Goal: Transaction & Acquisition: Obtain resource

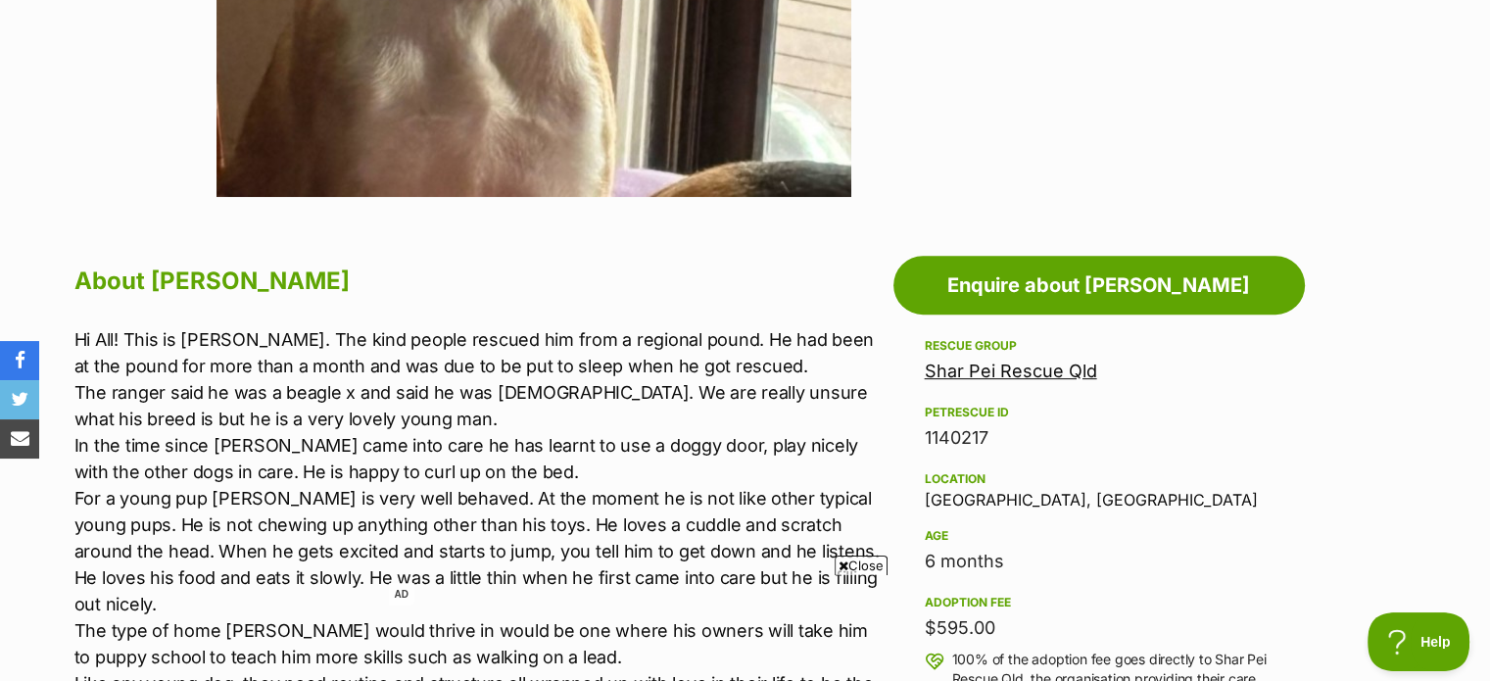
scroll to position [781, 0]
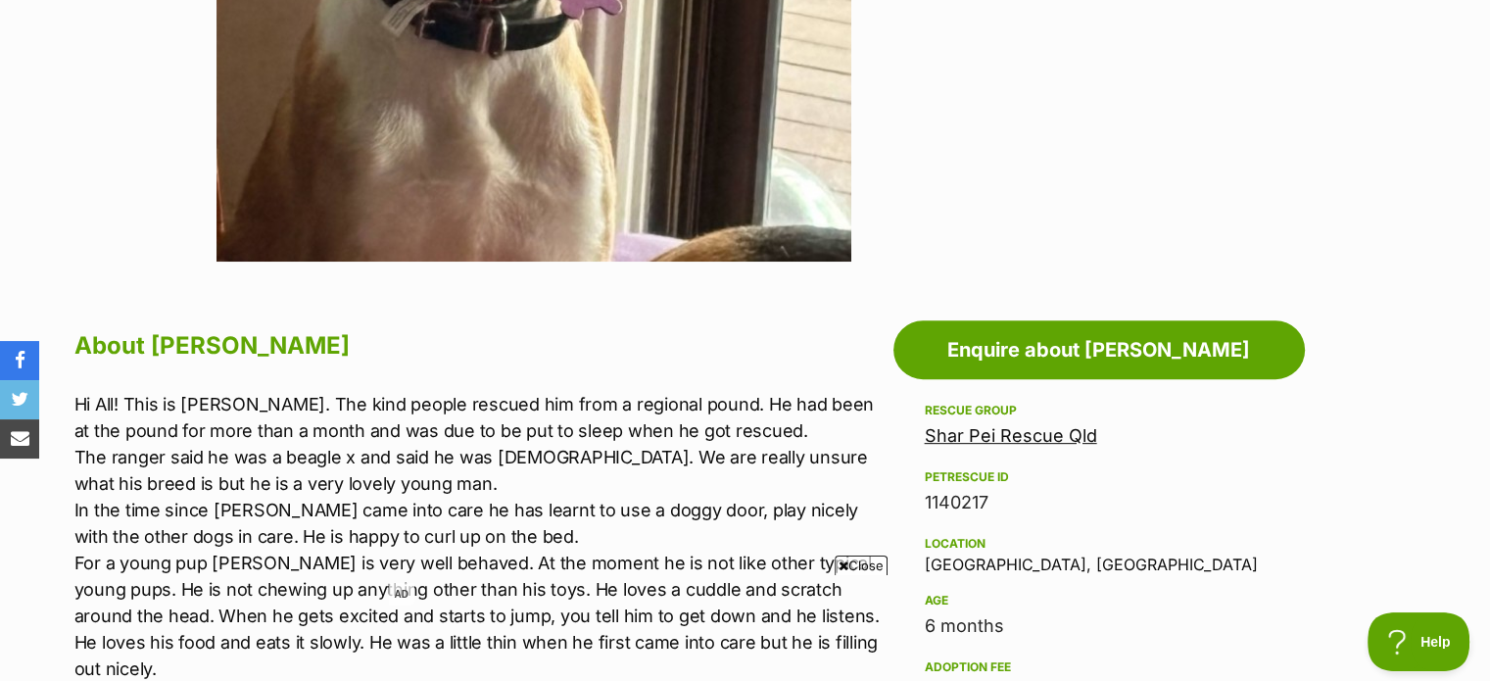
click at [1052, 431] on link "Shar Pei Rescue Qld" at bounding box center [1011, 435] width 172 height 21
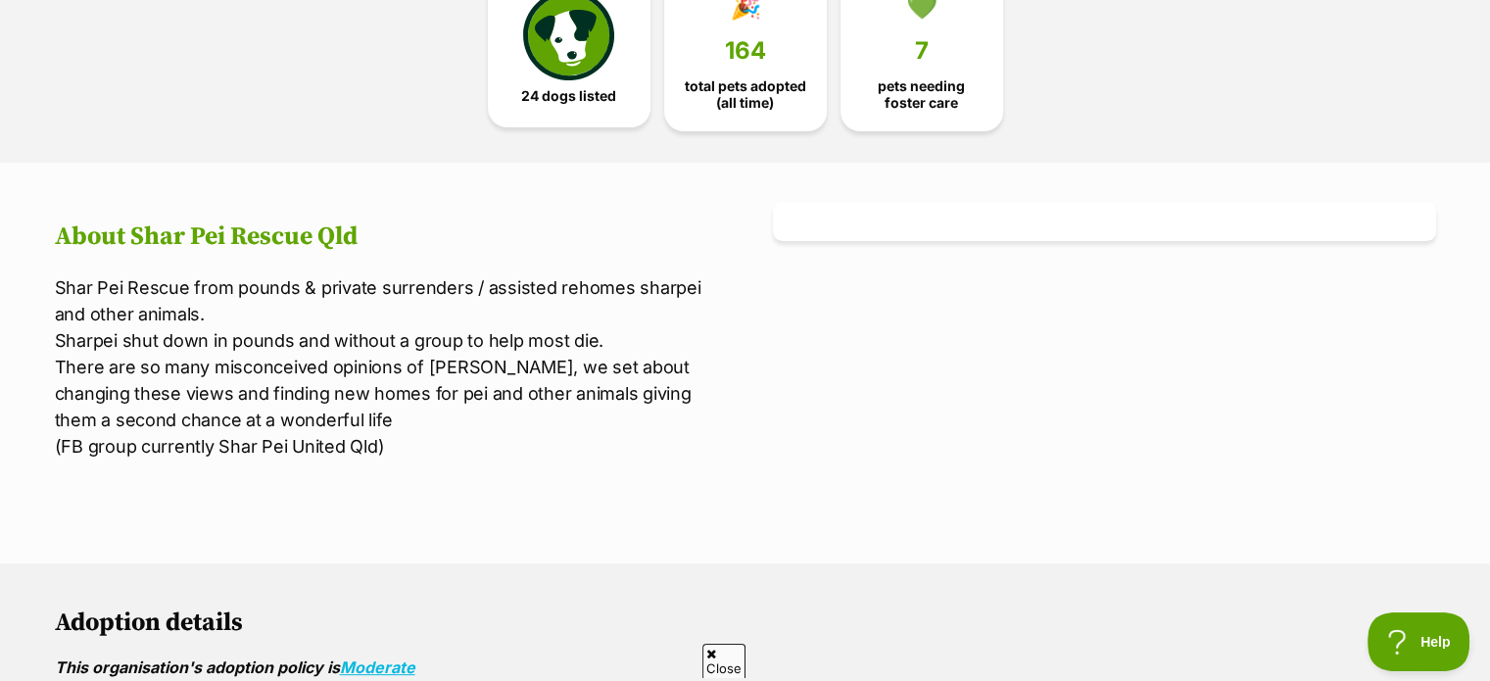
scroll to position [588, 0]
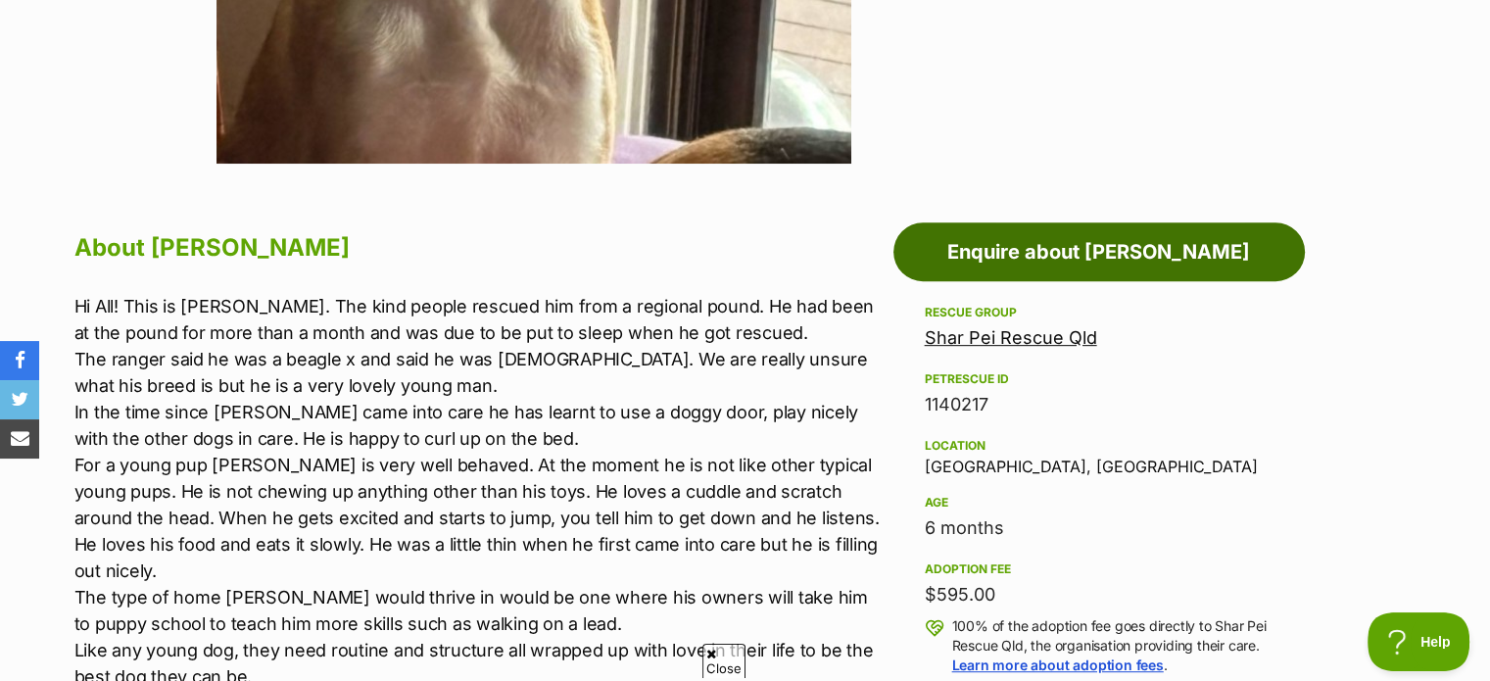
click at [1172, 258] on link "Enquire about Drew" at bounding box center [1100, 251] width 412 height 59
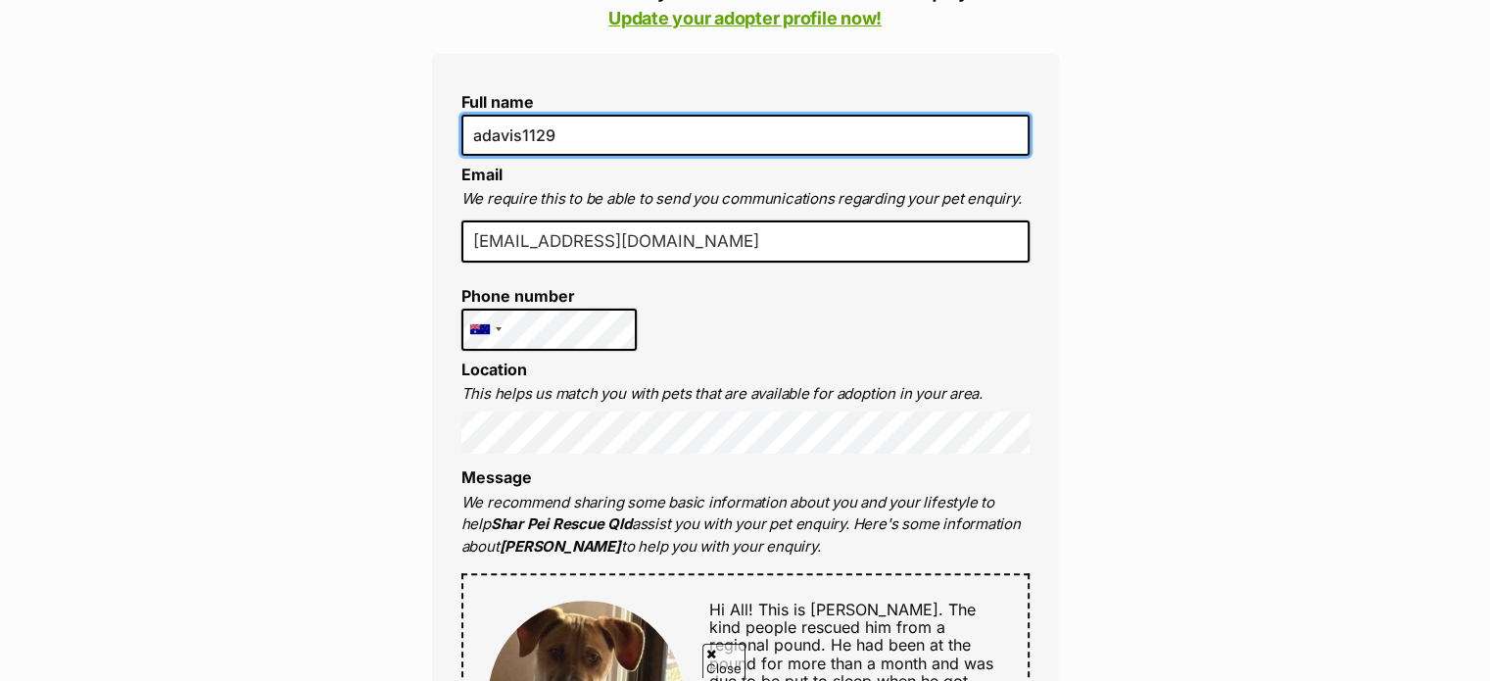
click at [698, 136] on input "adavis1129" at bounding box center [746, 135] width 568 height 41
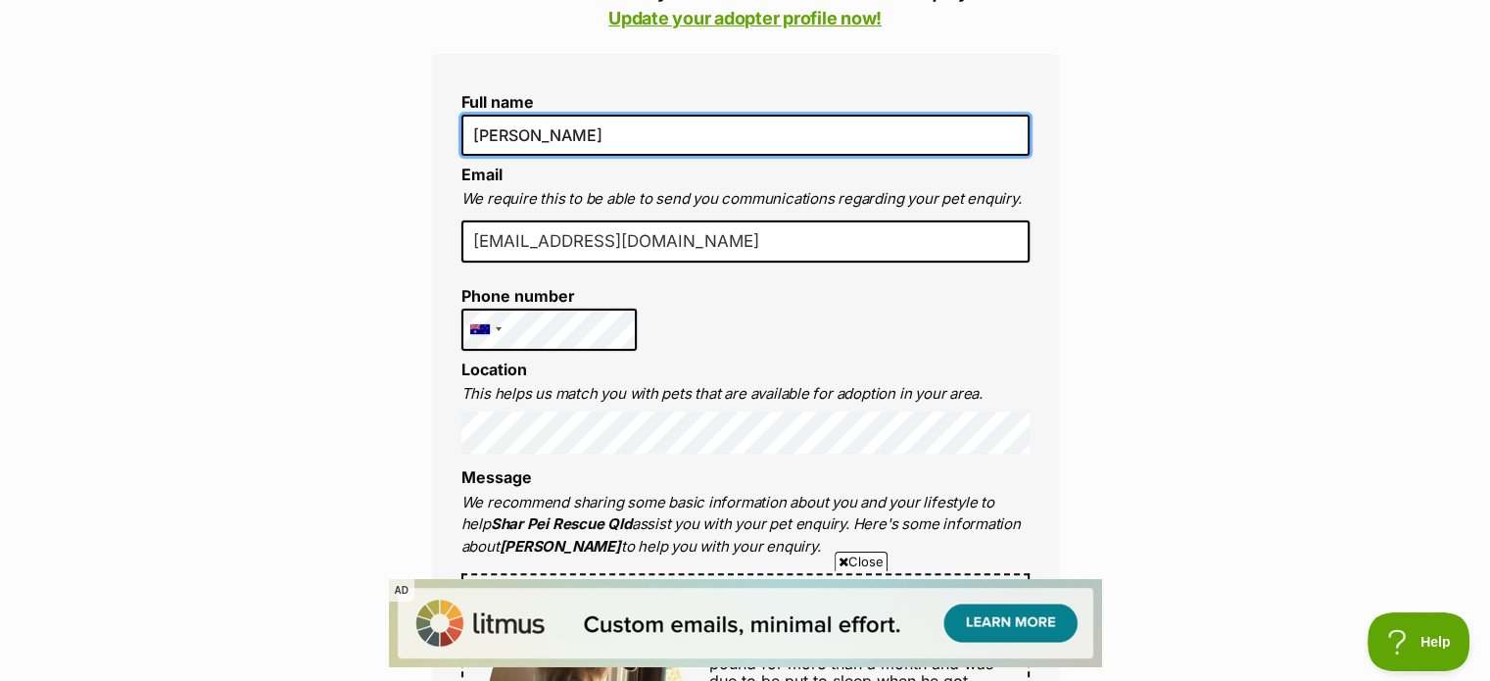
type input "Alex Davis"
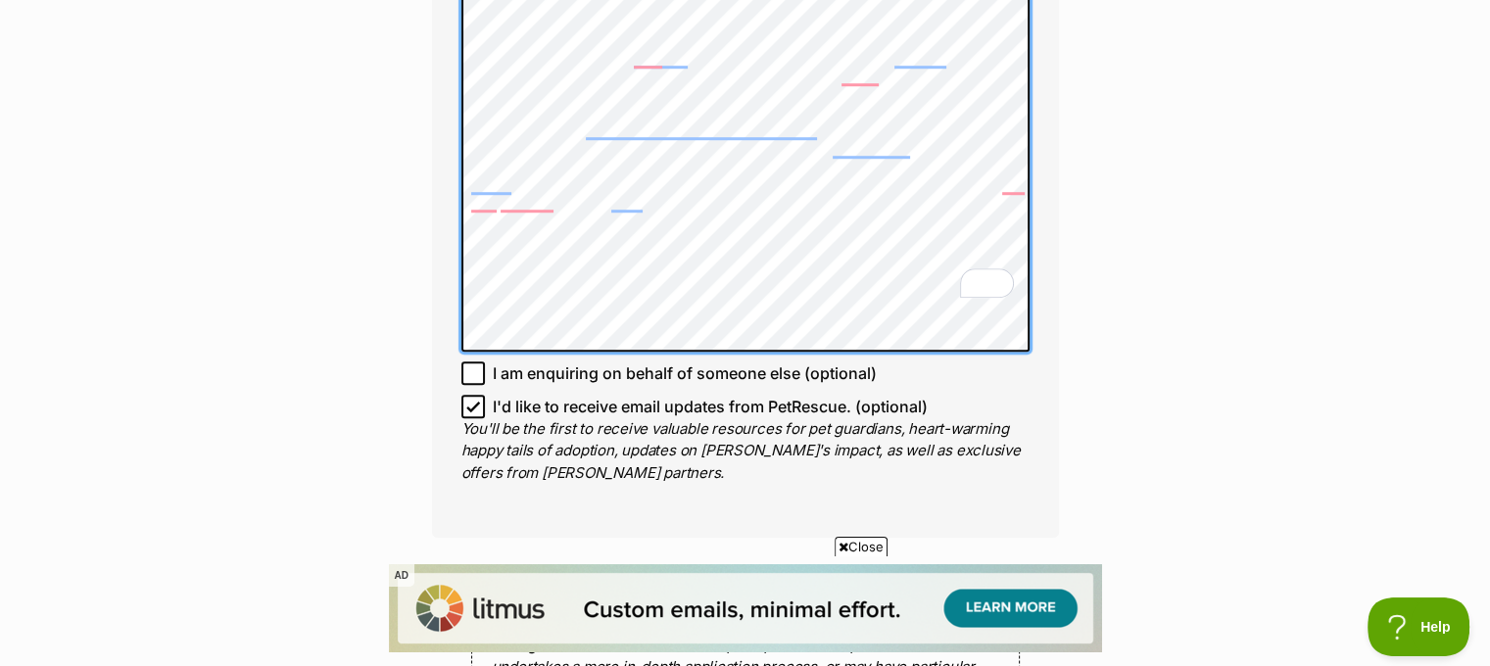
scroll to position [1470, 0]
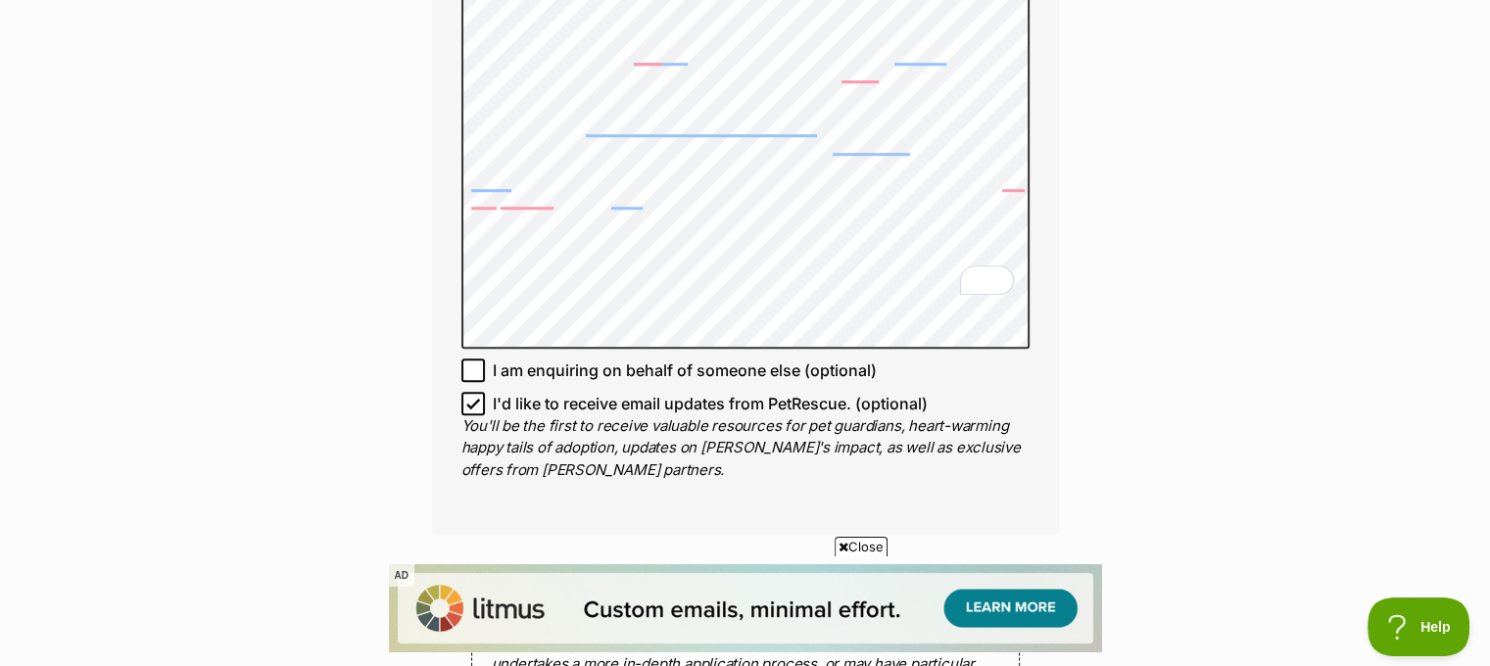
click at [477, 397] on icon at bounding box center [473, 404] width 14 height 14
click at [477, 392] on input "I'd like to receive email updates from PetRescue. (optional)" at bounding box center [474, 404] width 24 height 24
checkbox input "false"
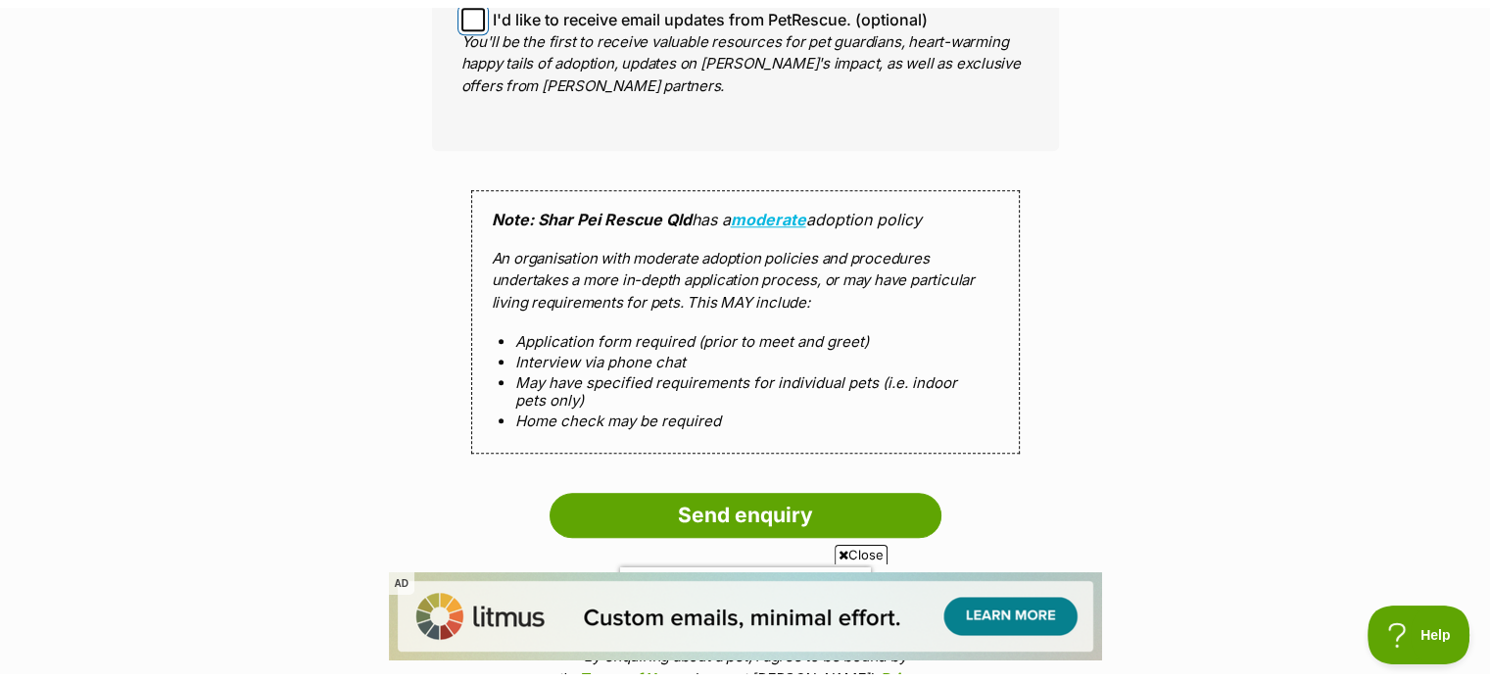
scroll to position [1960, 0]
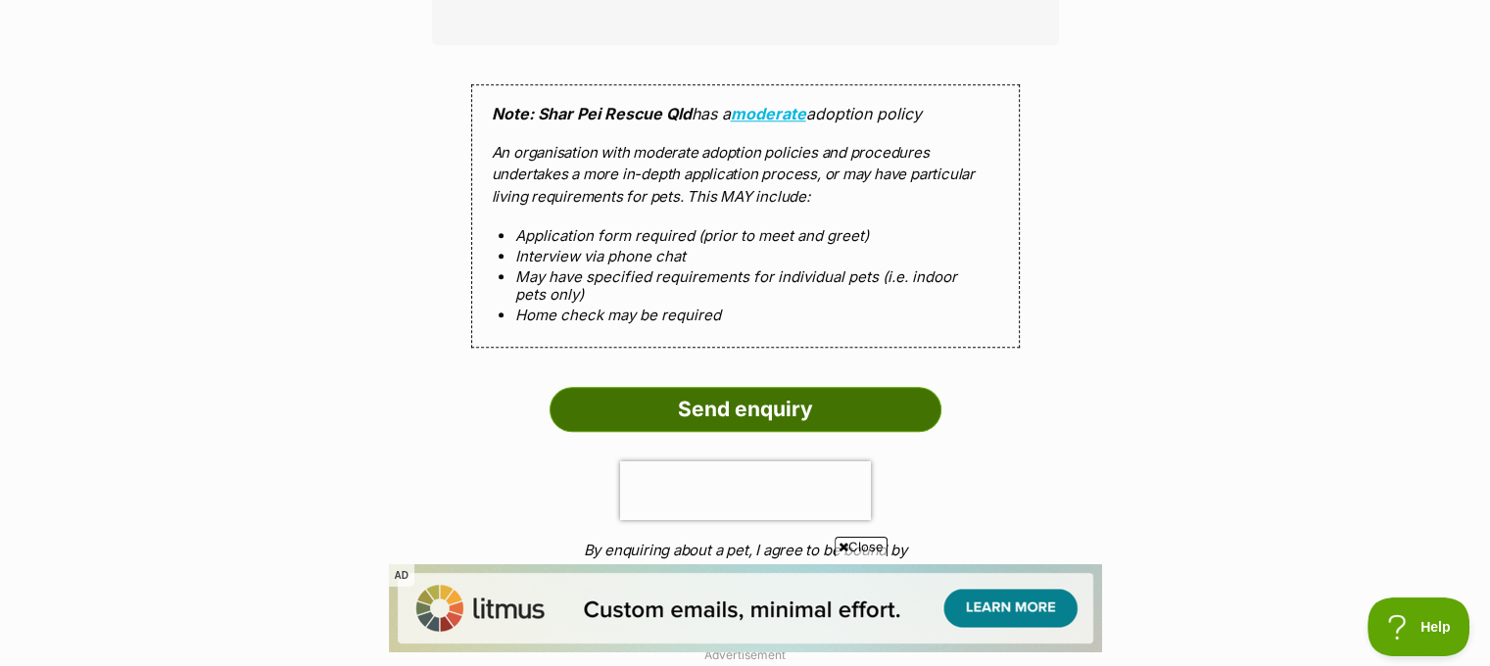
click at [717, 387] on input "Send enquiry" at bounding box center [746, 409] width 392 height 45
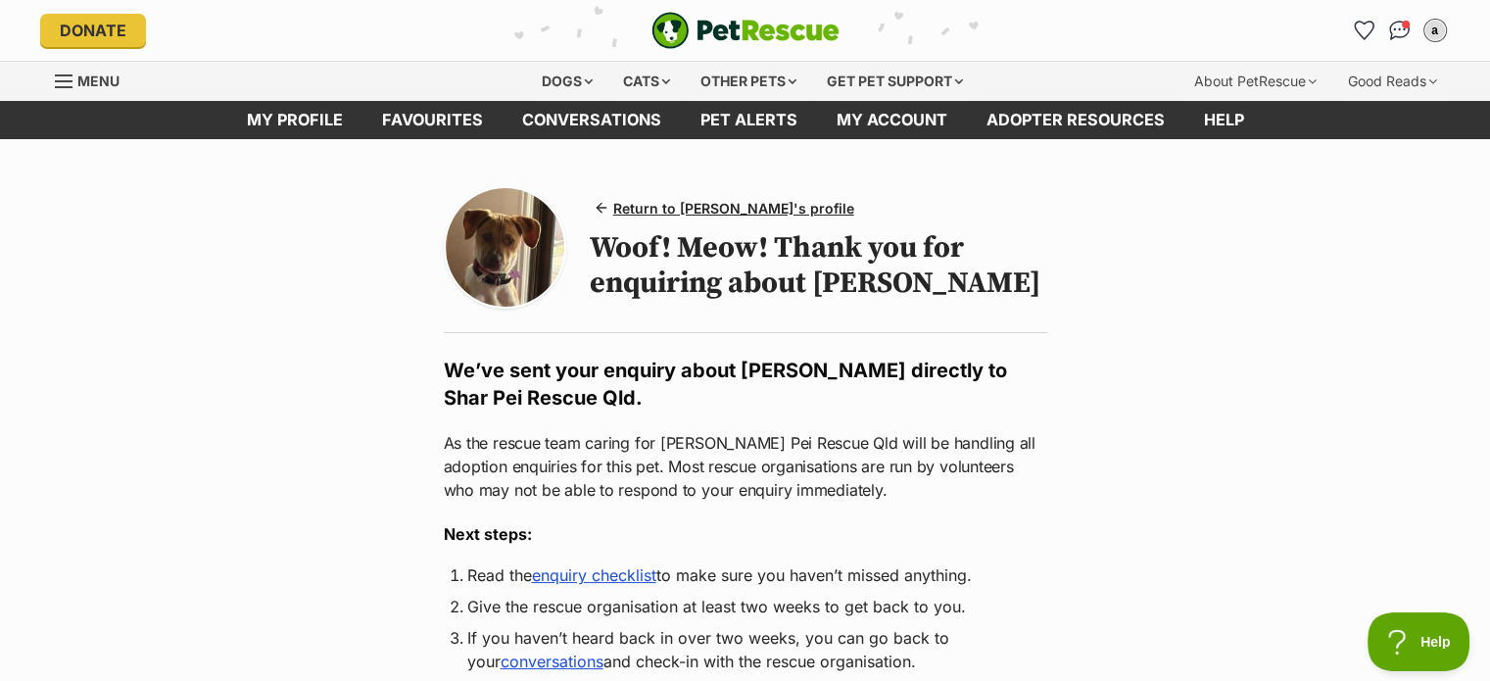
drag, startPoint x: 0, startPoint y: 471, endPoint x: 8, endPoint y: 456, distance: 17.5
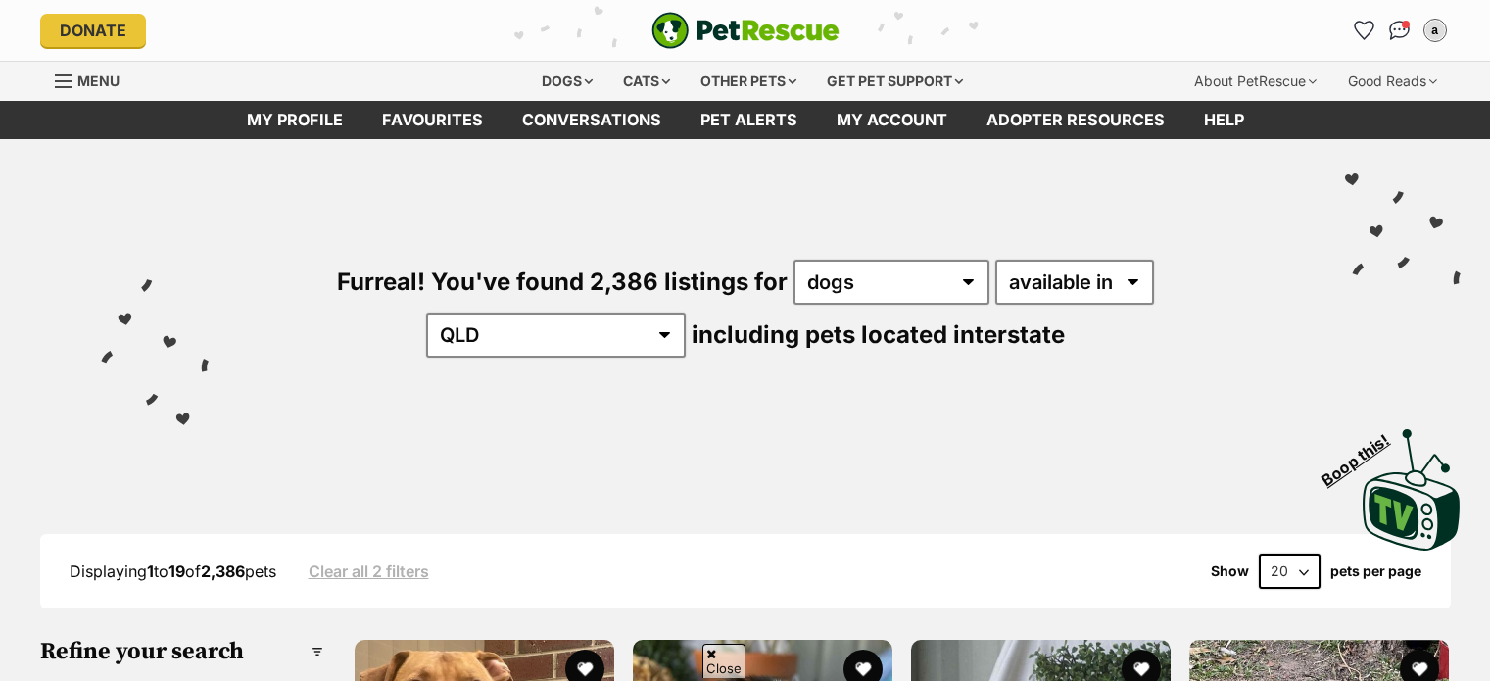
select select "QLD"
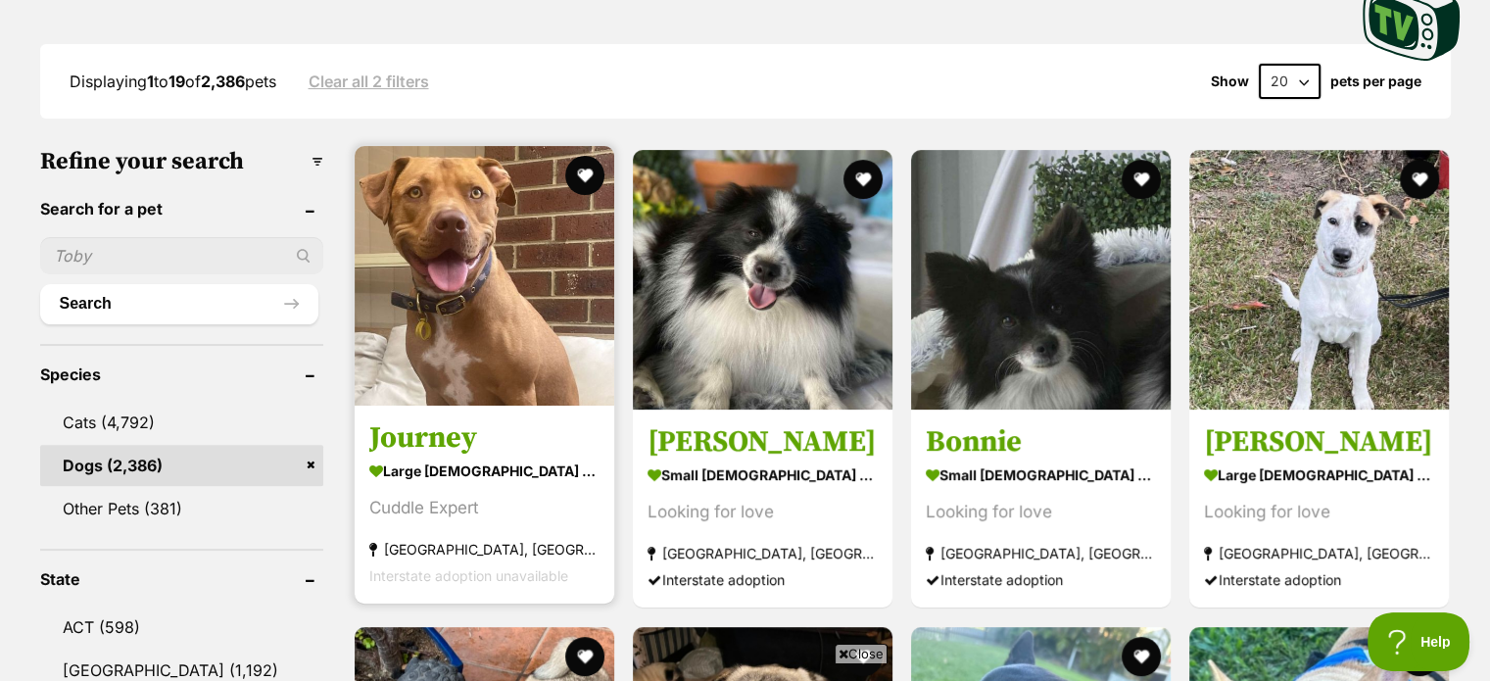
click at [442, 307] on img at bounding box center [485, 276] width 260 height 260
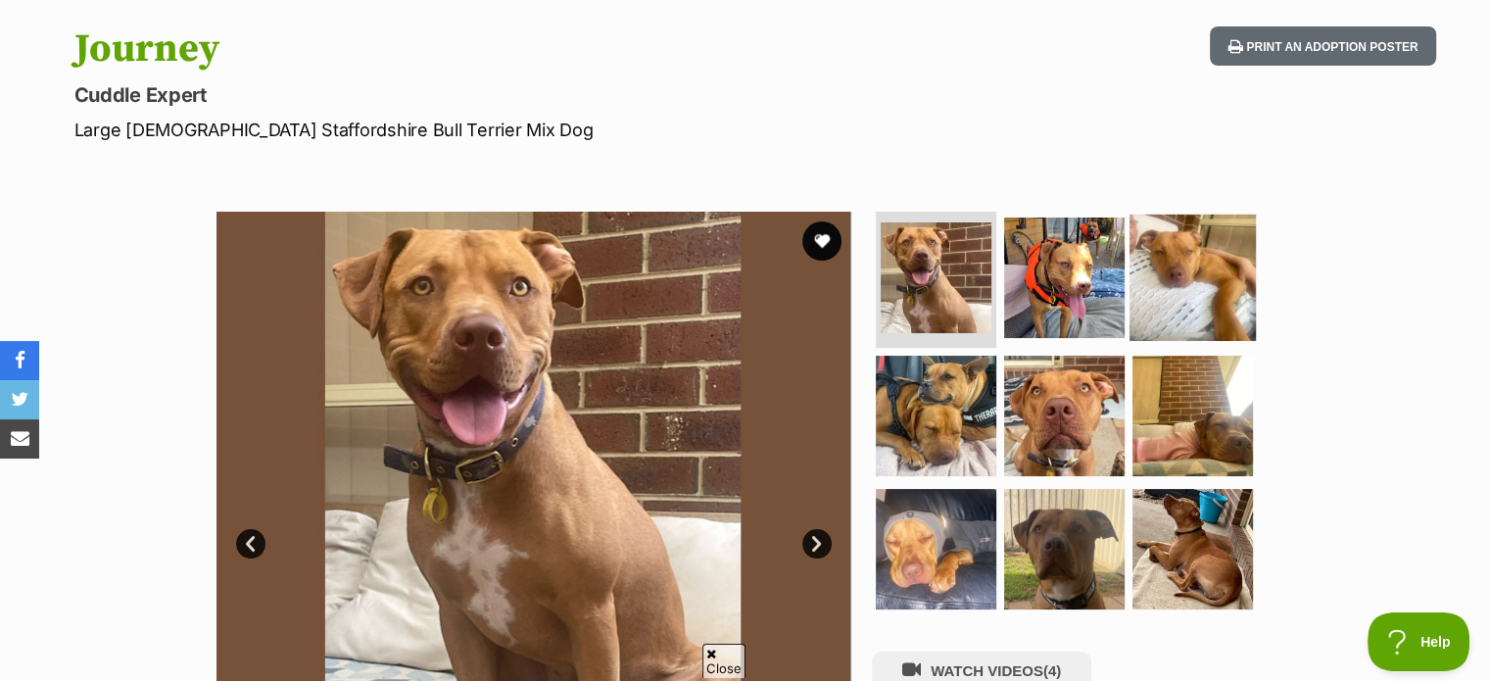
click at [1190, 271] on img at bounding box center [1193, 277] width 126 height 126
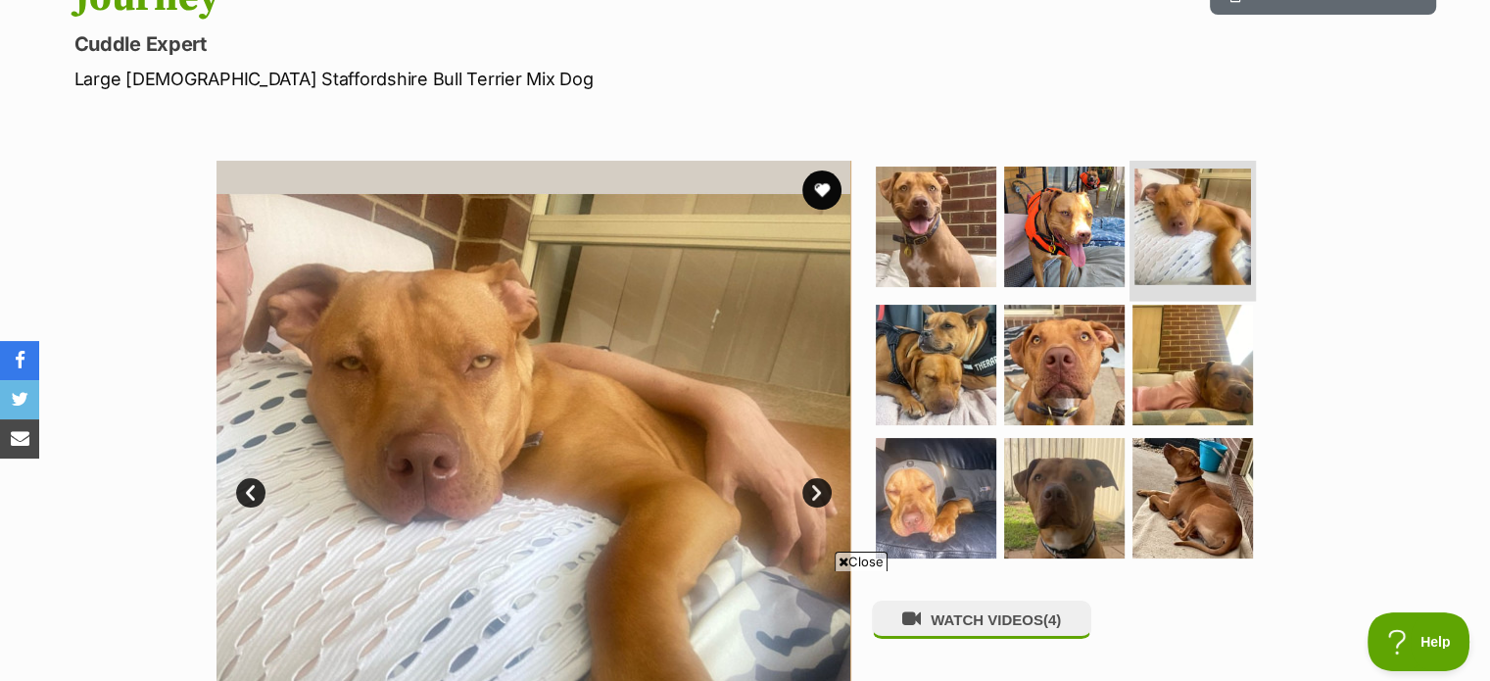
scroll to position [294, 0]
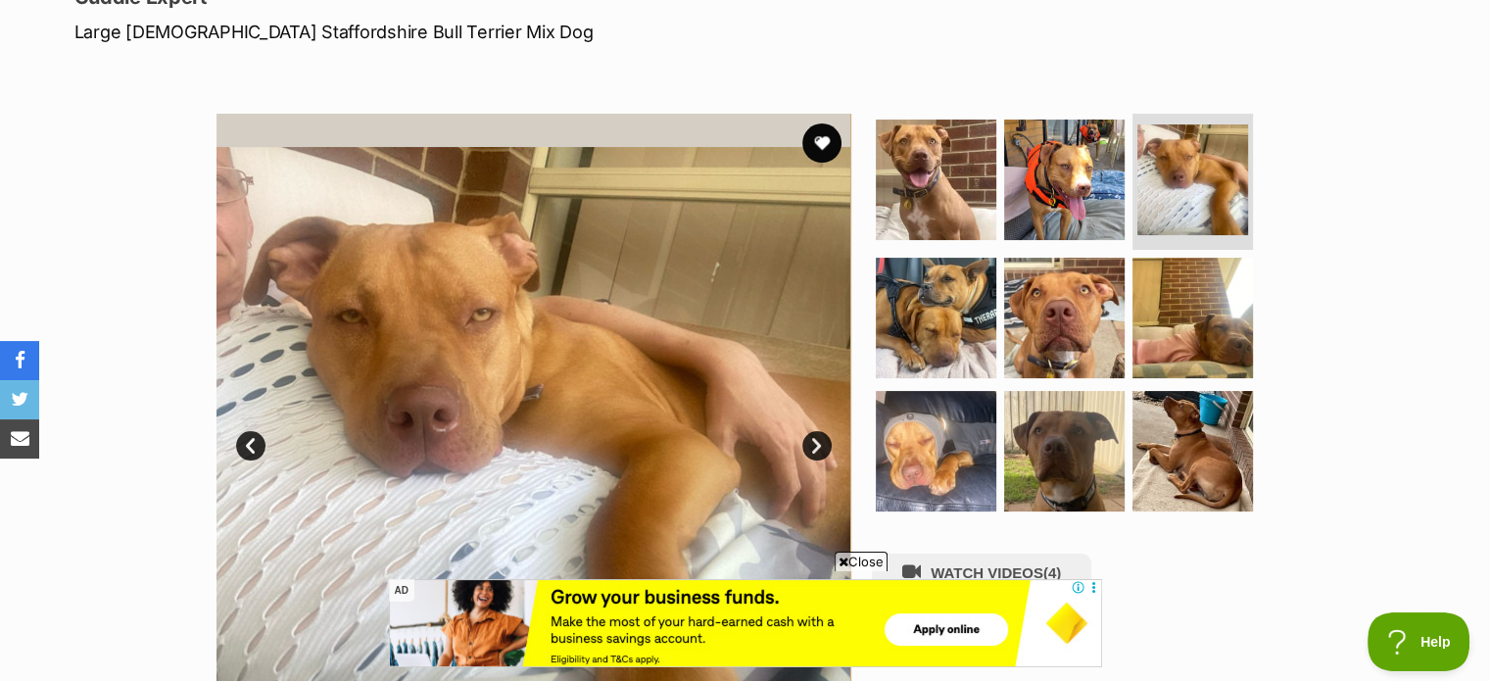
click at [1058, 571] on div "Close AD" at bounding box center [745, 625] width 713 height 112
click at [866, 559] on span "Close" at bounding box center [861, 562] width 53 height 20
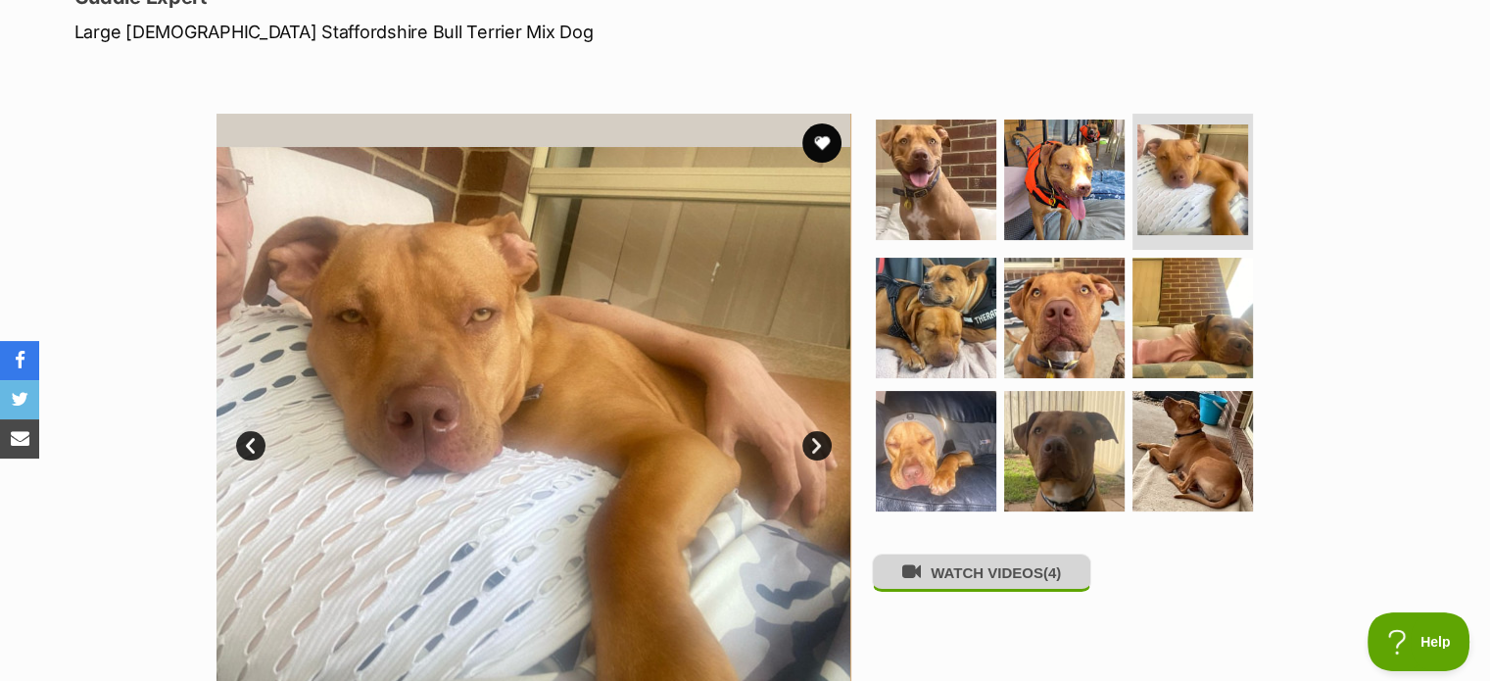
click at [931, 571] on button "WATCH VIDEOS (4)" at bounding box center [982, 573] width 220 height 38
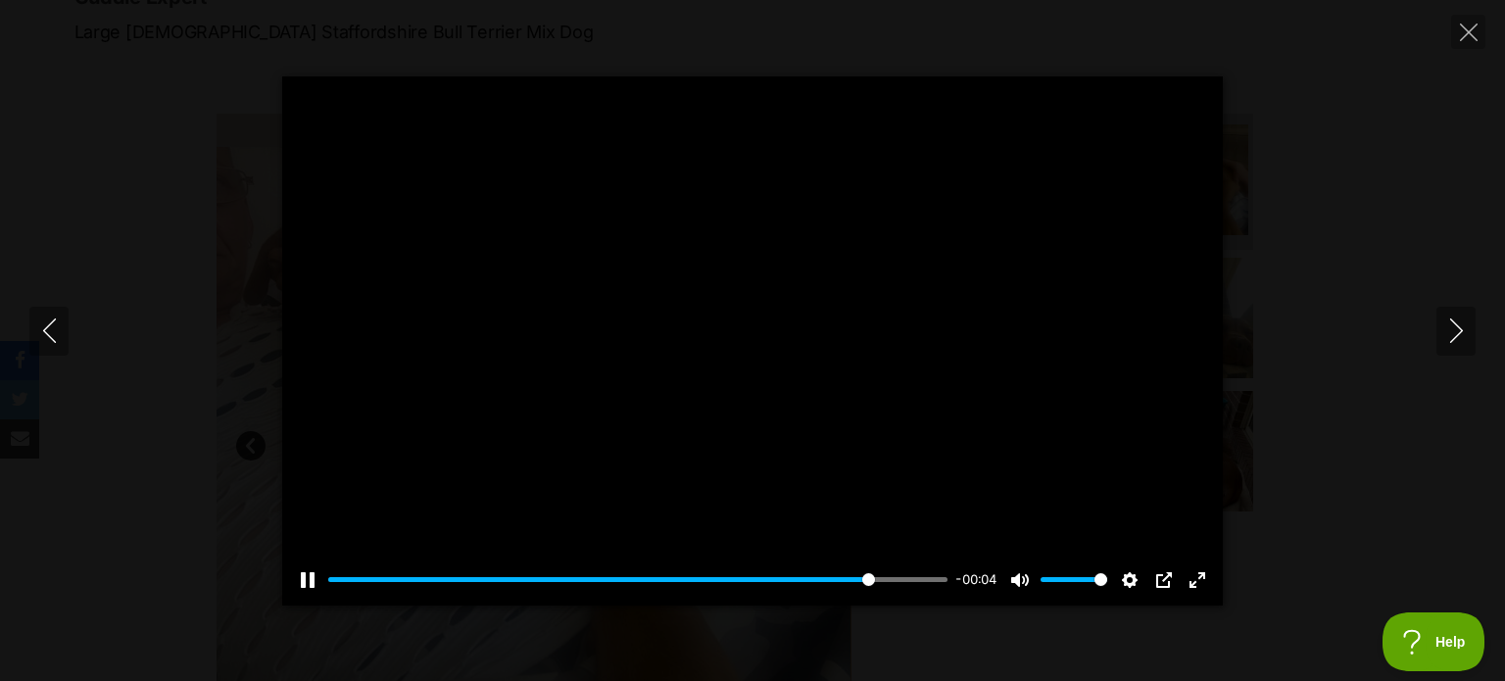
click at [1168, 482] on div at bounding box center [752, 340] width 941 height 529
type input "88.47"
click at [1023, 575] on button "Unmute Mute" at bounding box center [1019, 579] width 31 height 31
type input "1"
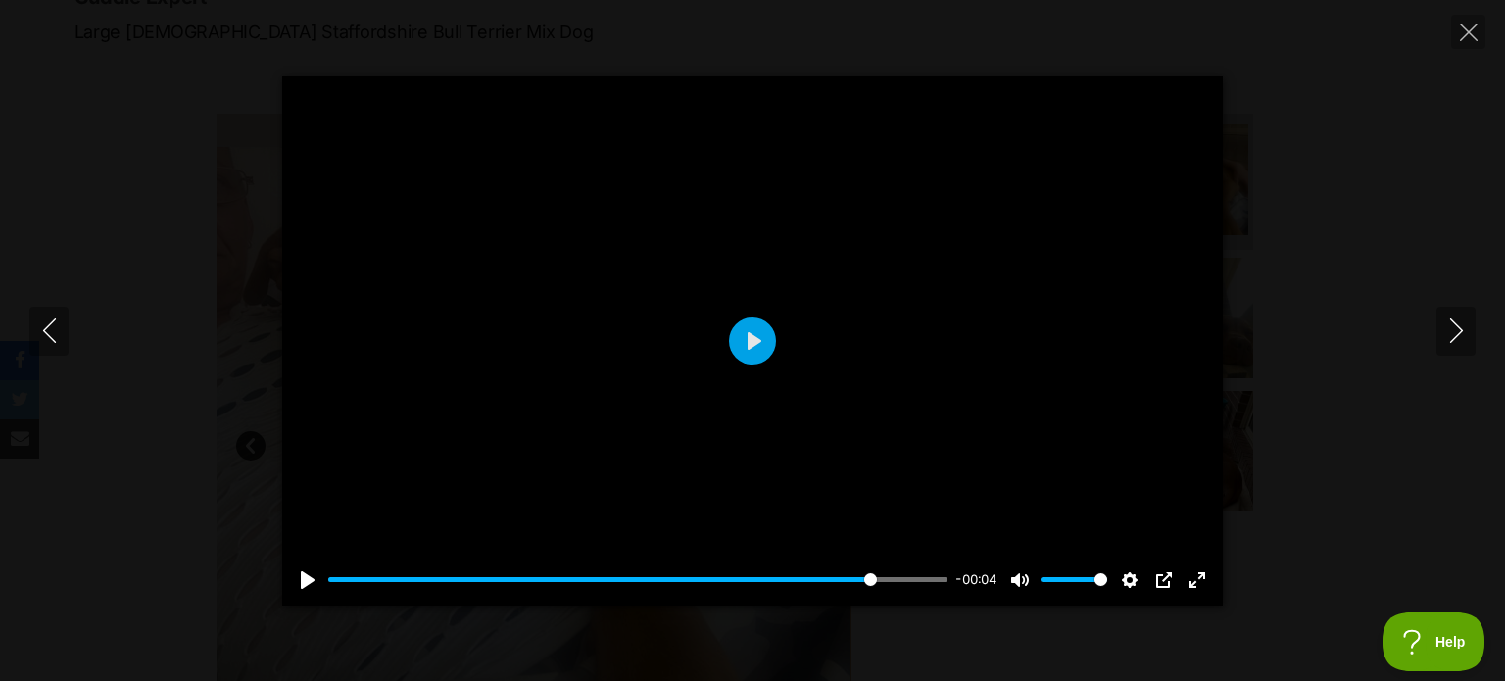
click at [956, 434] on div at bounding box center [752, 340] width 941 height 529
click at [819, 575] on input "Seek" at bounding box center [637, 579] width 619 height 19
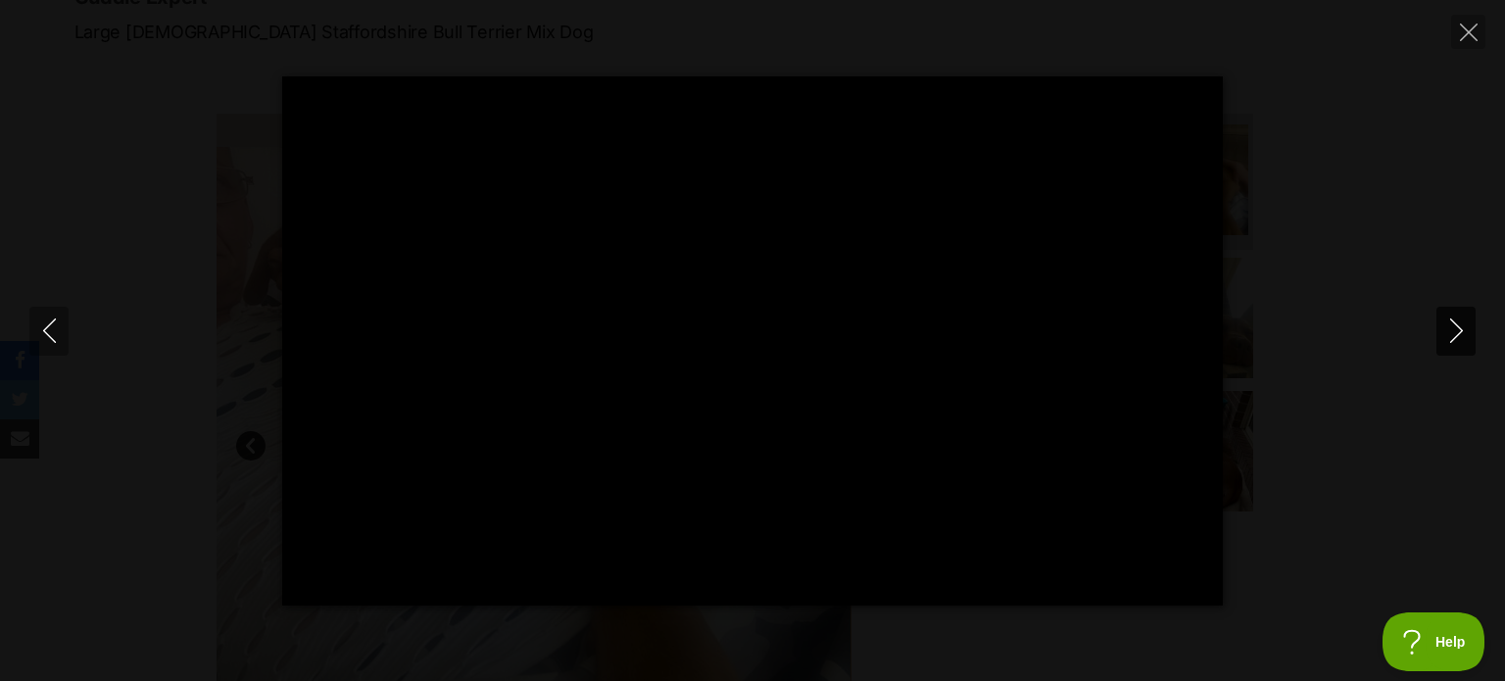
type input "100"
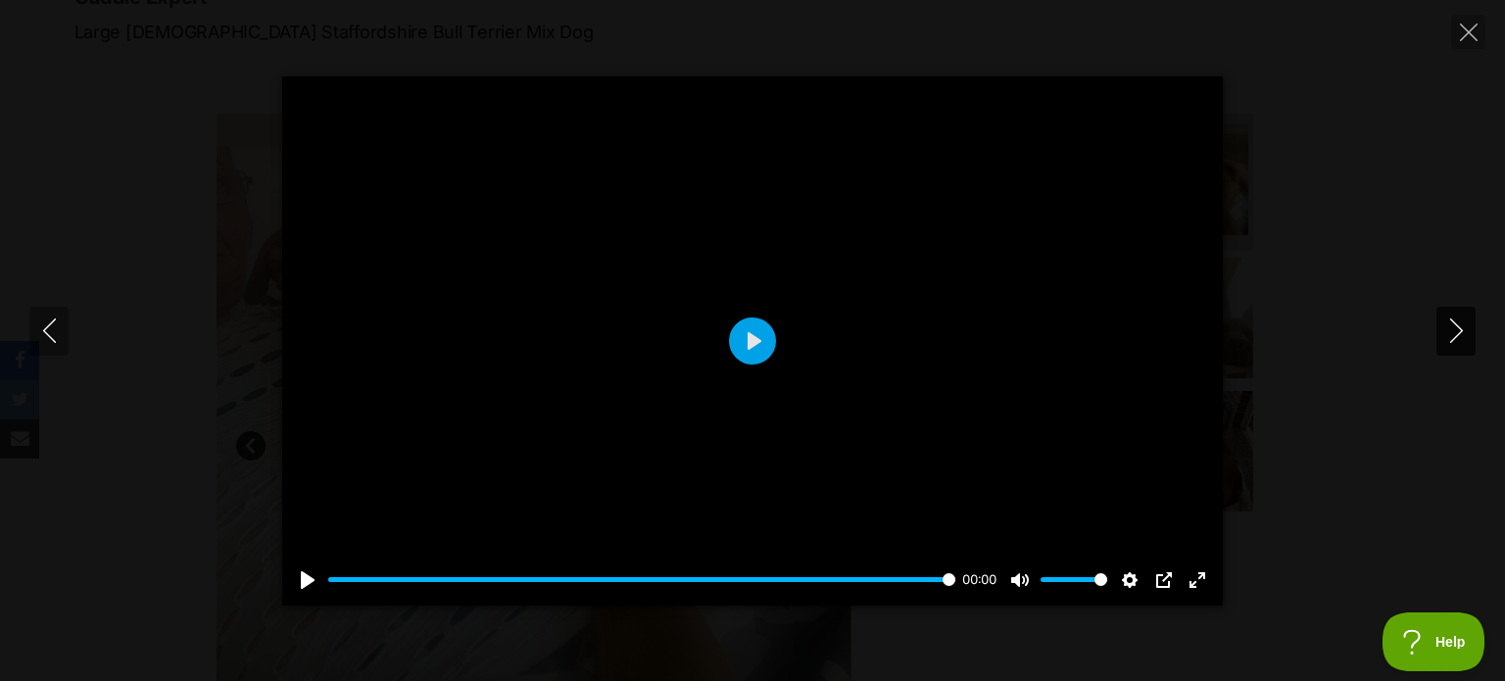
click at [1449, 328] on icon "Next" at bounding box center [1456, 330] width 24 height 24
click at [760, 575] on input "Seek" at bounding box center [637, 579] width 619 height 19
click at [843, 579] on input "Seek" at bounding box center [637, 579] width 619 height 19
click at [902, 580] on input "Seek" at bounding box center [637, 579] width 619 height 19
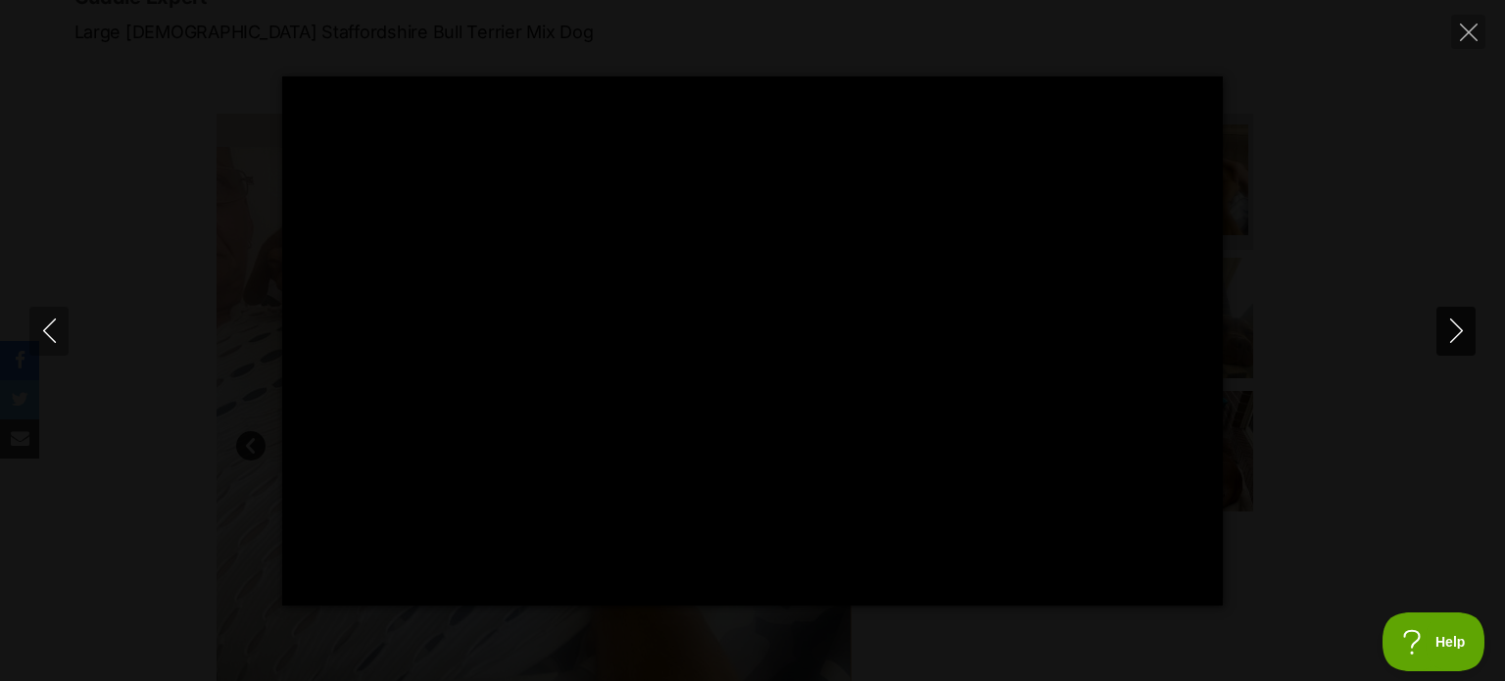
click at [1456, 344] on button "Next" at bounding box center [1456, 331] width 39 height 49
type input "97.94"
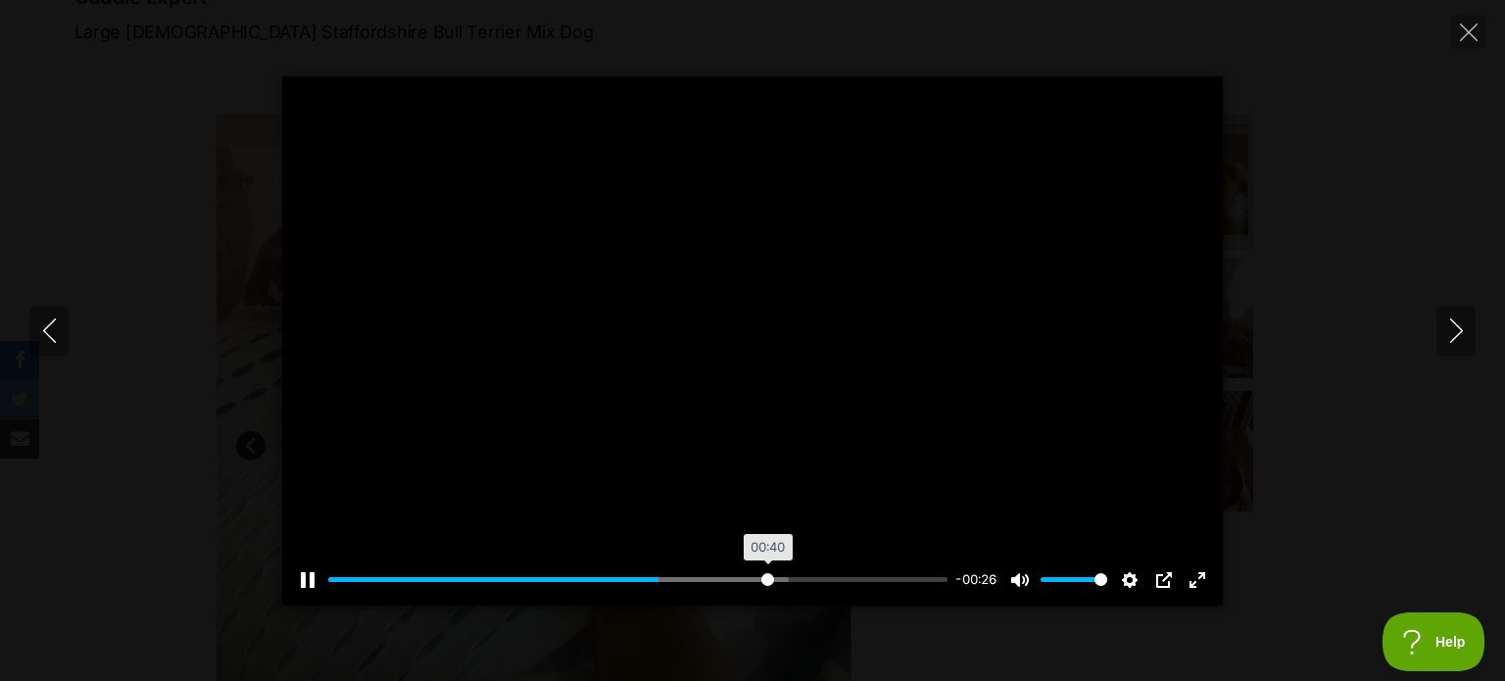
click at [765, 579] on input "Seek" at bounding box center [637, 579] width 619 height 19
click at [843, 584] on input "Seek" at bounding box center [637, 579] width 619 height 19
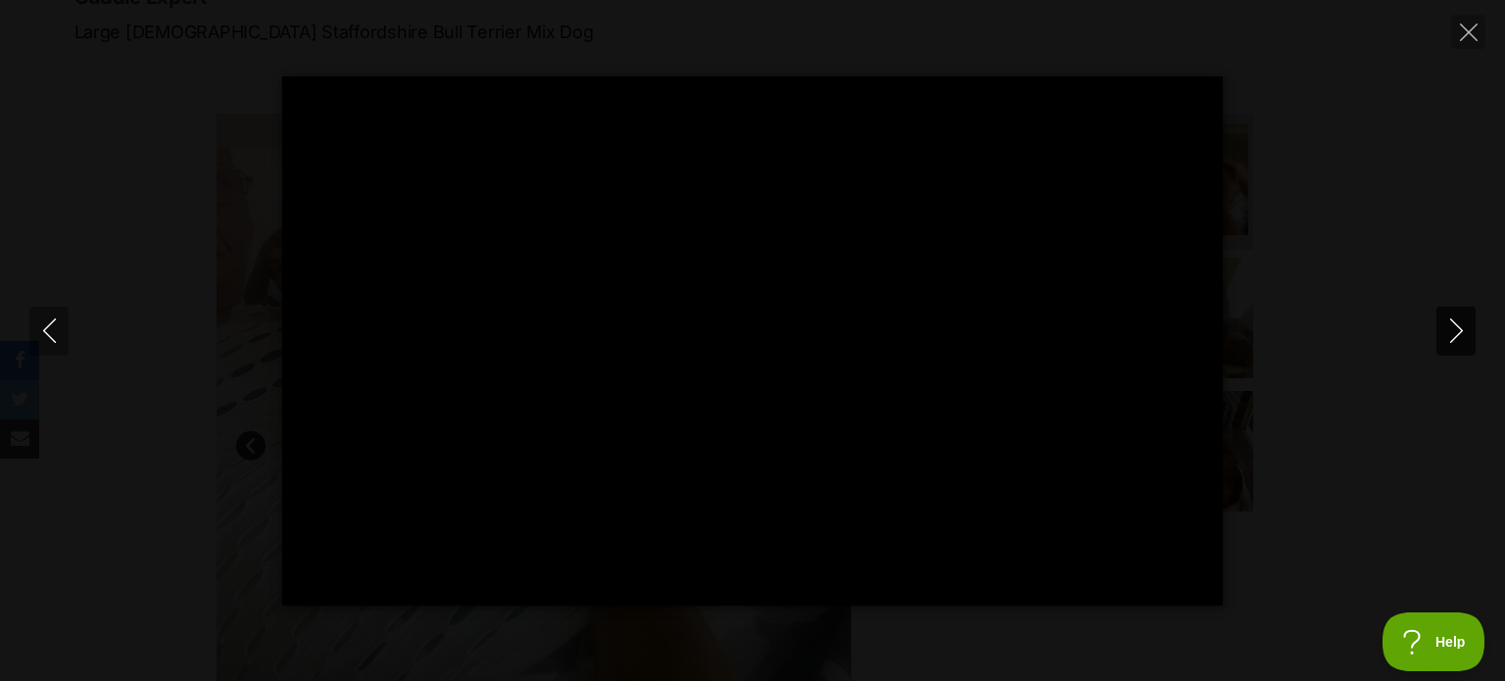
click at [1466, 336] on icon "Next" at bounding box center [1456, 330] width 24 height 24
type input "86.52"
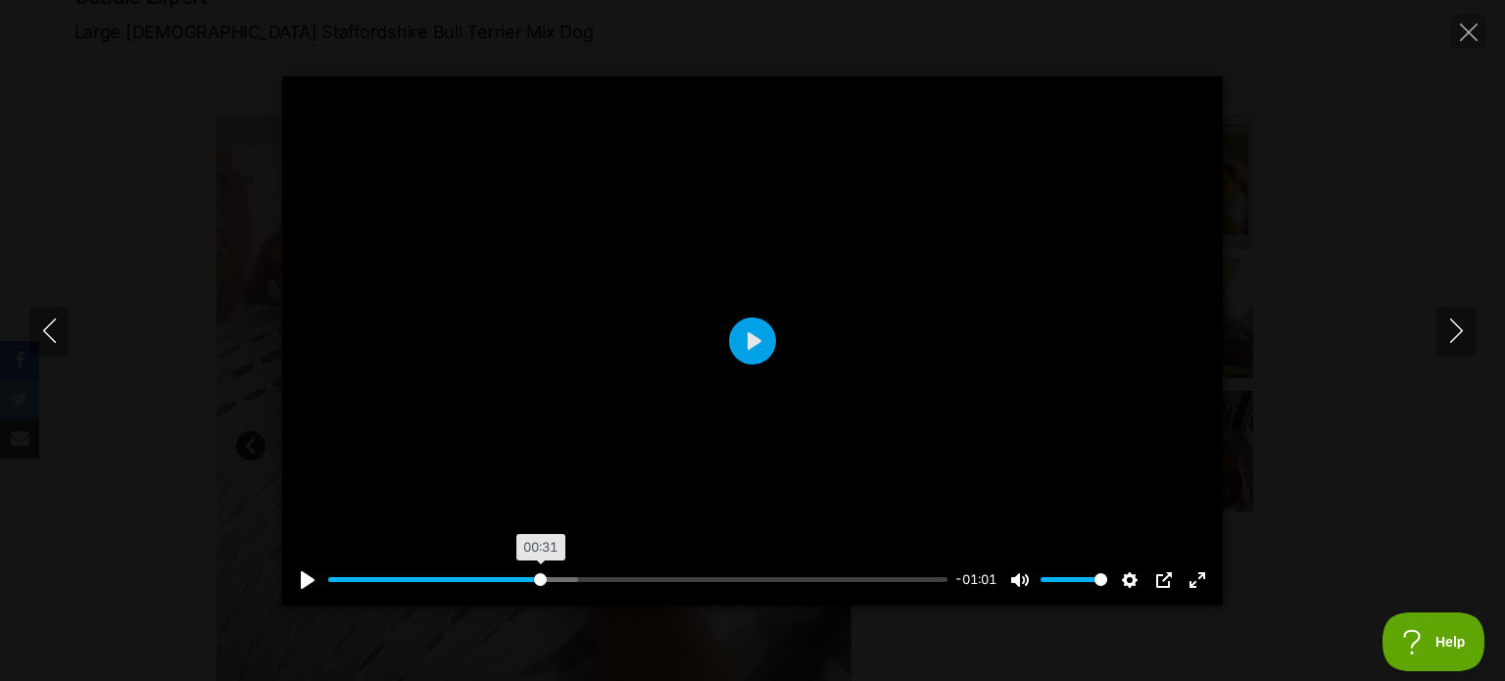
click at [540, 585] on input "Seek" at bounding box center [637, 579] width 619 height 19
click at [655, 583] on input "Seek" at bounding box center [637, 579] width 619 height 19
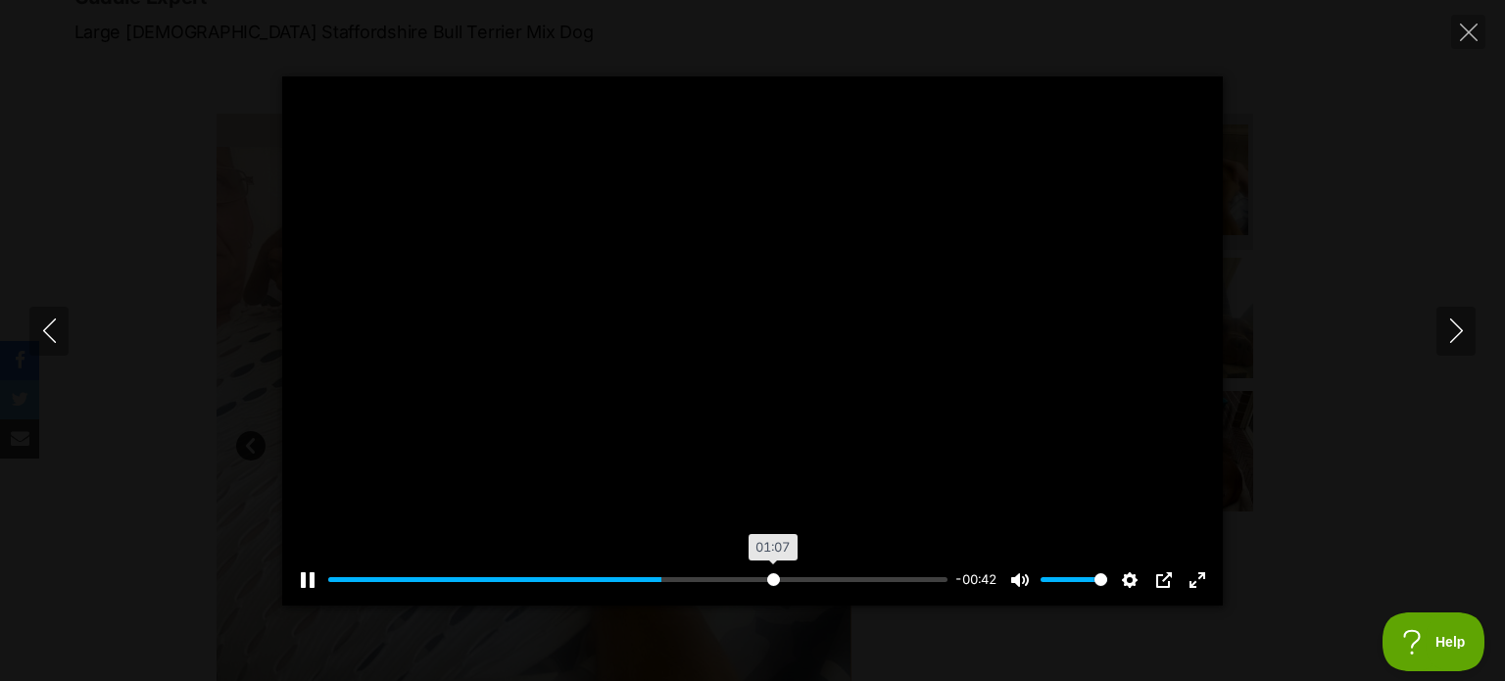
click at [771, 581] on input "Seek" at bounding box center [637, 579] width 619 height 19
click at [875, 579] on input "Seek" at bounding box center [637, 579] width 619 height 19
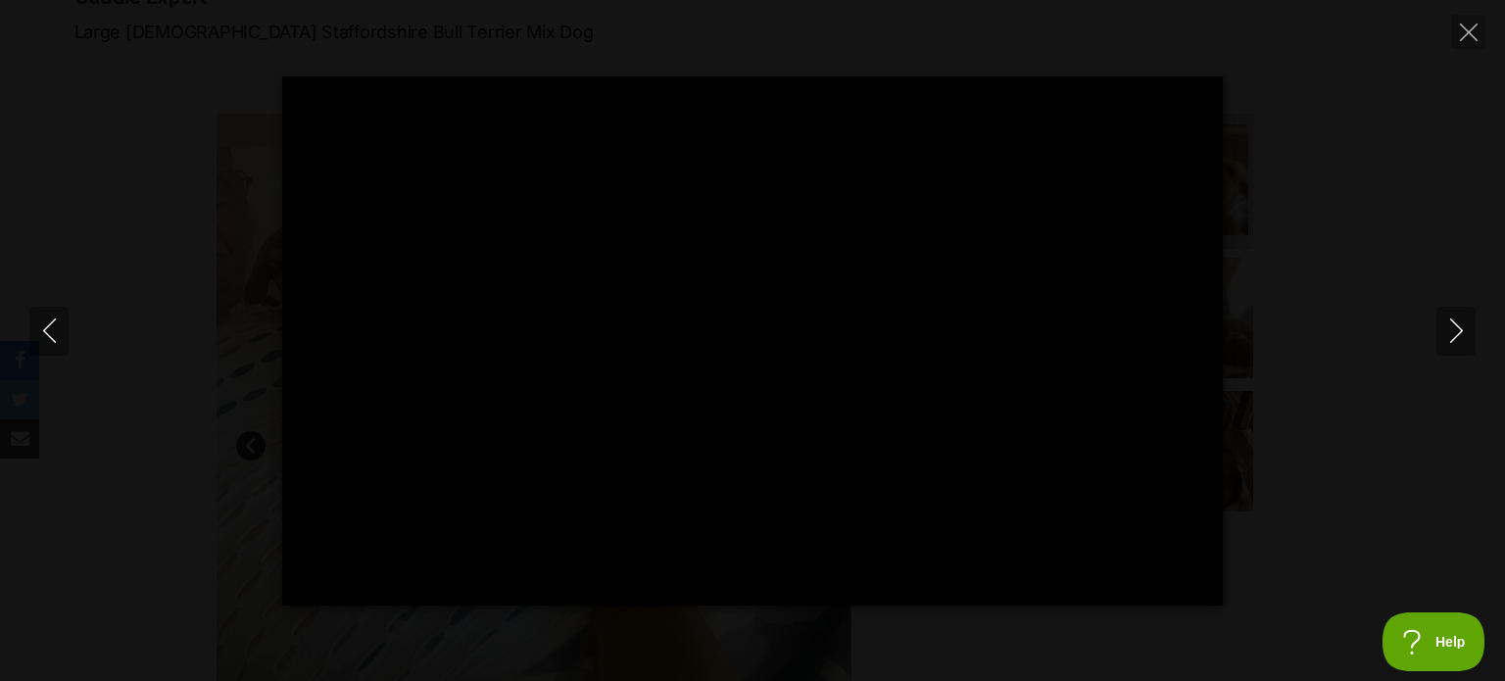
click at [1286, 460] on div "Pause Play % buffered 01:33 -00:01 Unmute Mute Disable captions Enable captions…" at bounding box center [752, 340] width 1505 height 529
type input "98.24"
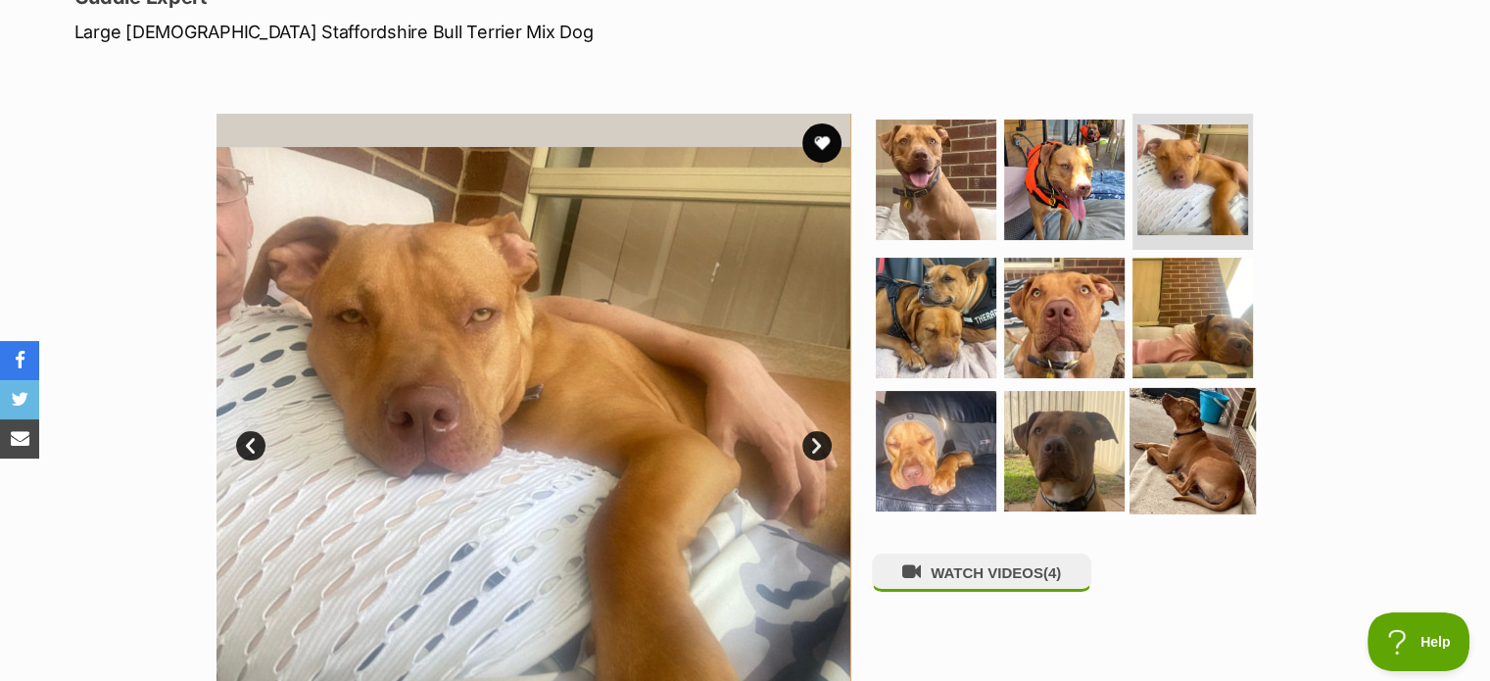
click at [1190, 446] on img at bounding box center [1193, 451] width 126 height 126
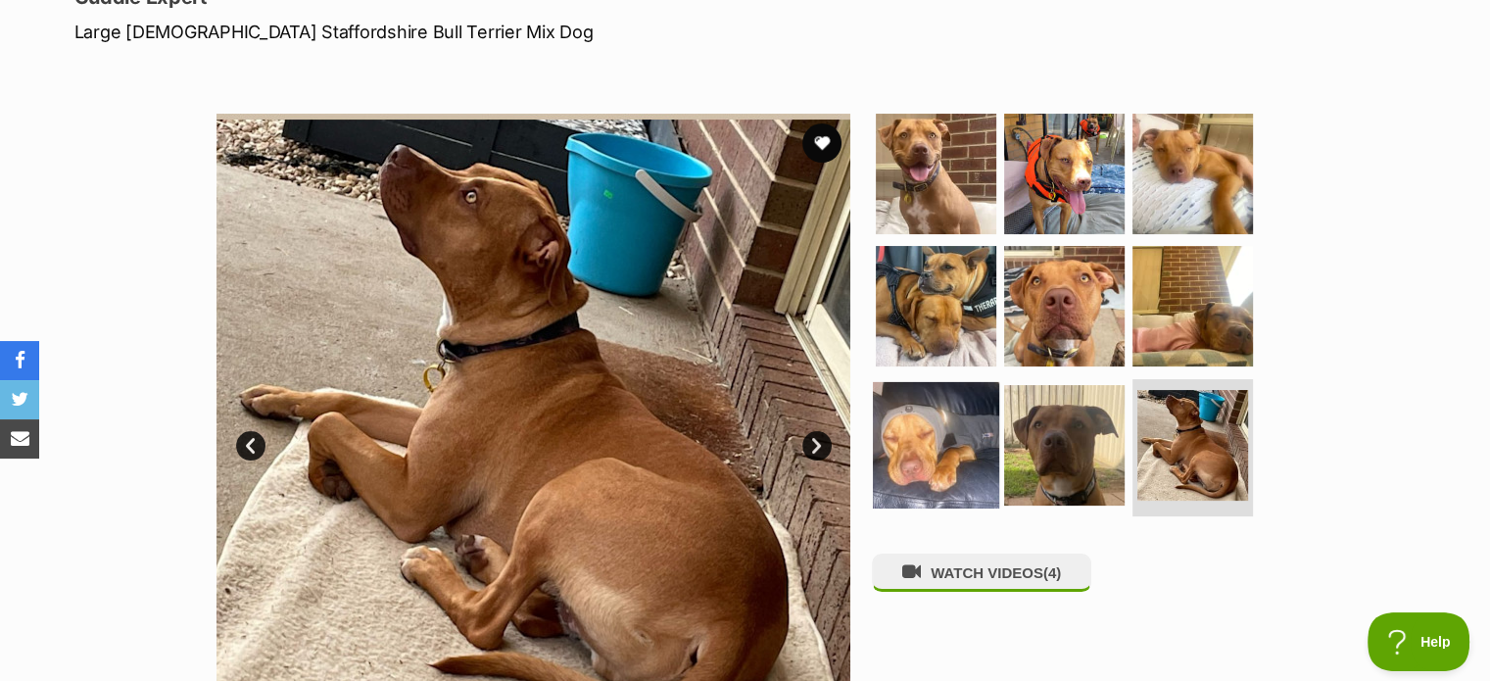
click at [911, 477] on img at bounding box center [936, 445] width 126 height 126
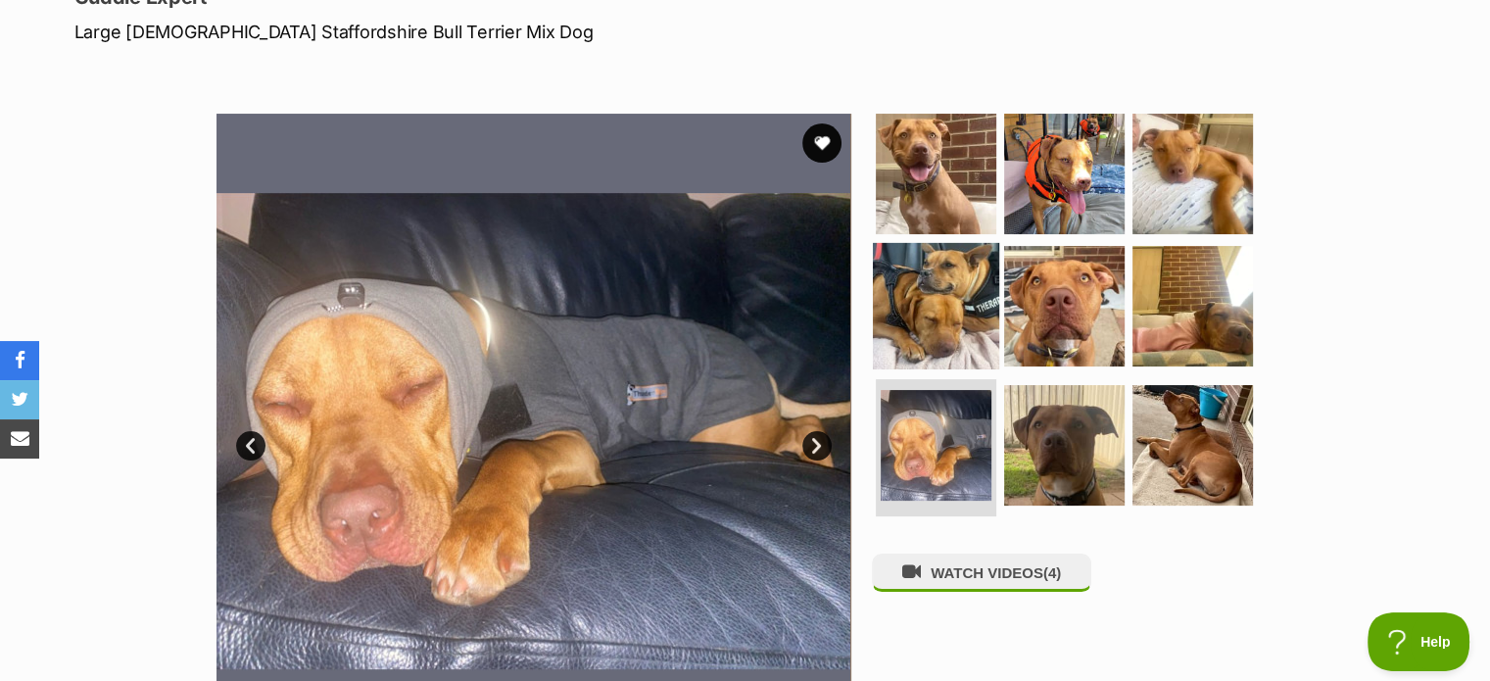
click at [964, 332] on img at bounding box center [936, 306] width 126 height 126
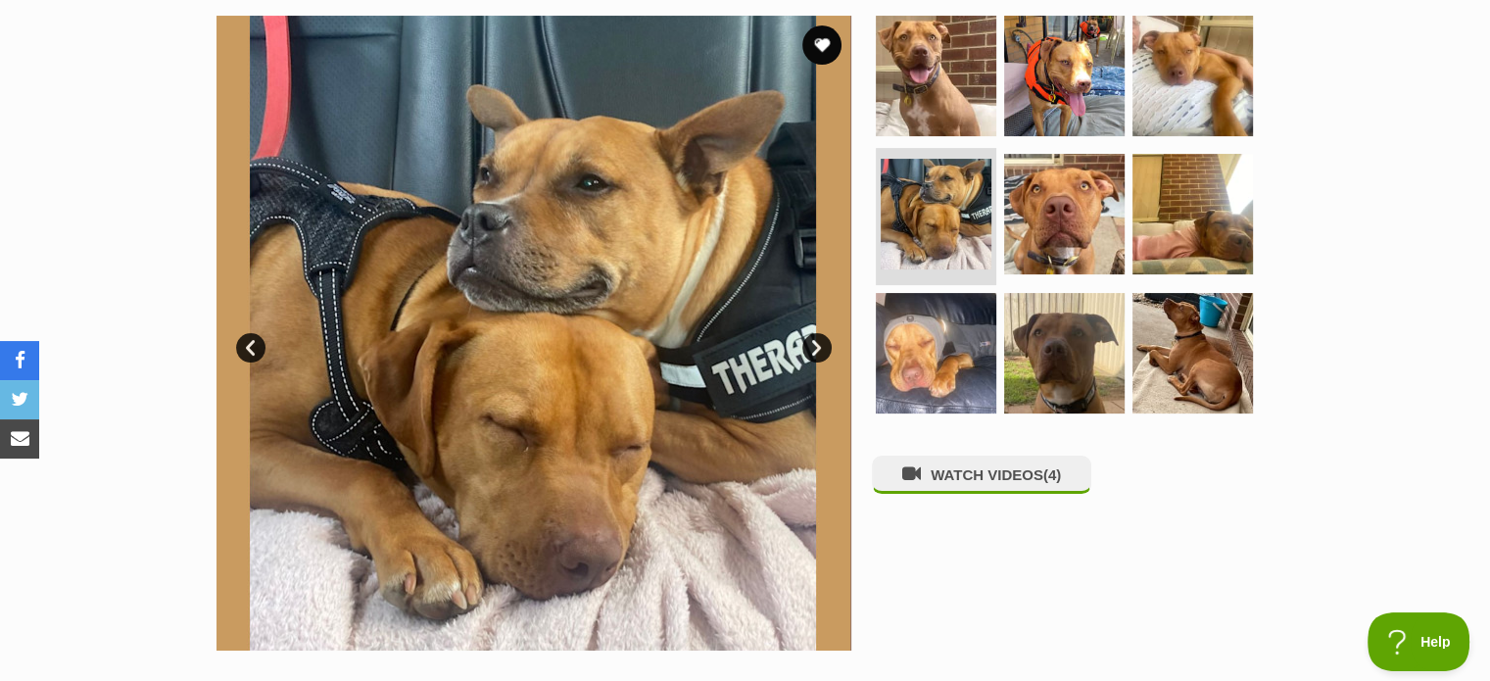
scroll to position [392, 0]
click at [1035, 242] on img at bounding box center [1065, 214] width 126 height 126
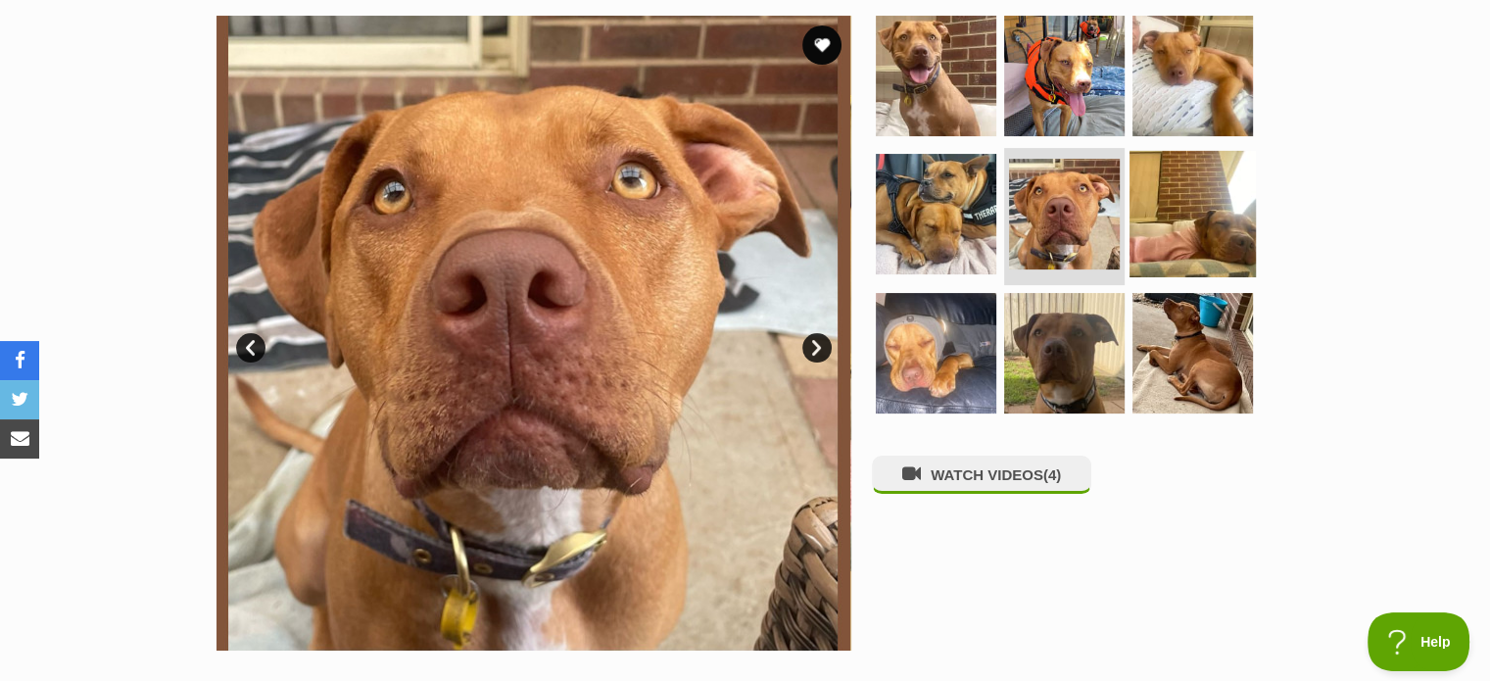
click at [1171, 217] on img at bounding box center [1193, 214] width 126 height 126
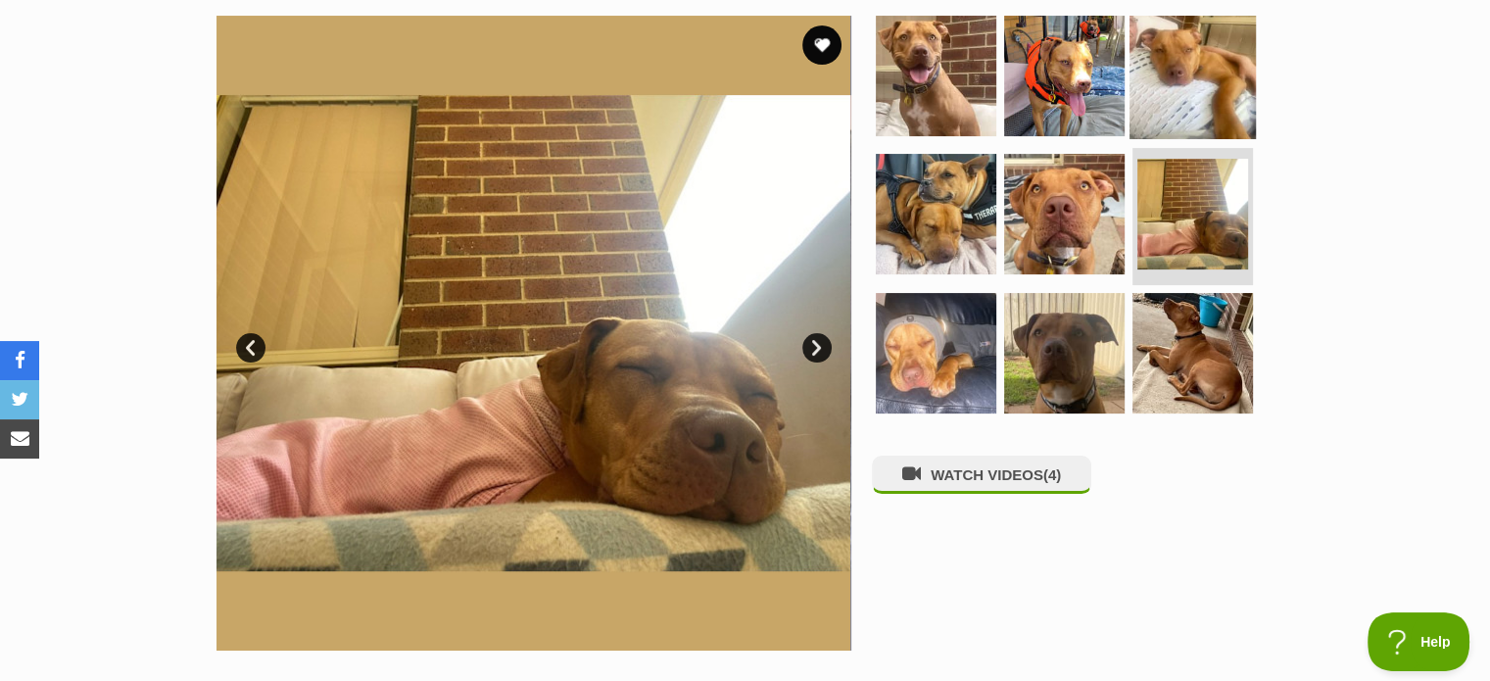
click at [1188, 126] on img at bounding box center [1193, 75] width 126 height 126
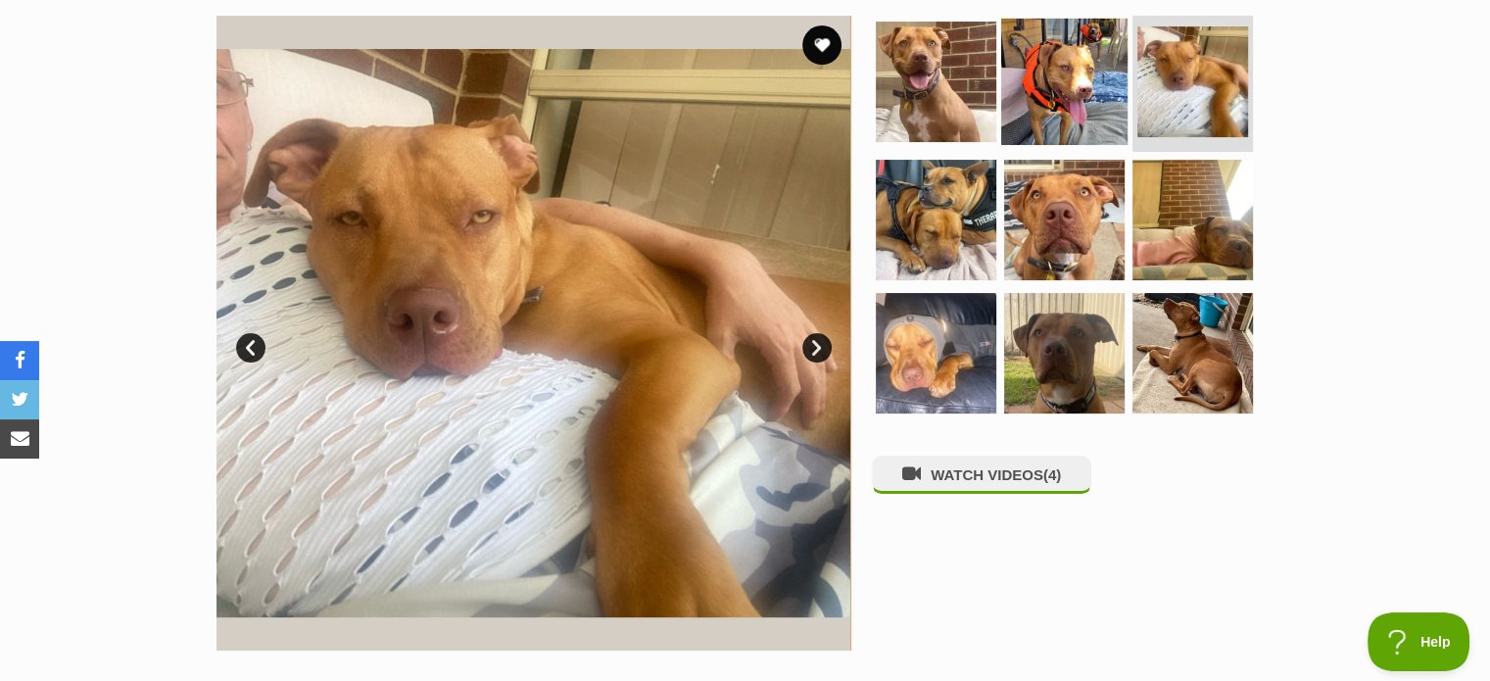
click at [1070, 102] on img at bounding box center [1065, 81] width 126 height 126
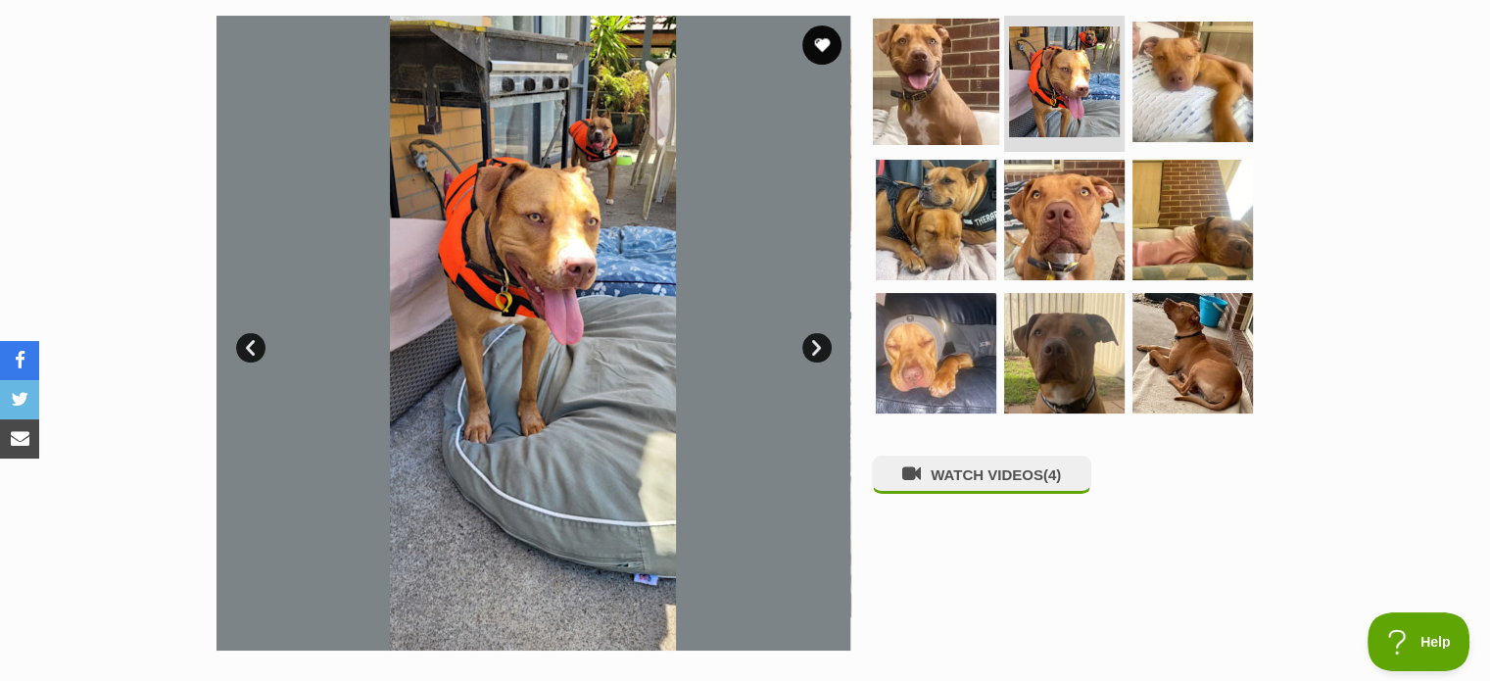
click at [939, 114] on img at bounding box center [936, 81] width 126 height 126
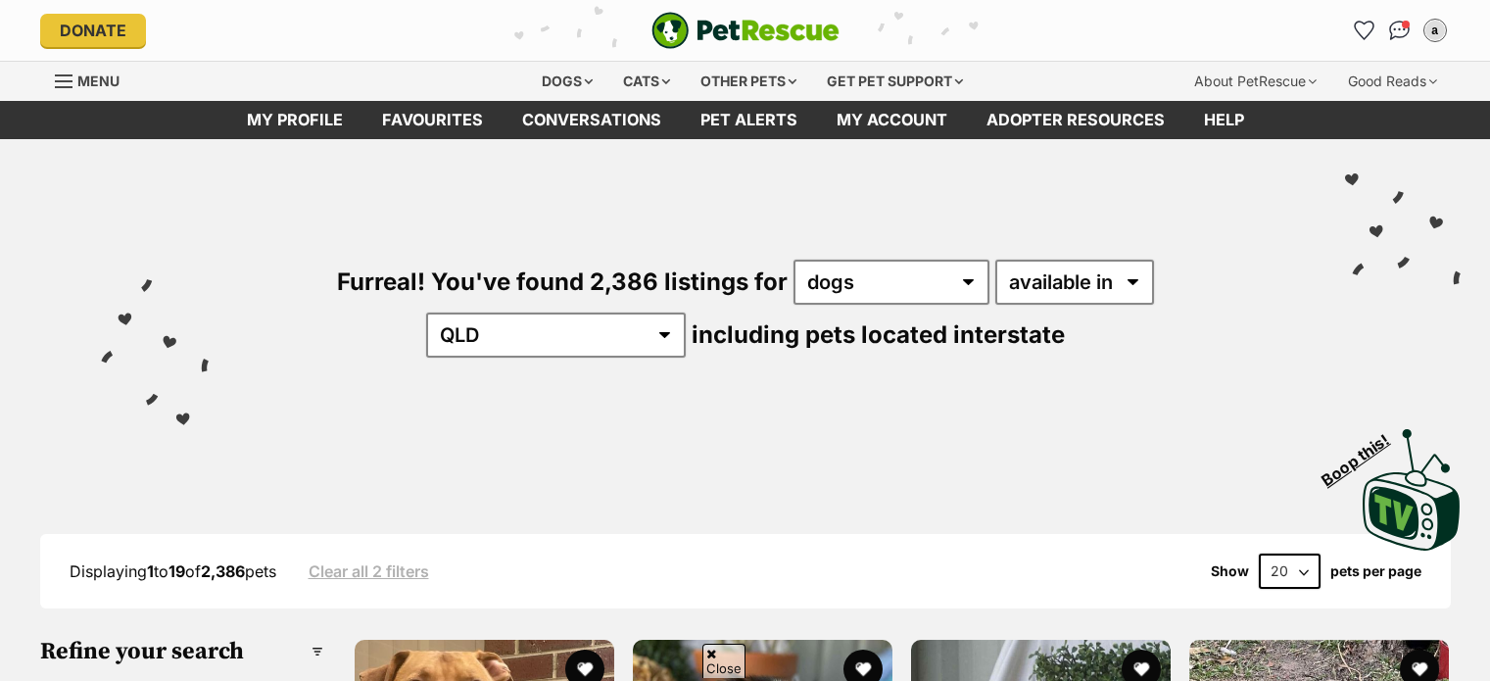
select select "QLD"
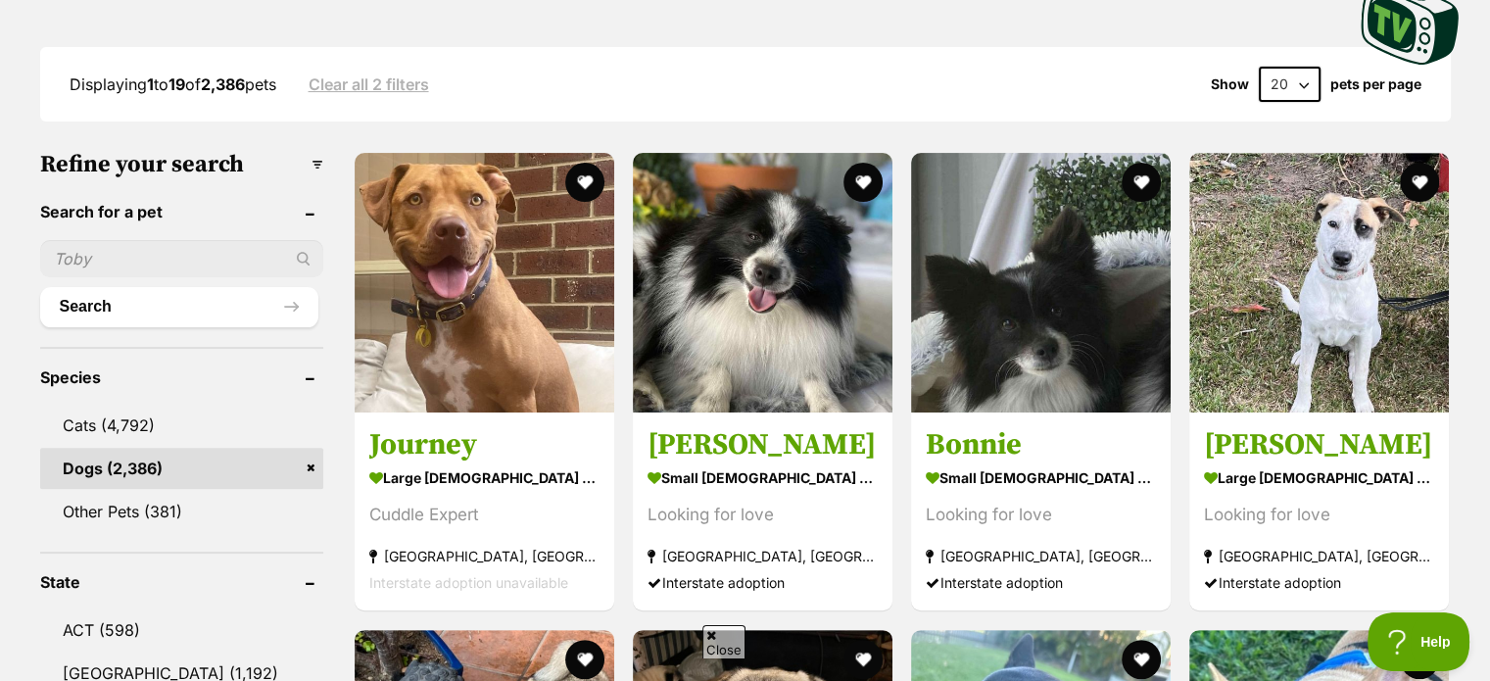
scroll to position [137, 0]
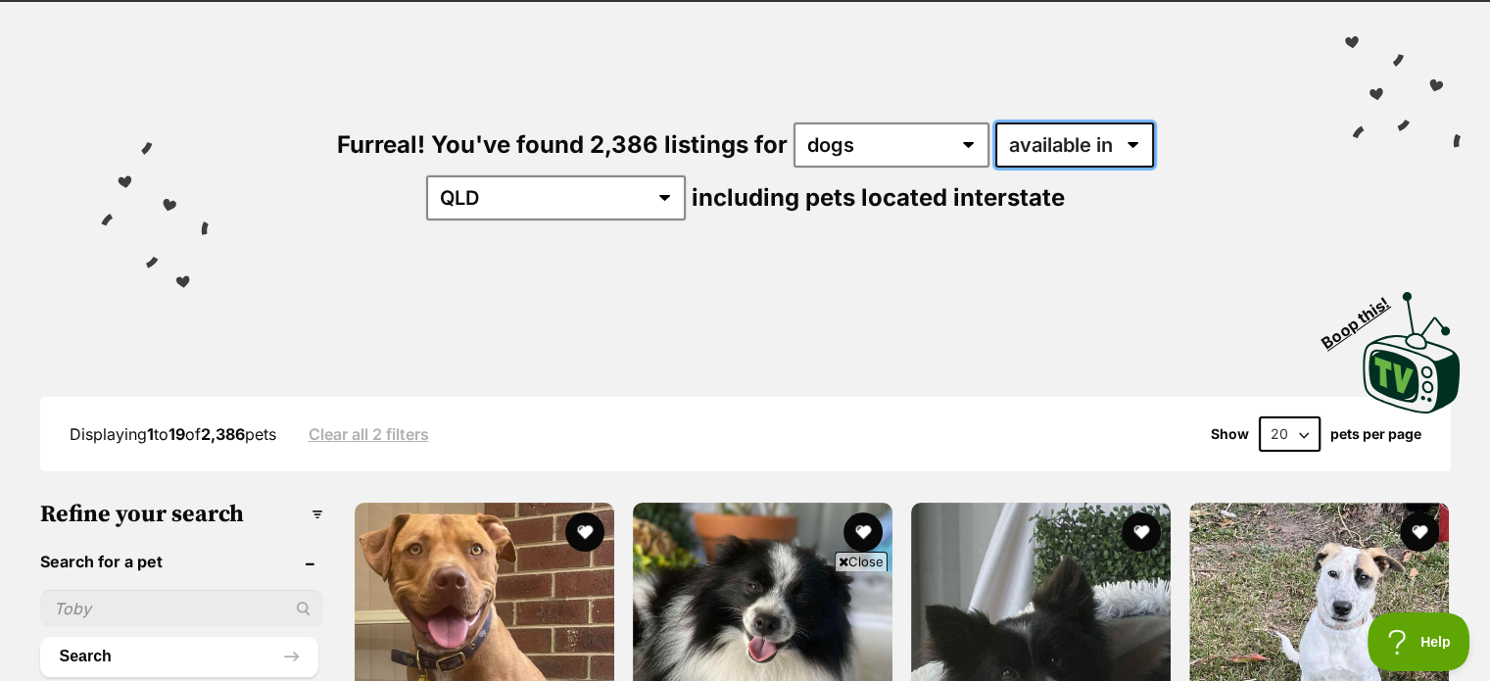
click at [1009, 152] on select "available in located in" at bounding box center [1075, 144] width 159 height 45
select select "disabled"
click at [996, 122] on select "available in located in" at bounding box center [1075, 144] width 159 height 45
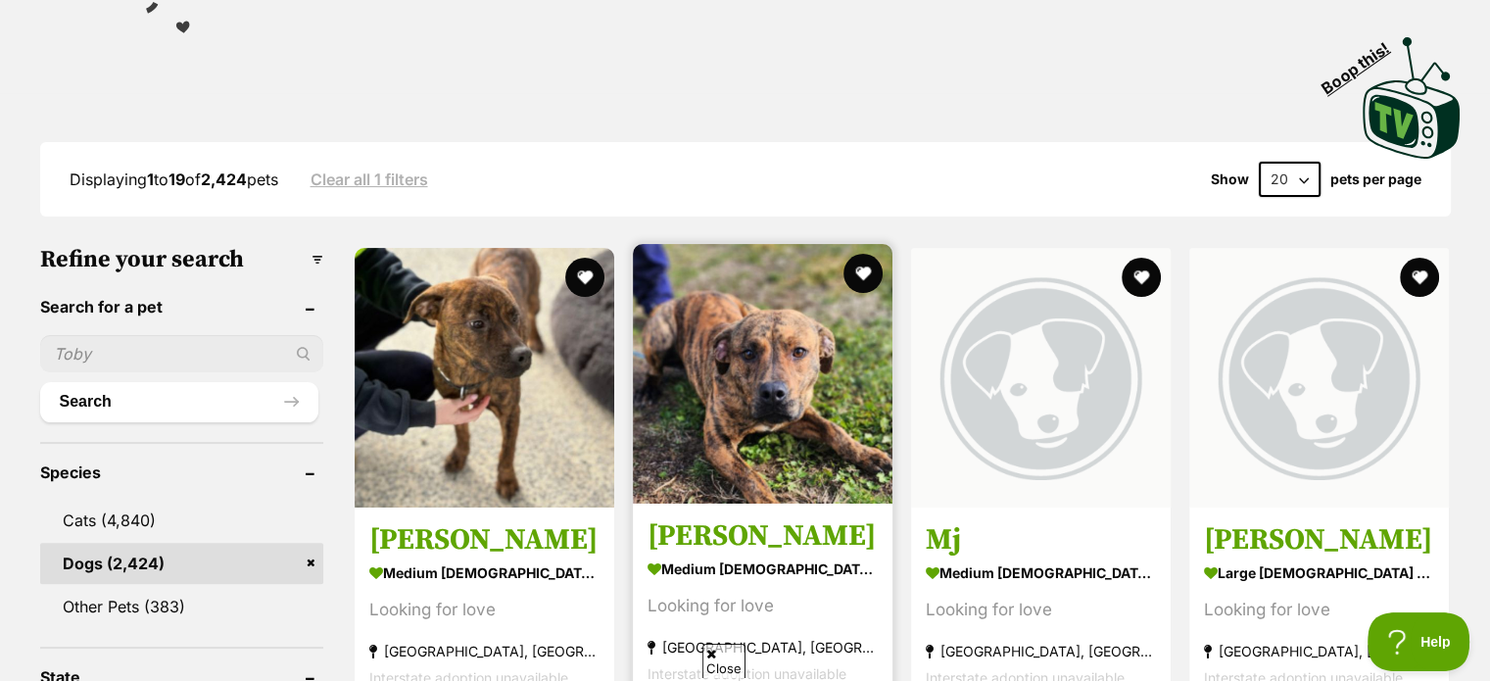
click at [739, 426] on img at bounding box center [763, 374] width 260 height 260
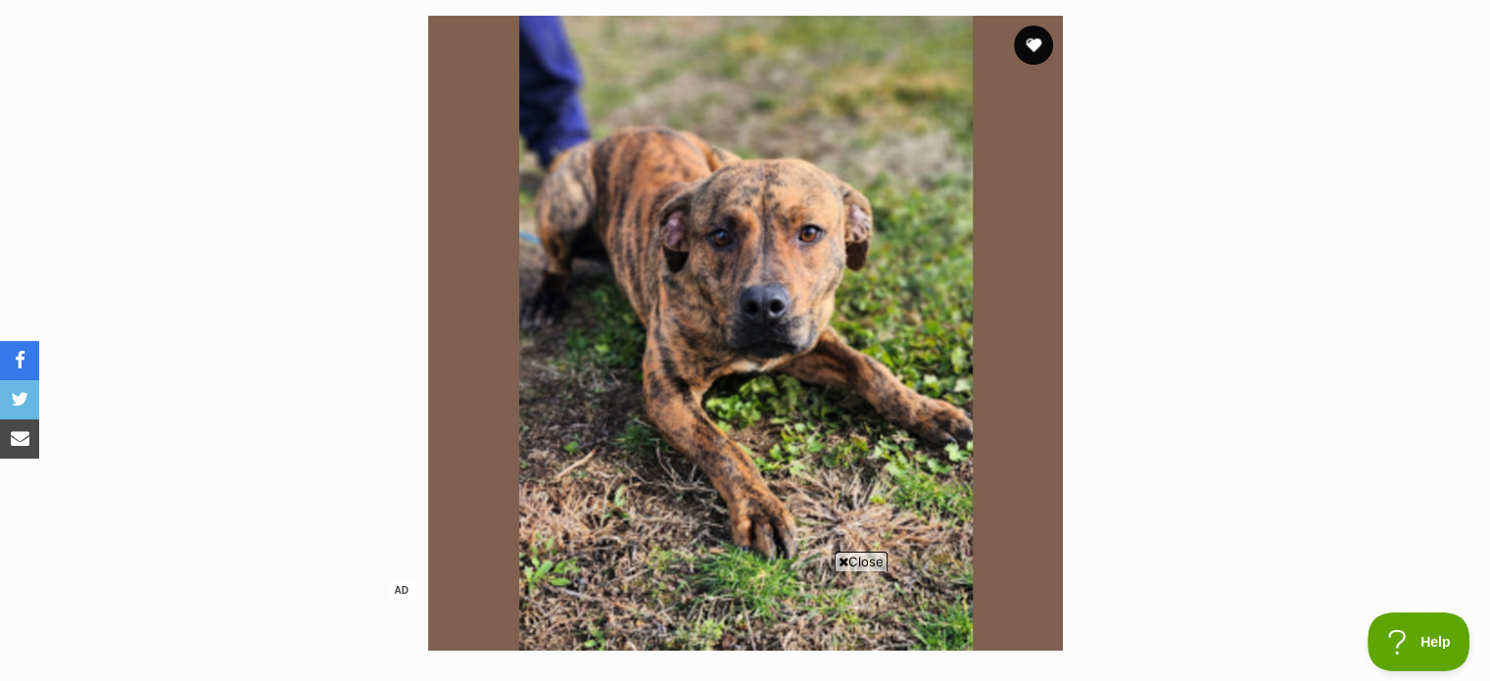
click at [869, 559] on span "Close" at bounding box center [861, 562] width 53 height 20
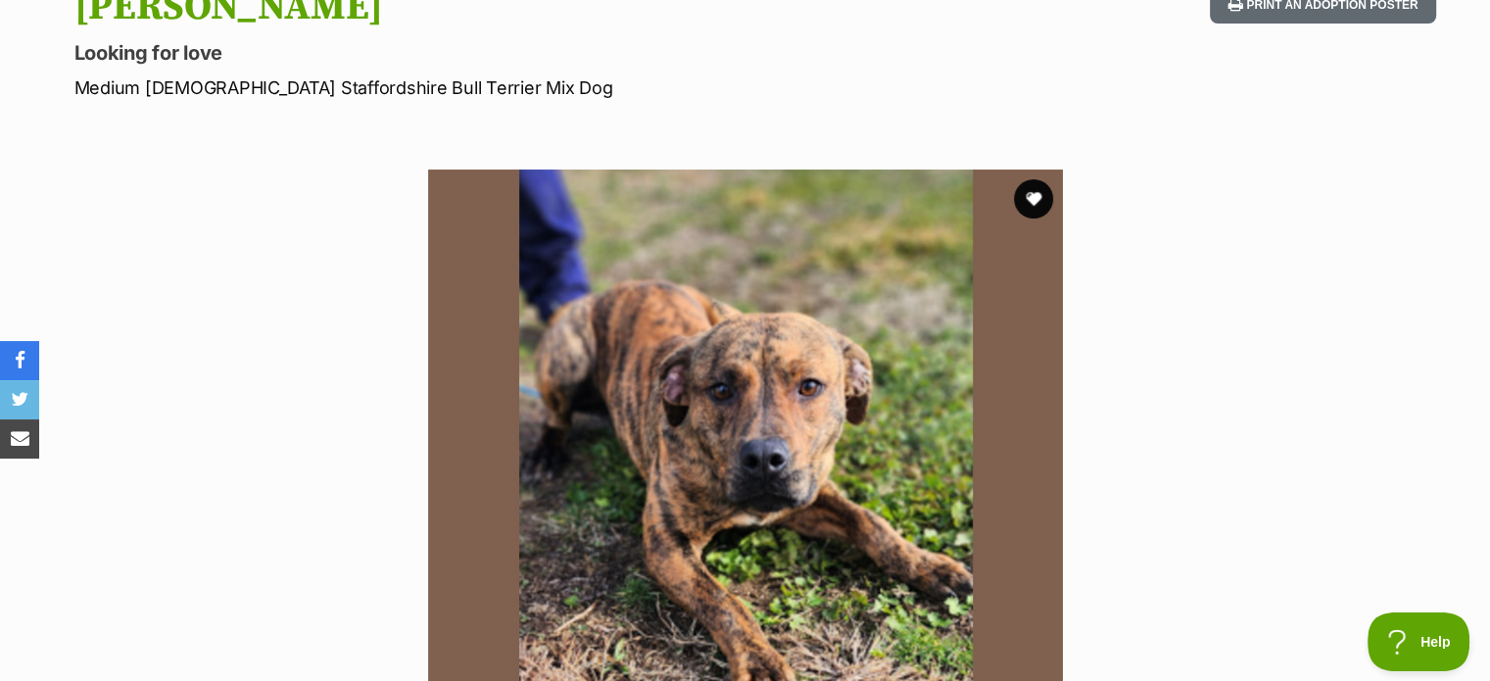
scroll to position [336, 0]
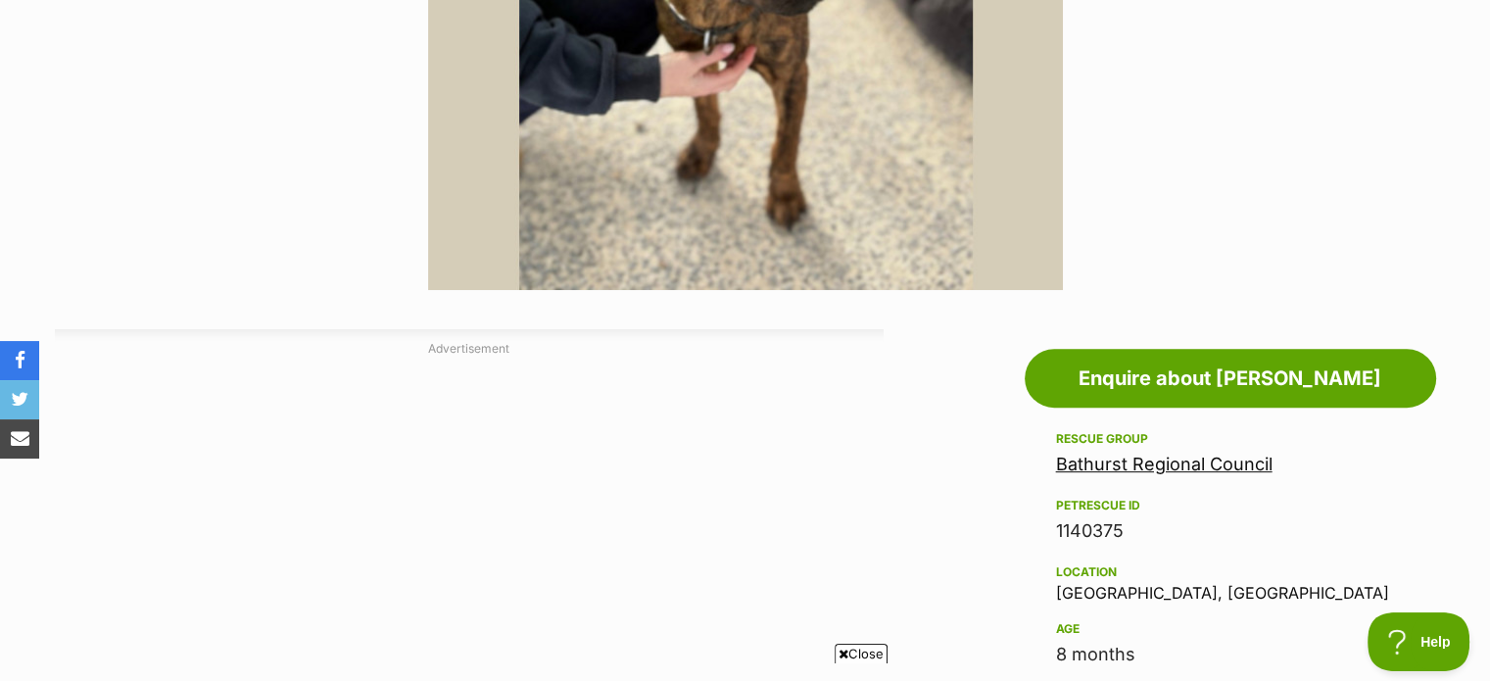
scroll to position [980, 0]
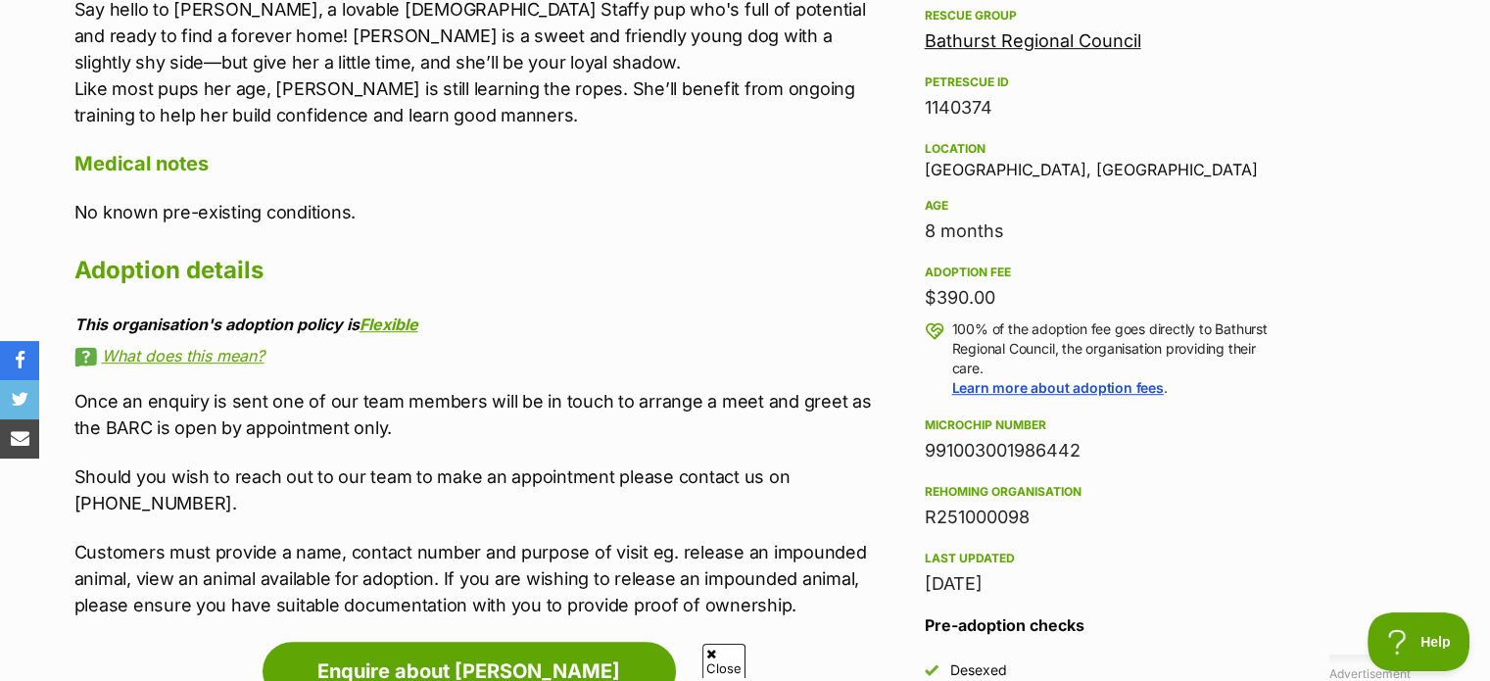
scroll to position [1819, 0]
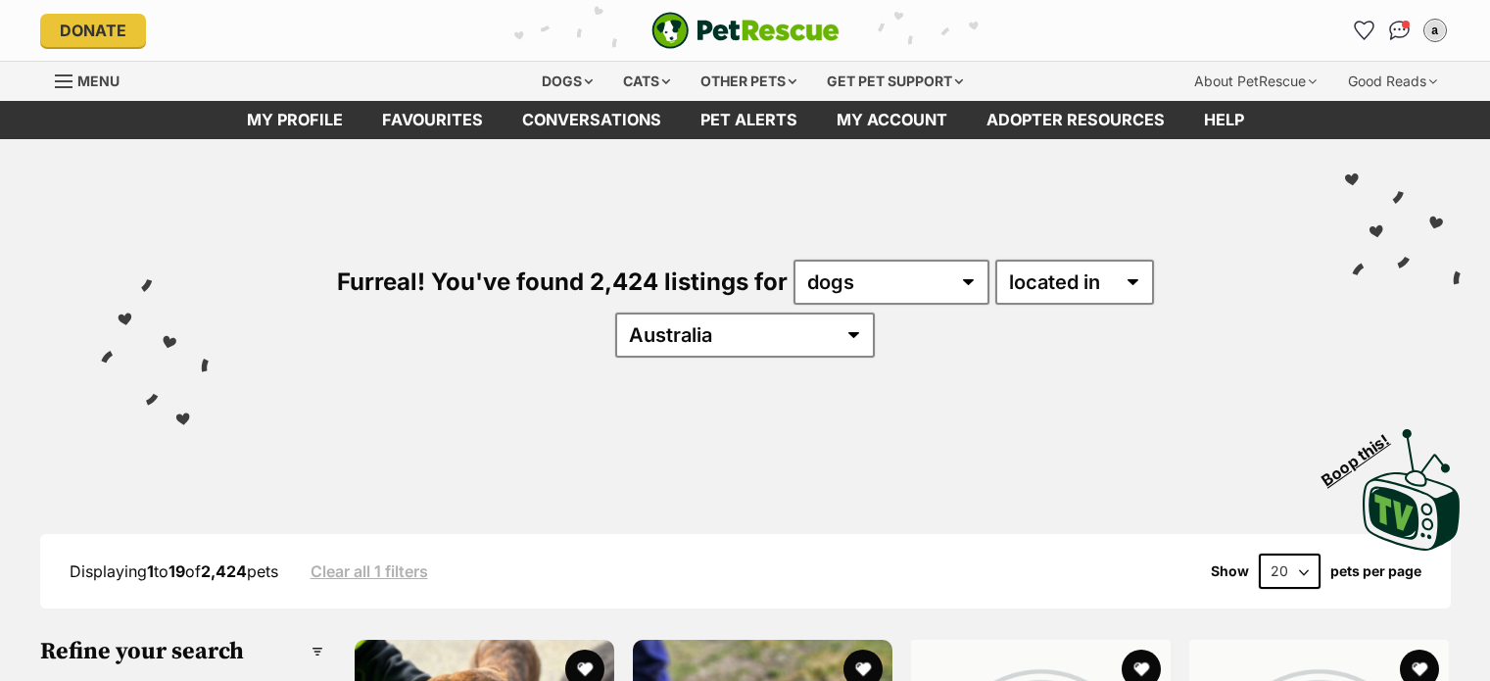
scroll to position [380, 0]
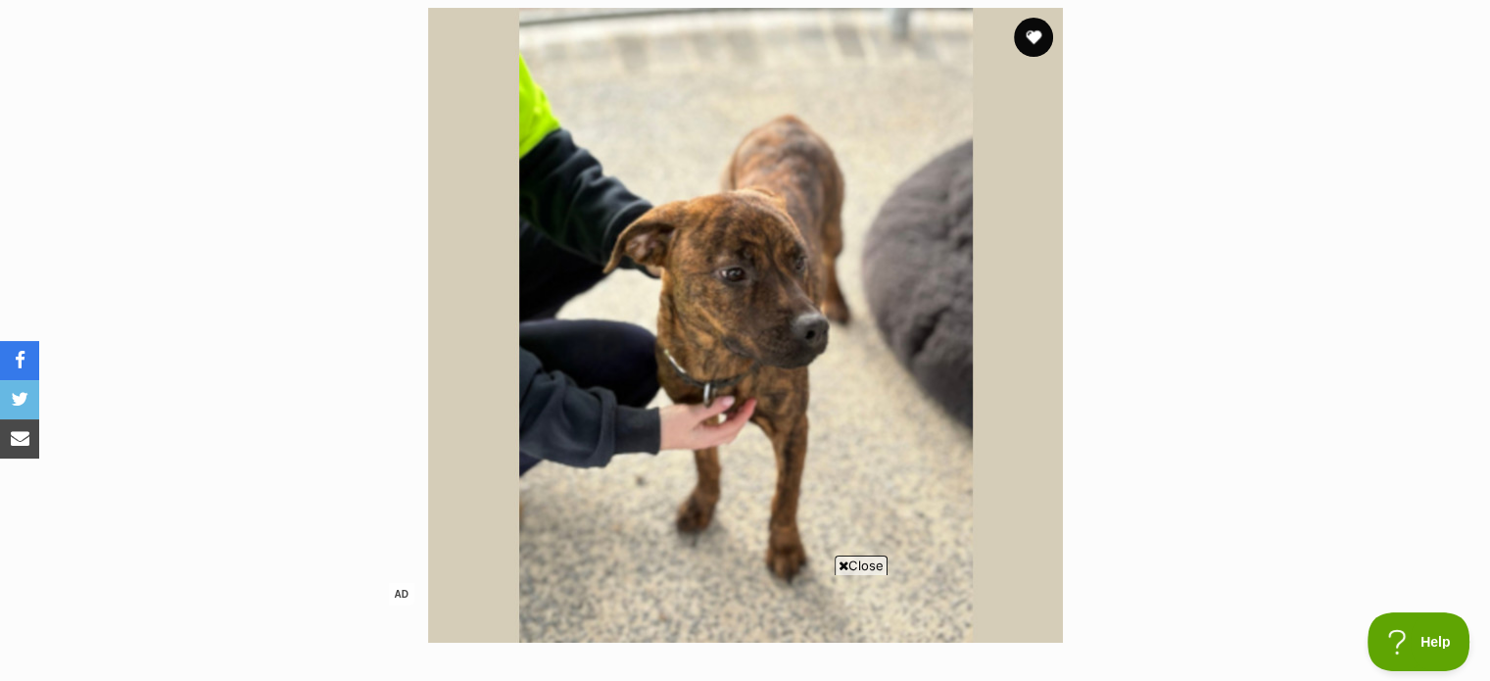
scroll to position [434, 0]
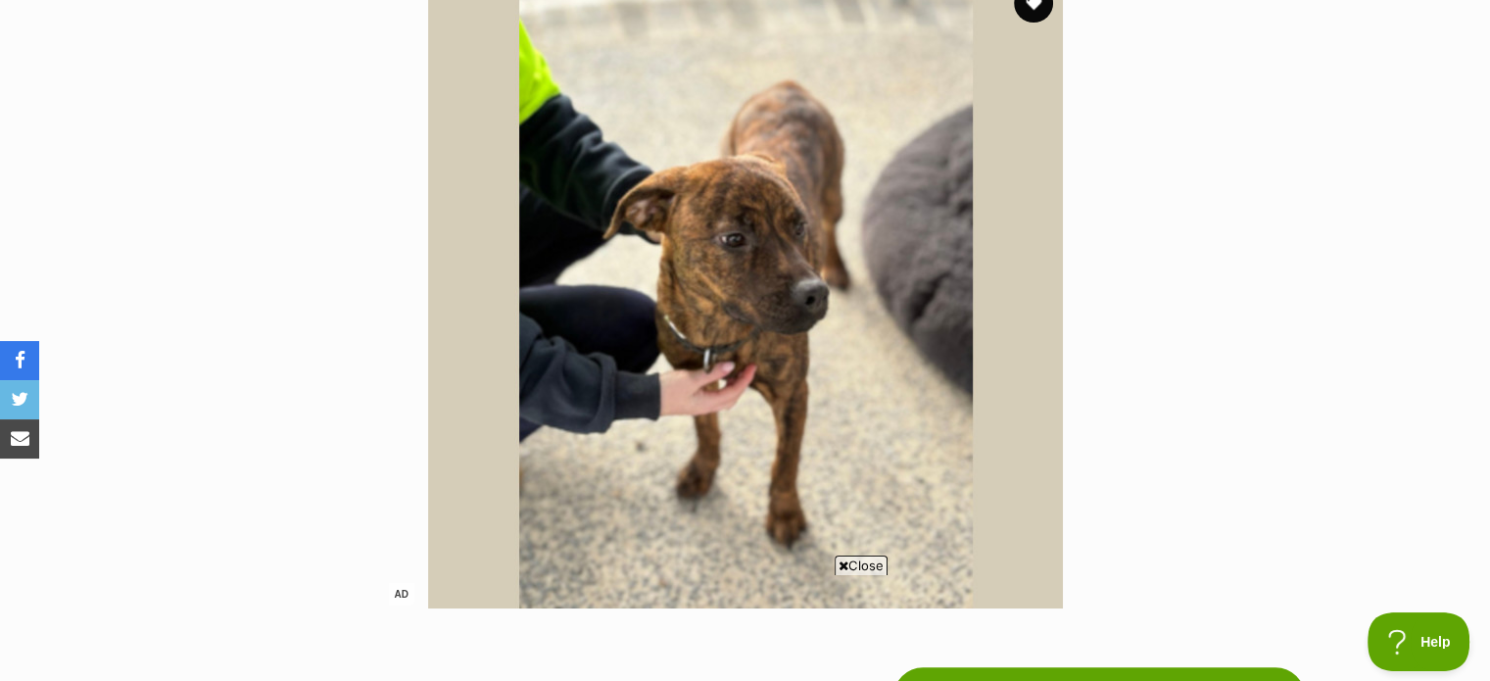
click at [862, 560] on span "Close" at bounding box center [861, 566] width 53 height 20
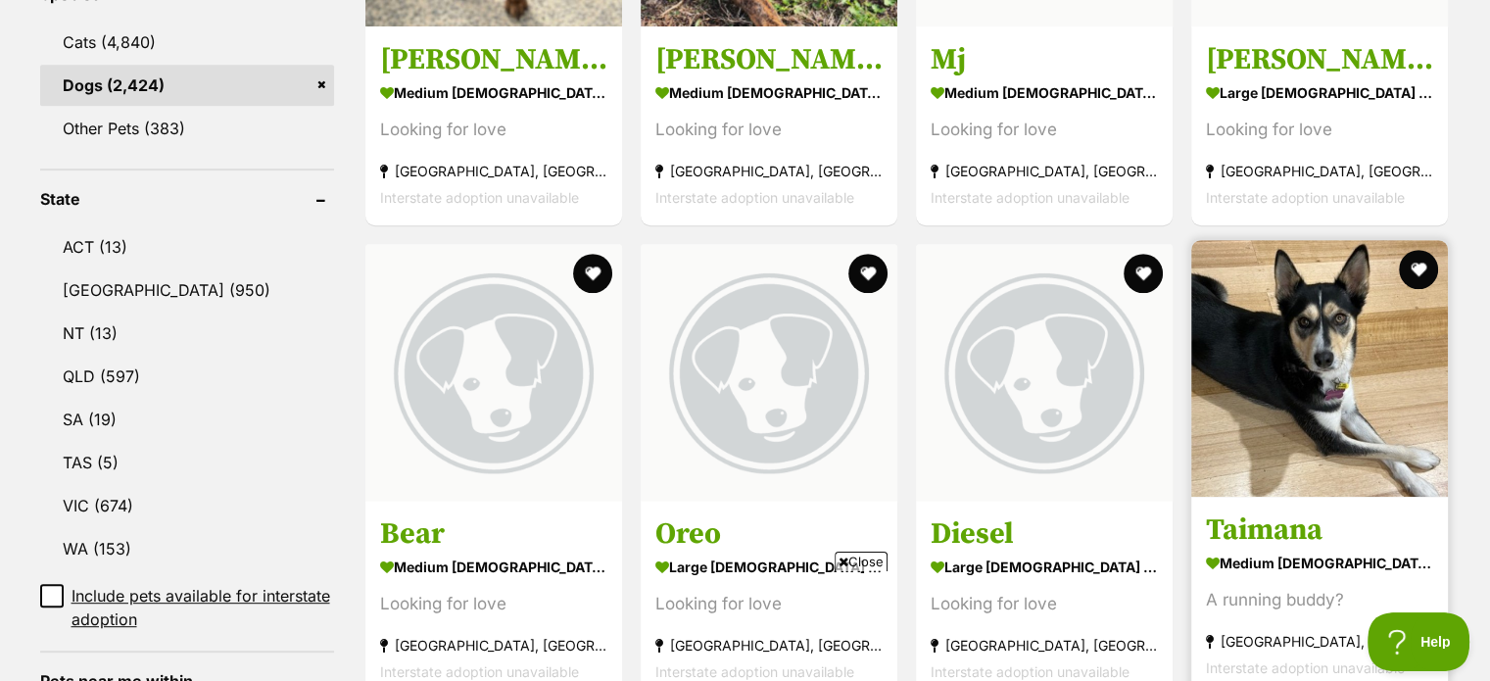
click at [1387, 387] on img at bounding box center [1320, 368] width 257 height 257
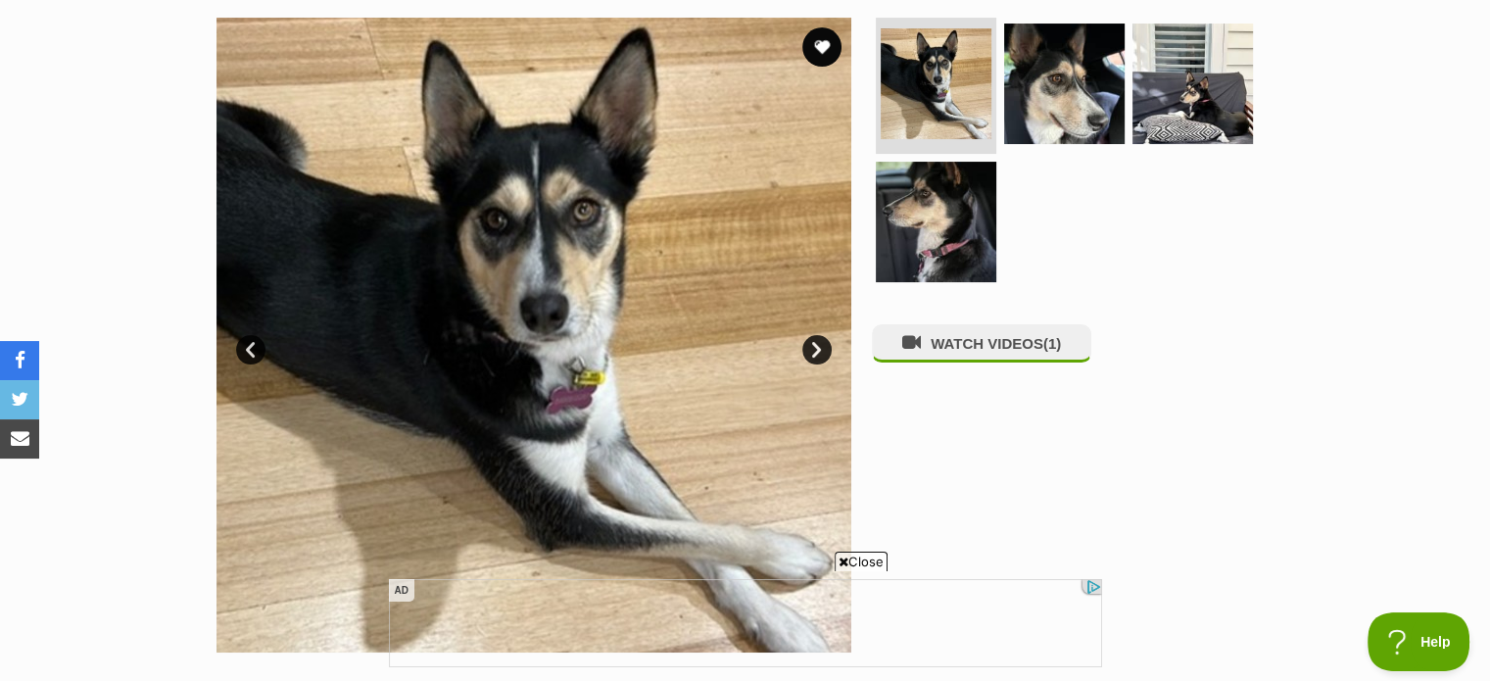
click at [863, 562] on span "Close" at bounding box center [861, 562] width 53 height 20
click at [1168, 73] on img at bounding box center [1193, 83] width 126 height 126
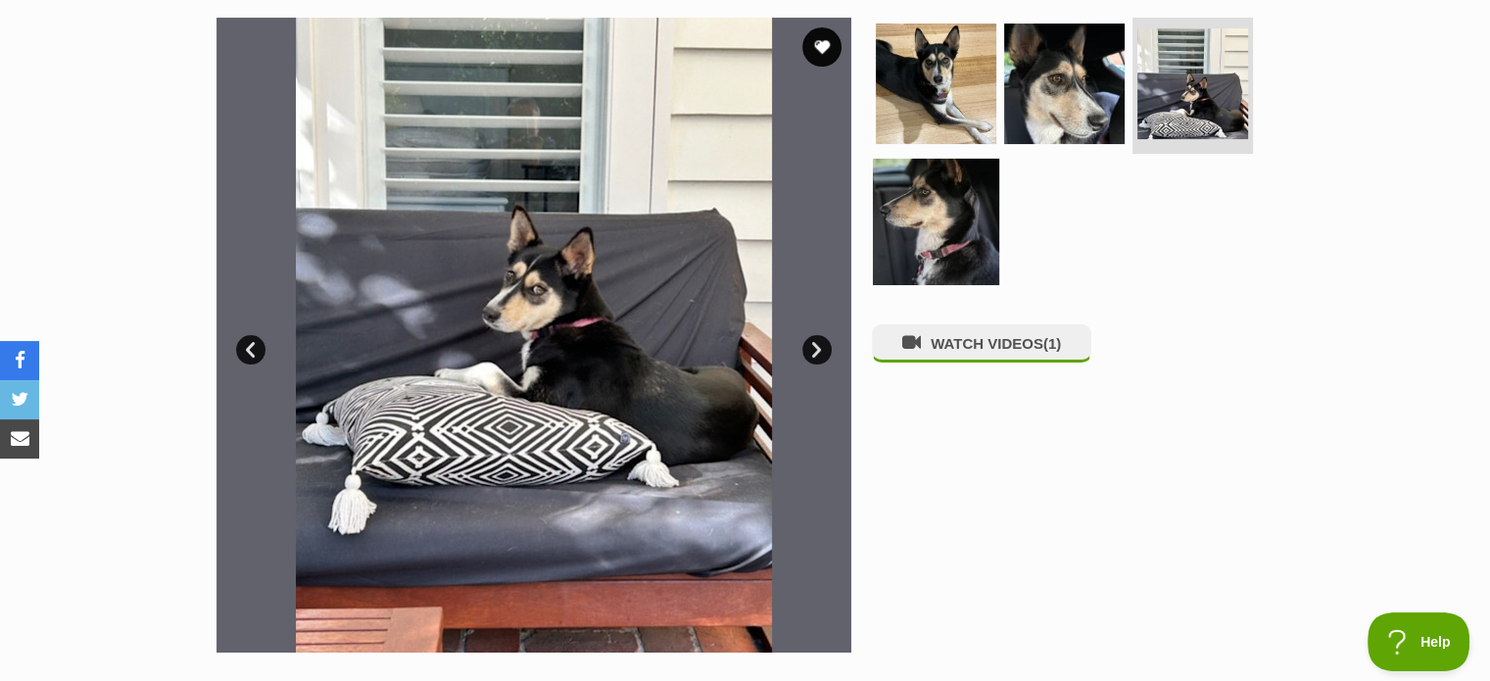
click at [964, 234] on img at bounding box center [936, 222] width 126 height 126
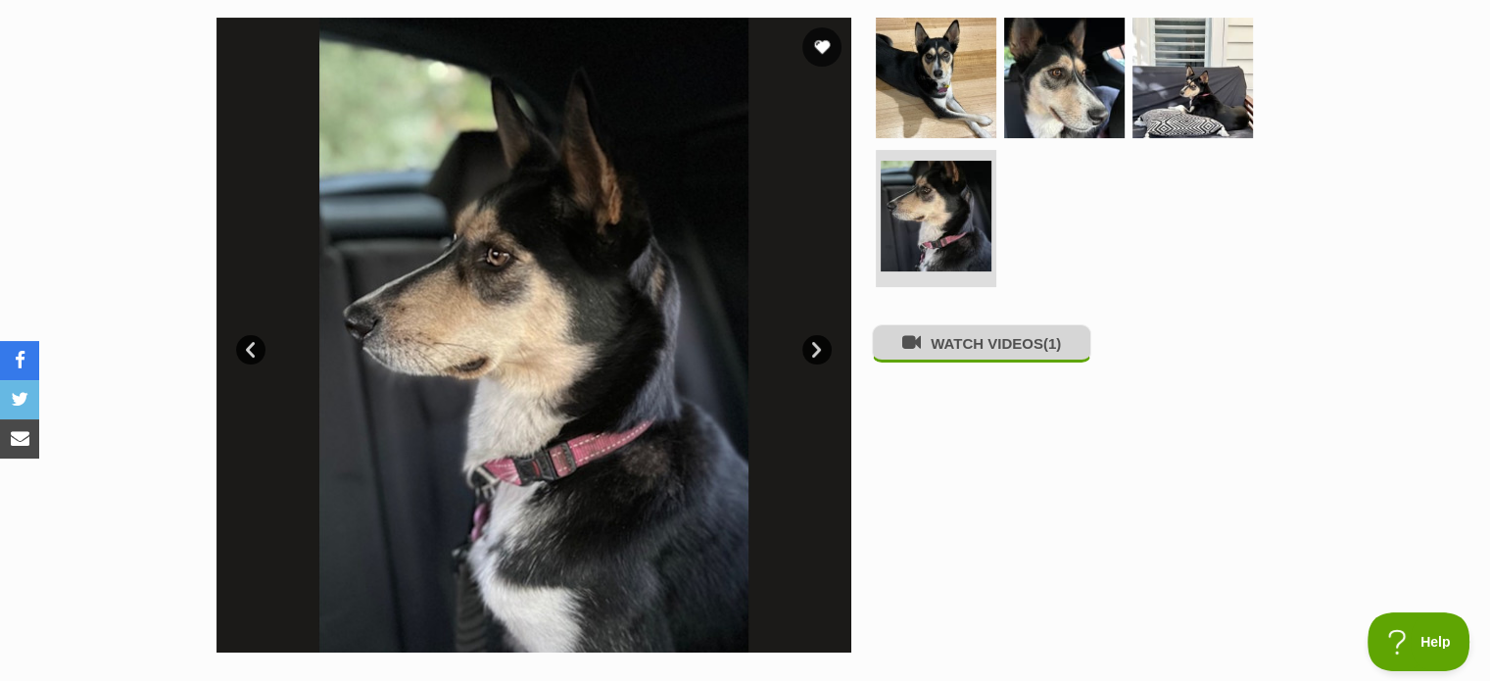
click at [1035, 344] on button "WATCH VIDEOS (1)" at bounding box center [982, 343] width 220 height 38
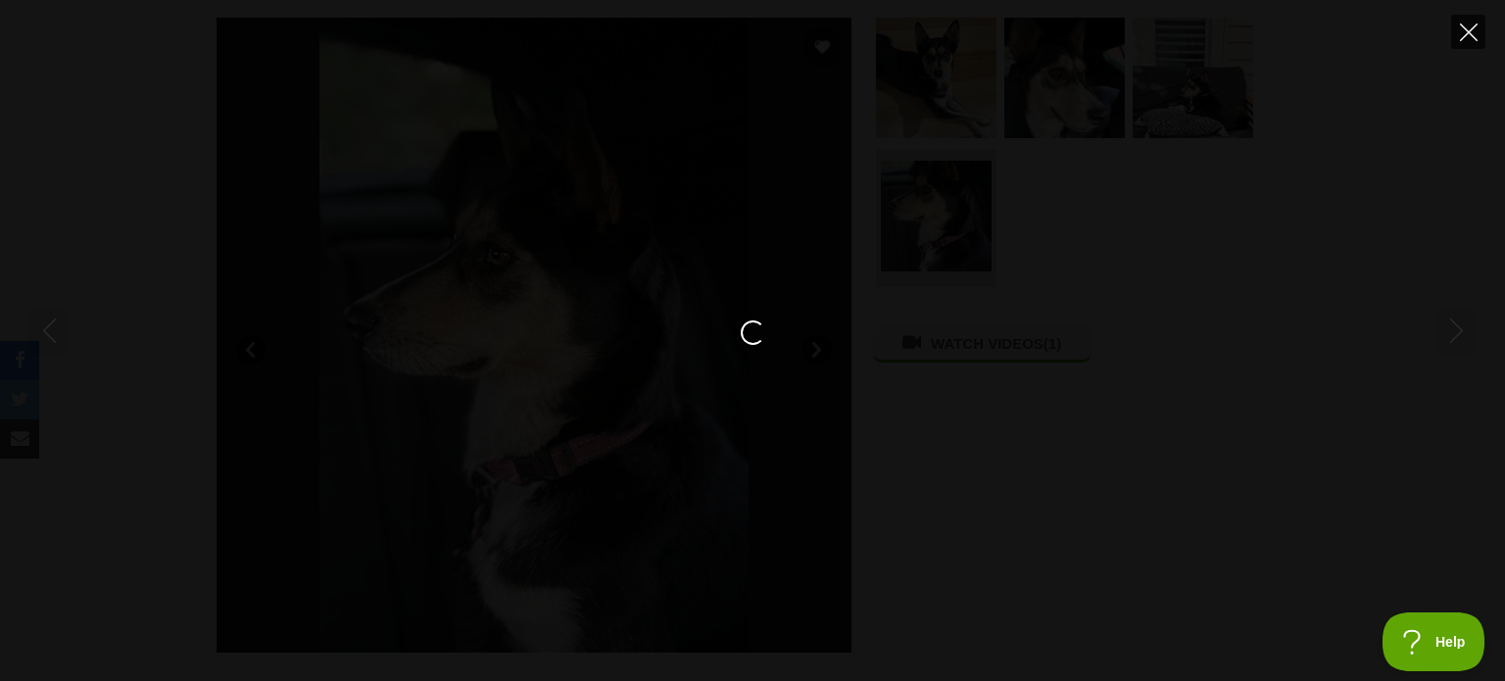
click at [1470, 27] on icon "Close" at bounding box center [1469, 33] width 18 height 18
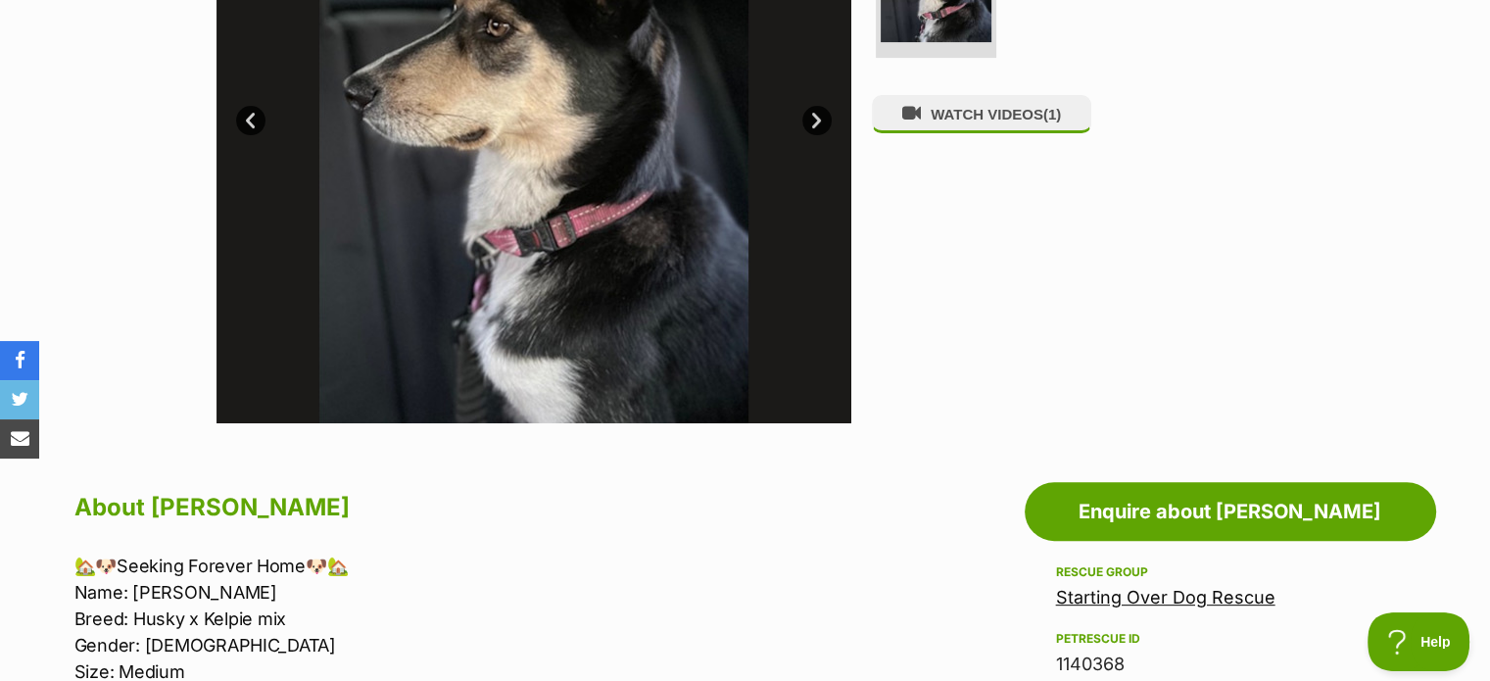
scroll to position [978, 0]
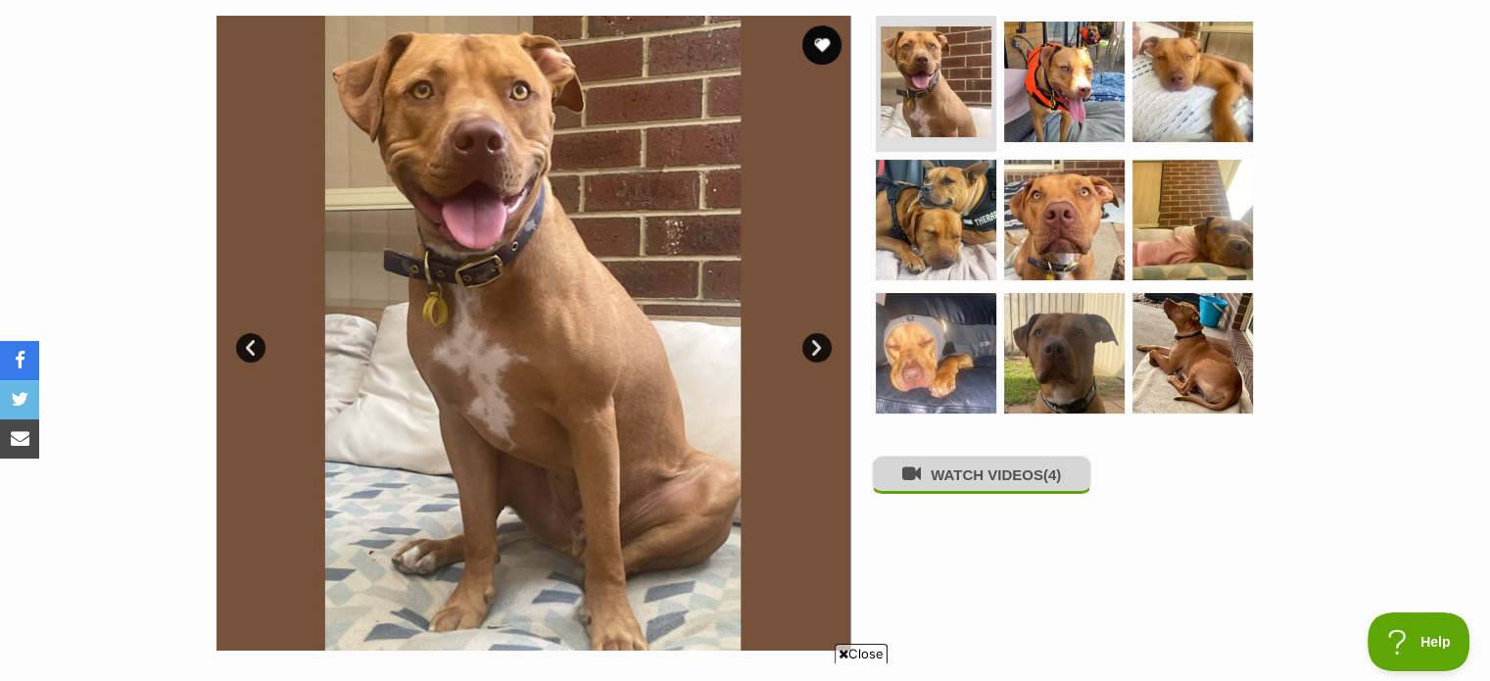
click at [1040, 493] on button "WATCH VIDEOS (4)" at bounding box center [982, 475] width 220 height 38
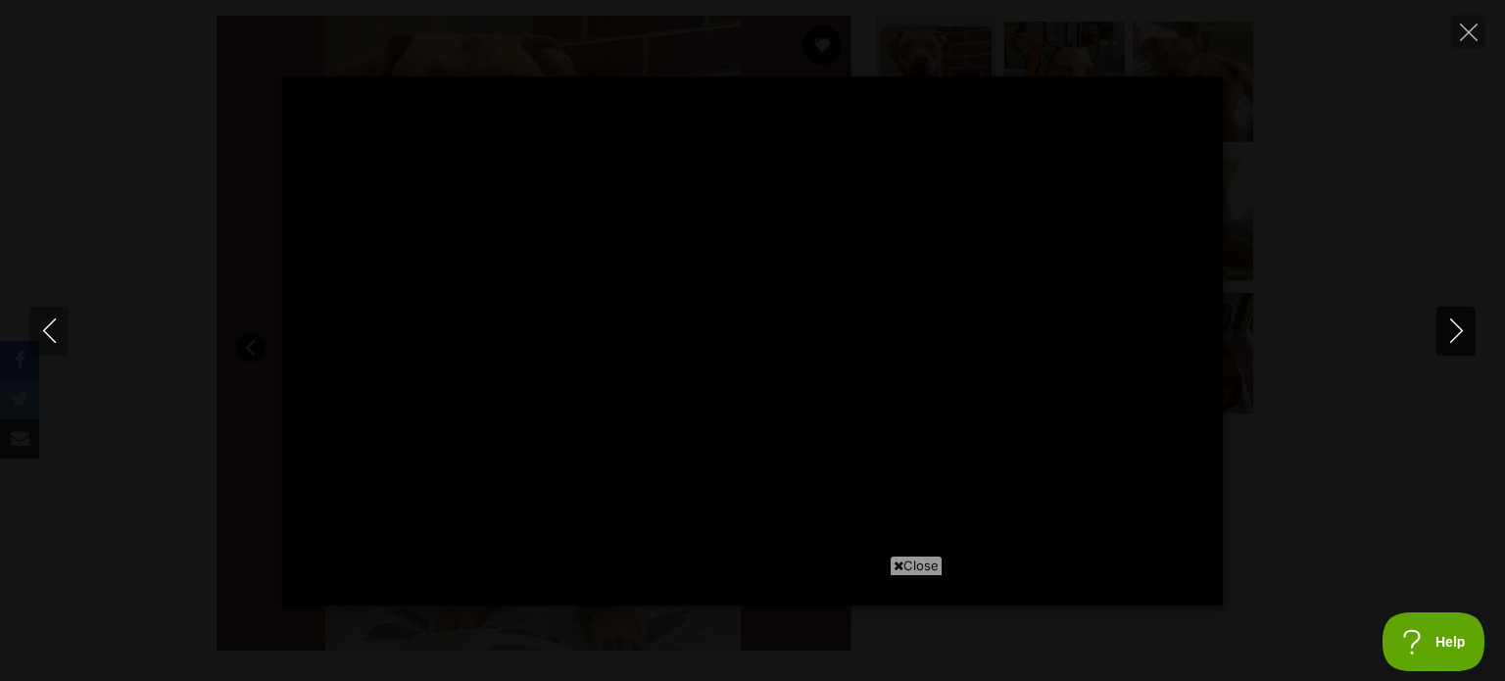
click at [1461, 320] on icon "Next" at bounding box center [1456, 330] width 24 height 24
type input "5.44"
drag, startPoint x: 908, startPoint y: 562, endPoint x: 883, endPoint y: 580, distance: 31.6
click at [908, 562] on span "Close" at bounding box center [916, 566] width 53 height 20
click at [76, 511] on div "Pause Play % buffered 00:00 -00:28 Unmute Mute Disable captions Enable captions…" at bounding box center [752, 340] width 1505 height 529
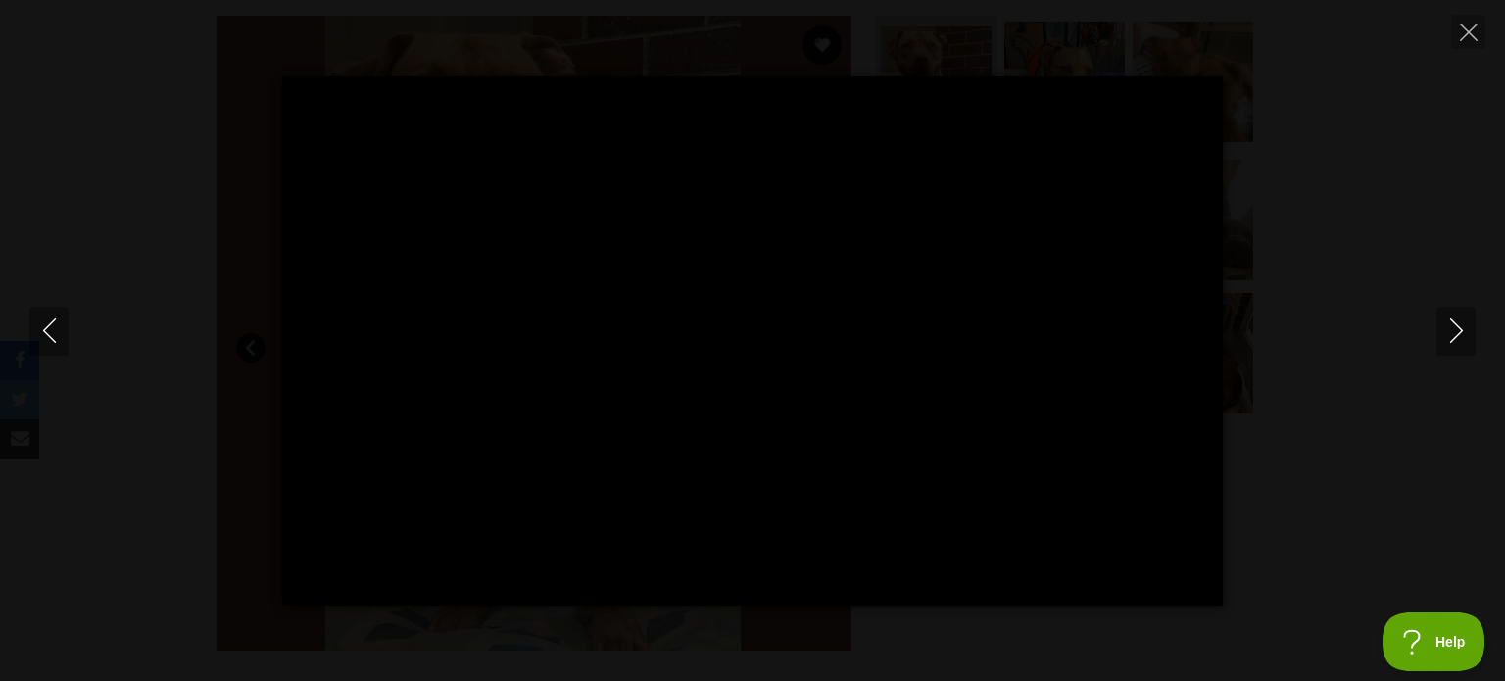
type input "54.81"
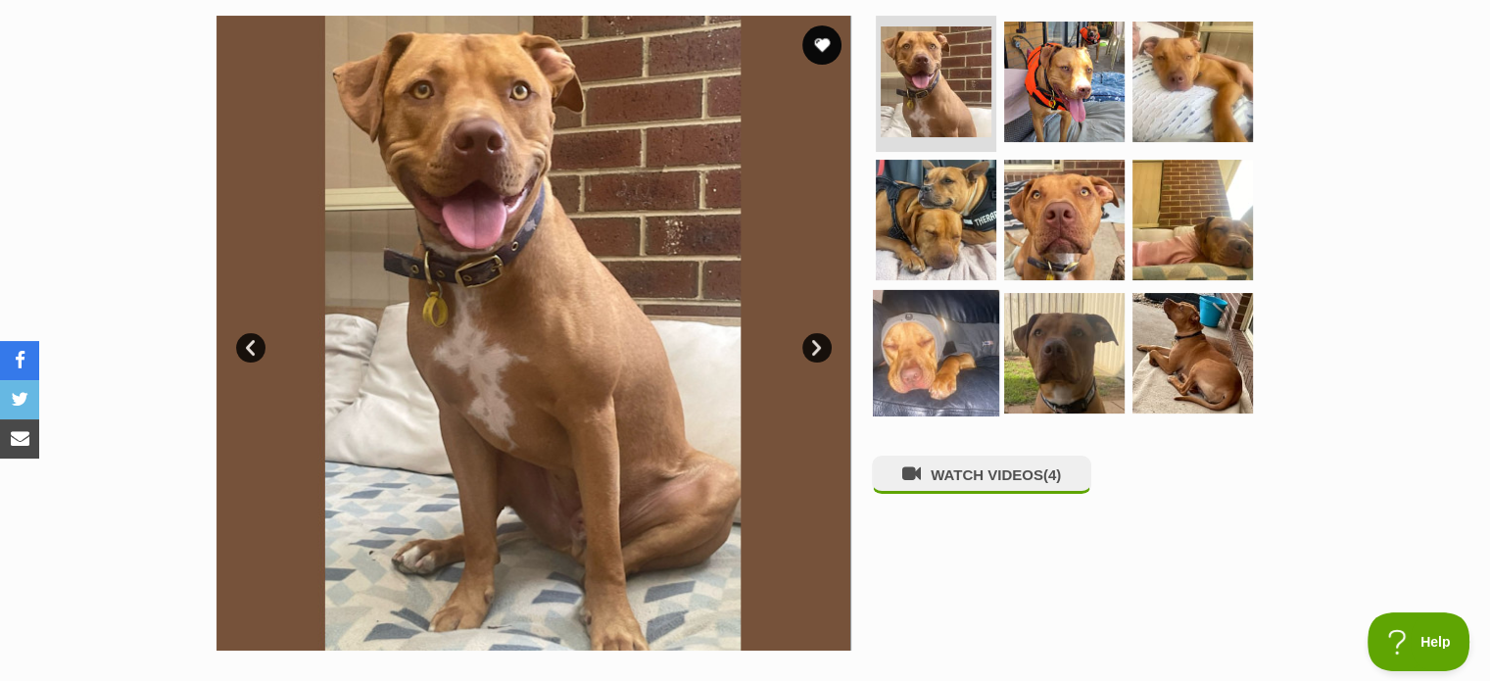
click at [954, 371] on img at bounding box center [936, 353] width 126 height 126
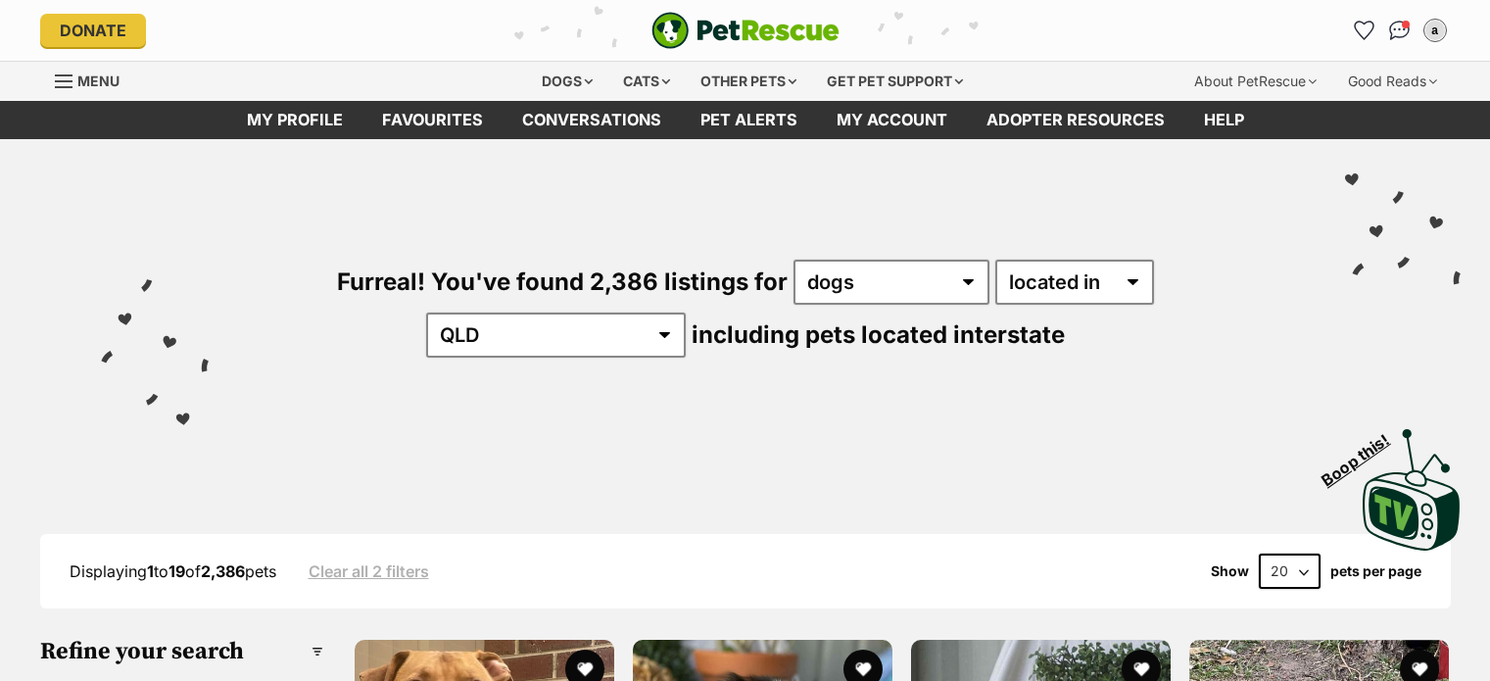
select select "disabled"
select select "QLD"
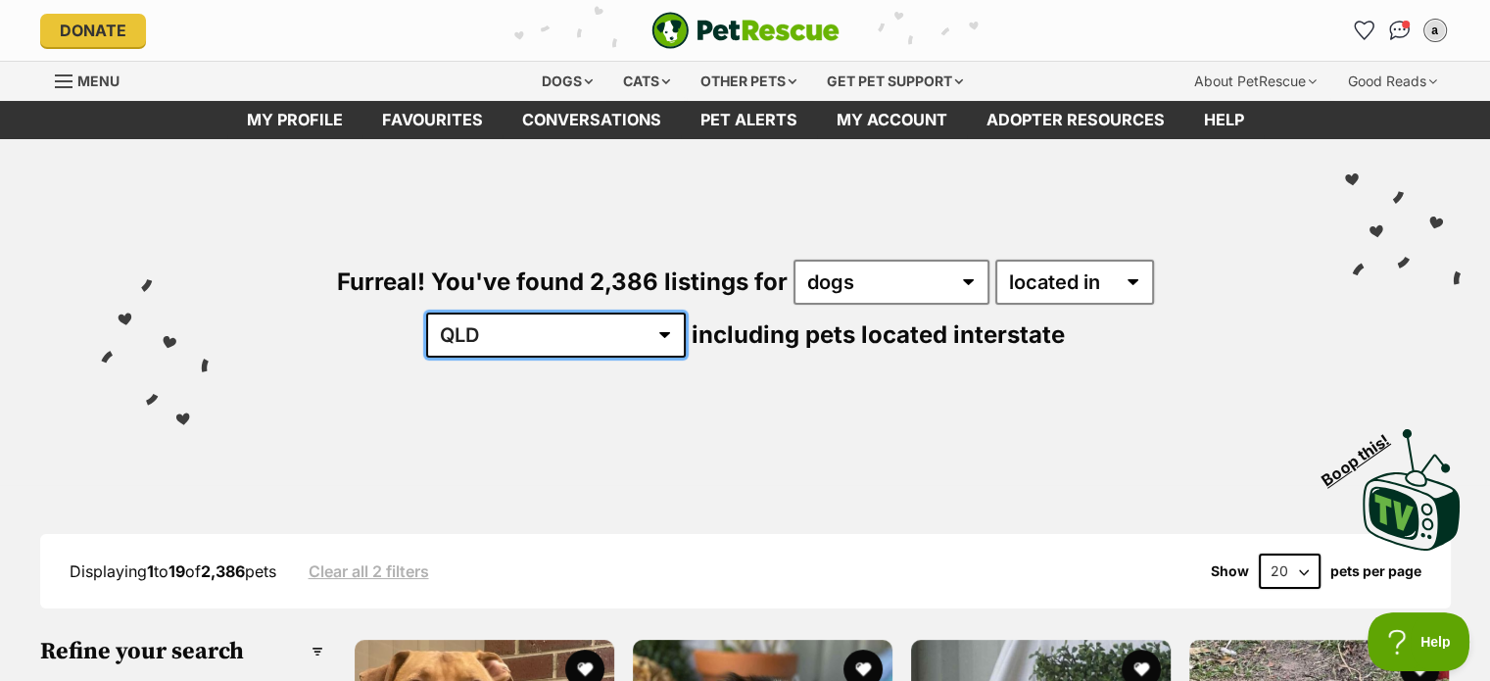
click at [686, 313] on select "Australia ACT NSW NT QLD SA TAS VIC WA" at bounding box center [556, 335] width 260 height 45
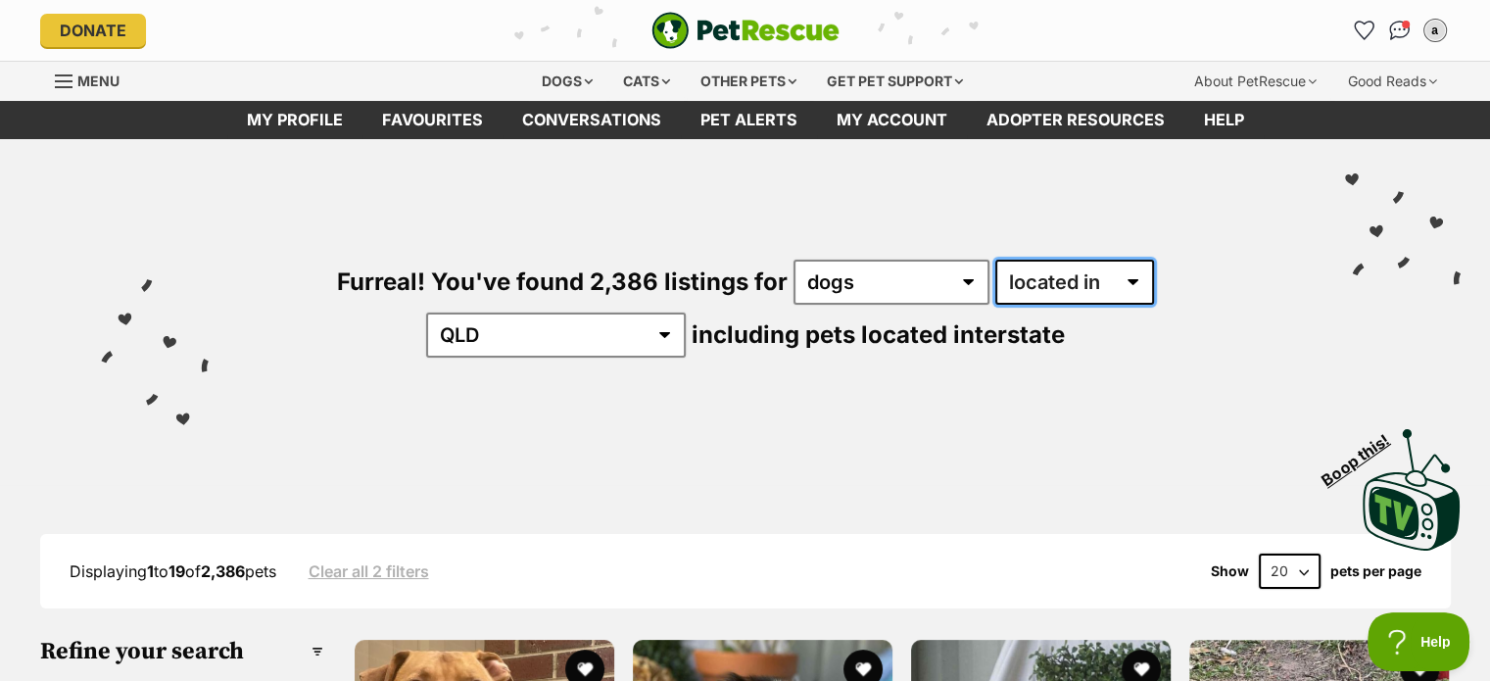
click at [1004, 285] on select "available in located in" at bounding box center [1075, 282] width 159 height 45
click at [996, 260] on select "available in located in" at bounding box center [1075, 282] width 159 height 45
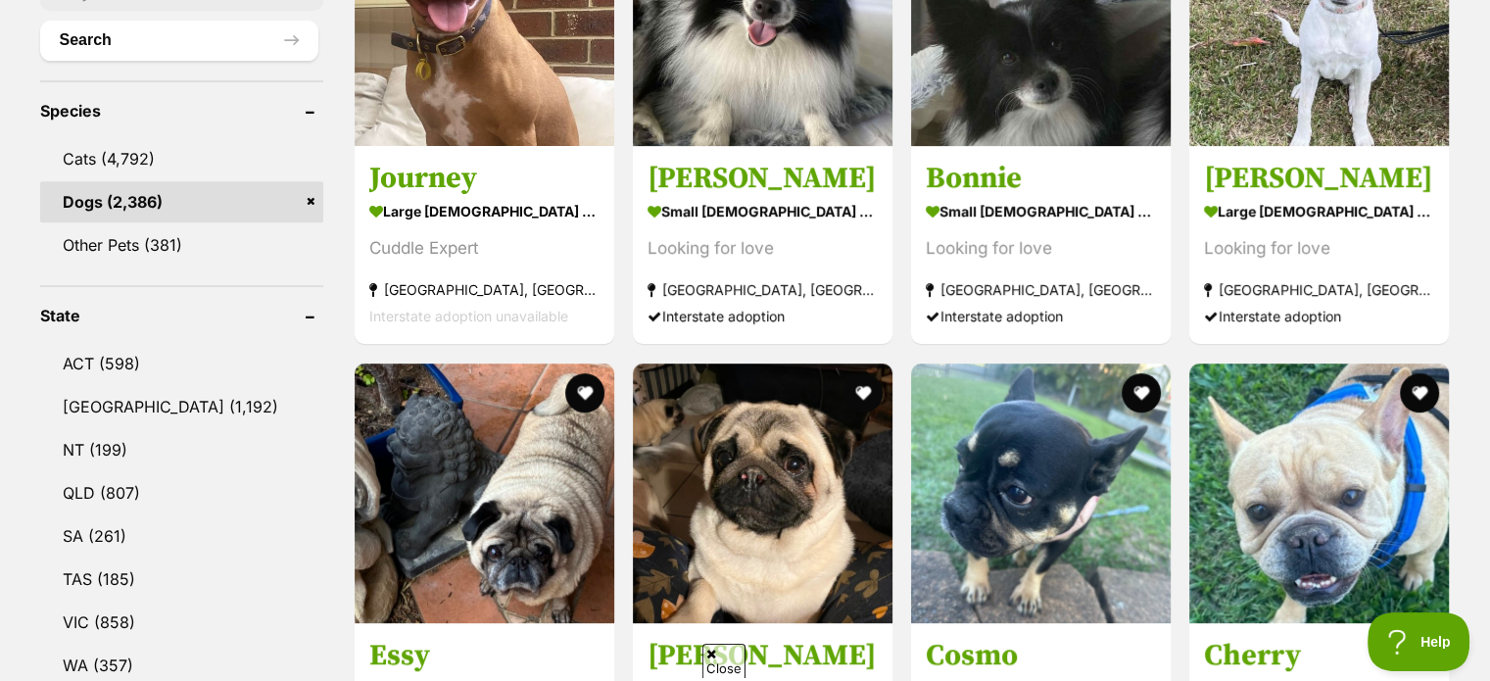
scroll to position [490, 0]
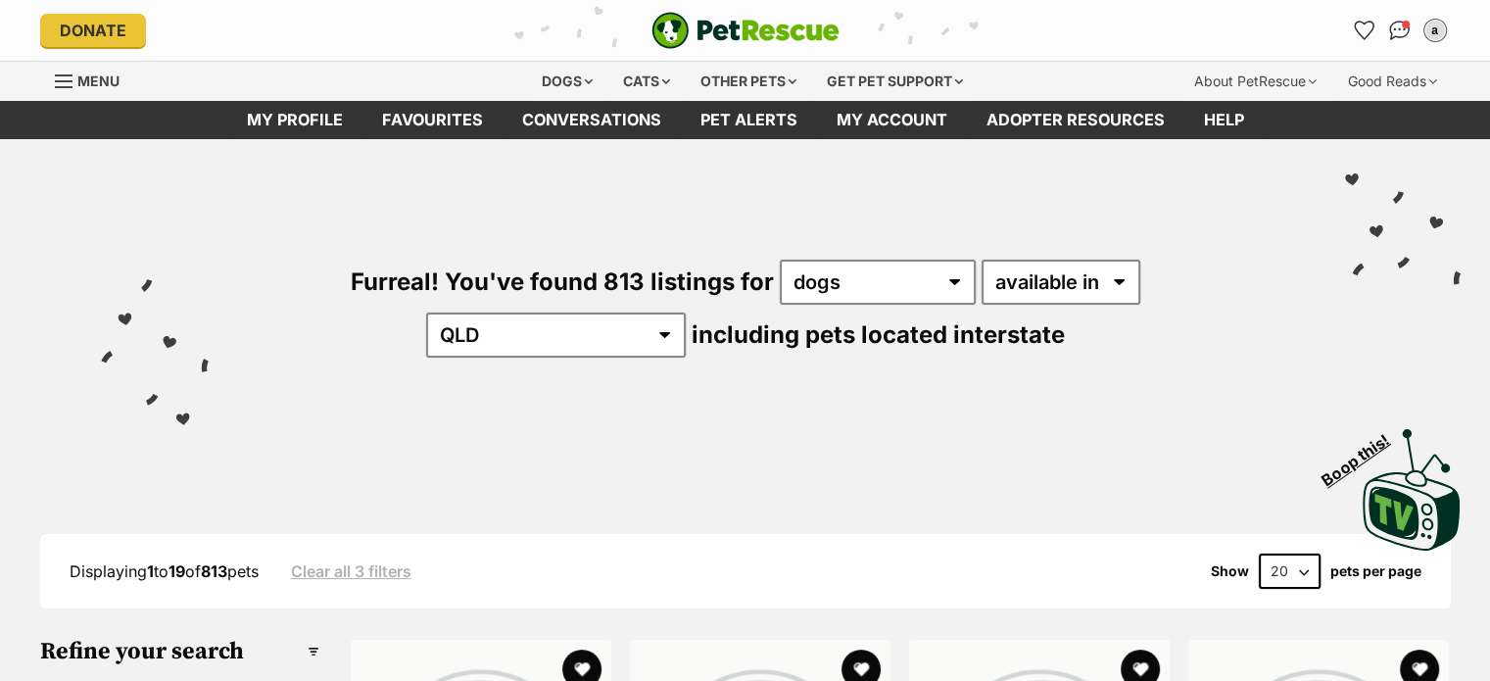
select select "disabled"
click at [982, 260] on select "available in located in" at bounding box center [1061, 282] width 159 height 45
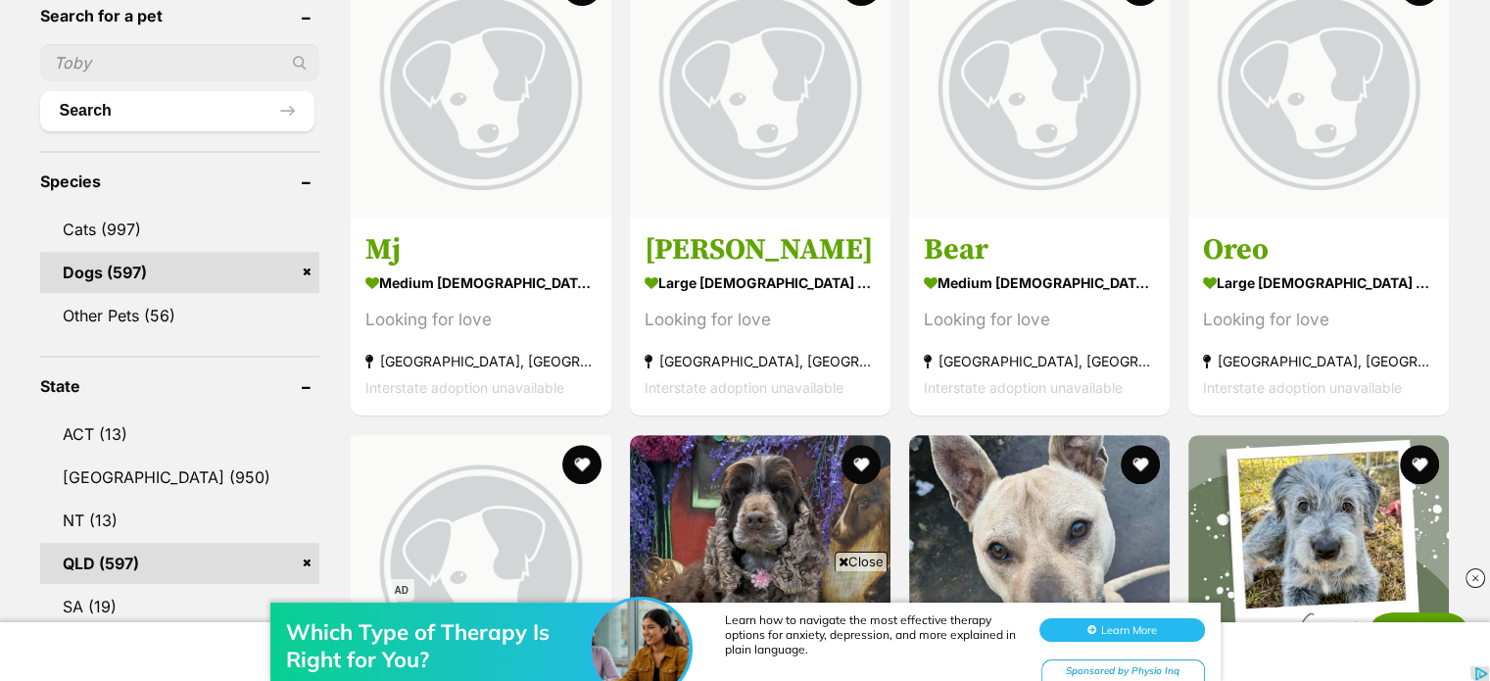
scroll to position [686, 0]
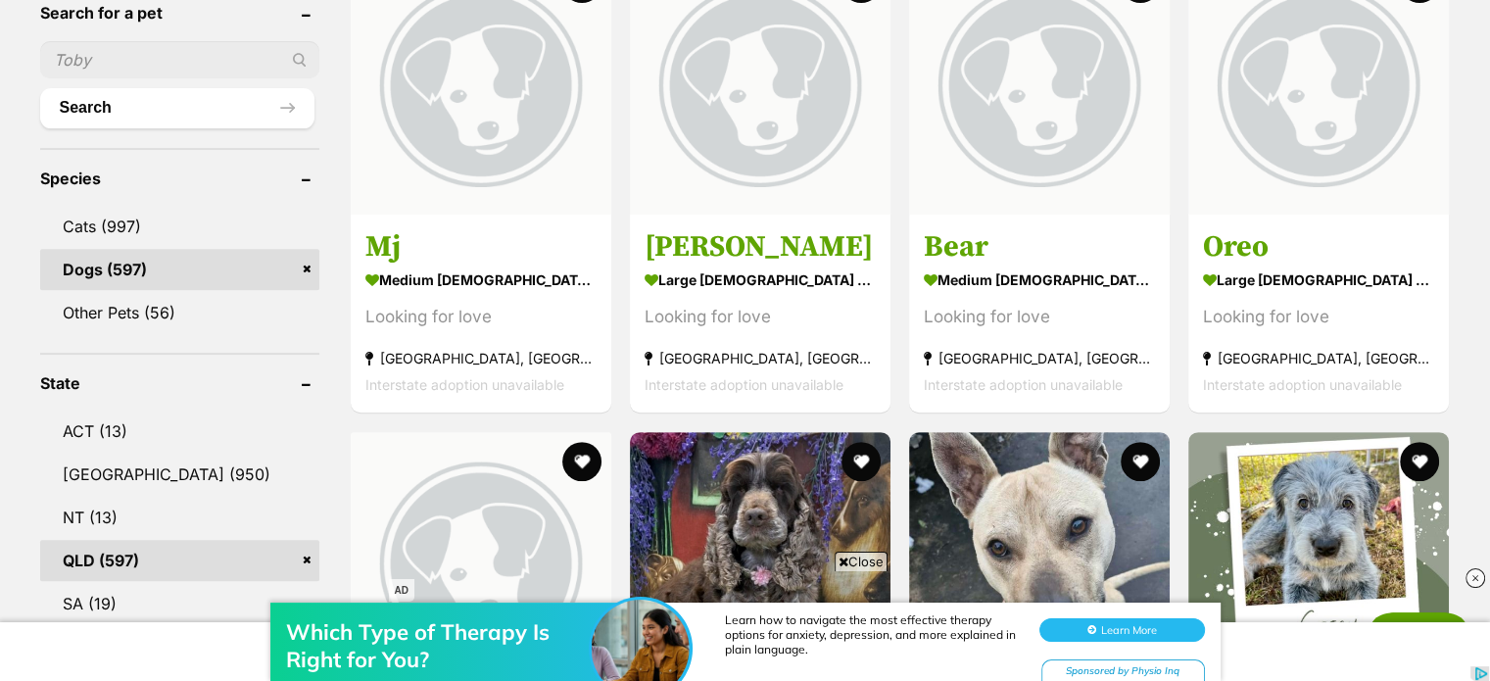
click at [852, 557] on span "Close" at bounding box center [861, 562] width 53 height 20
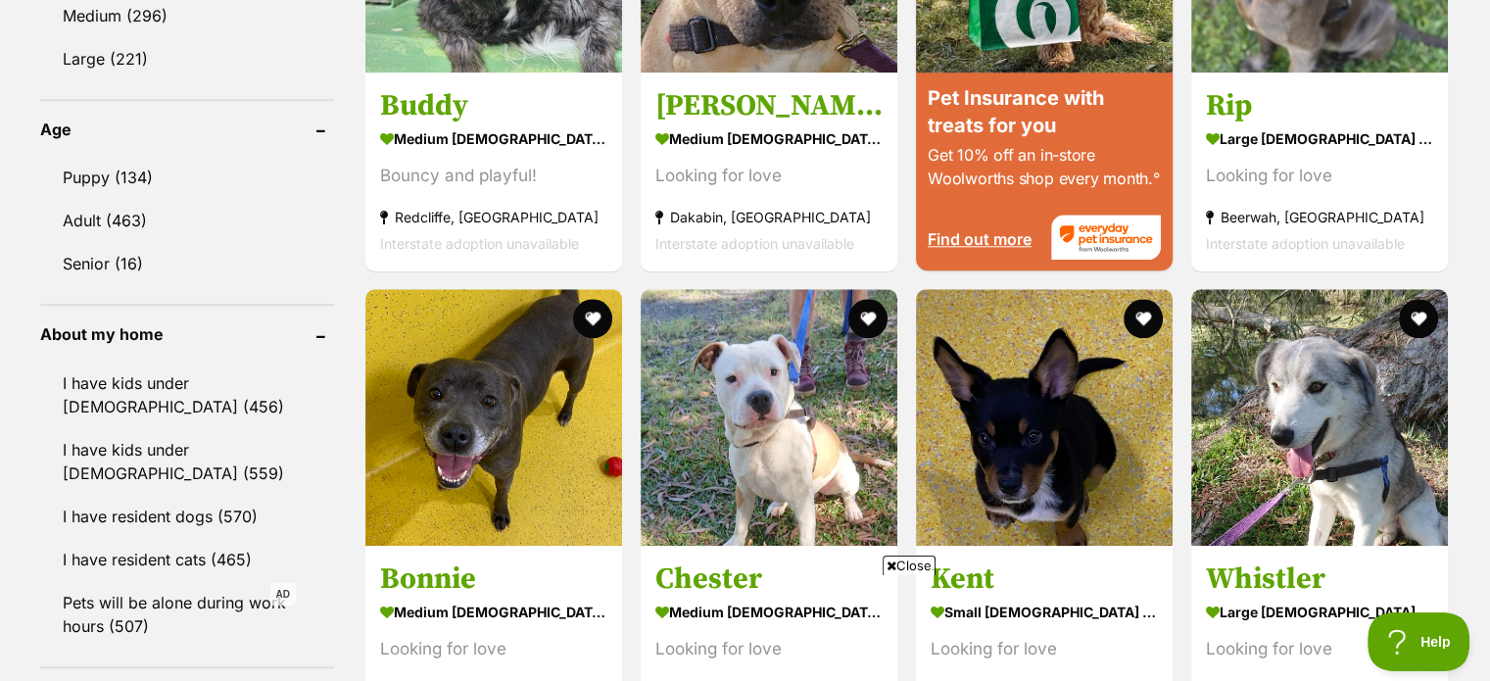
scroll to position [2058, 0]
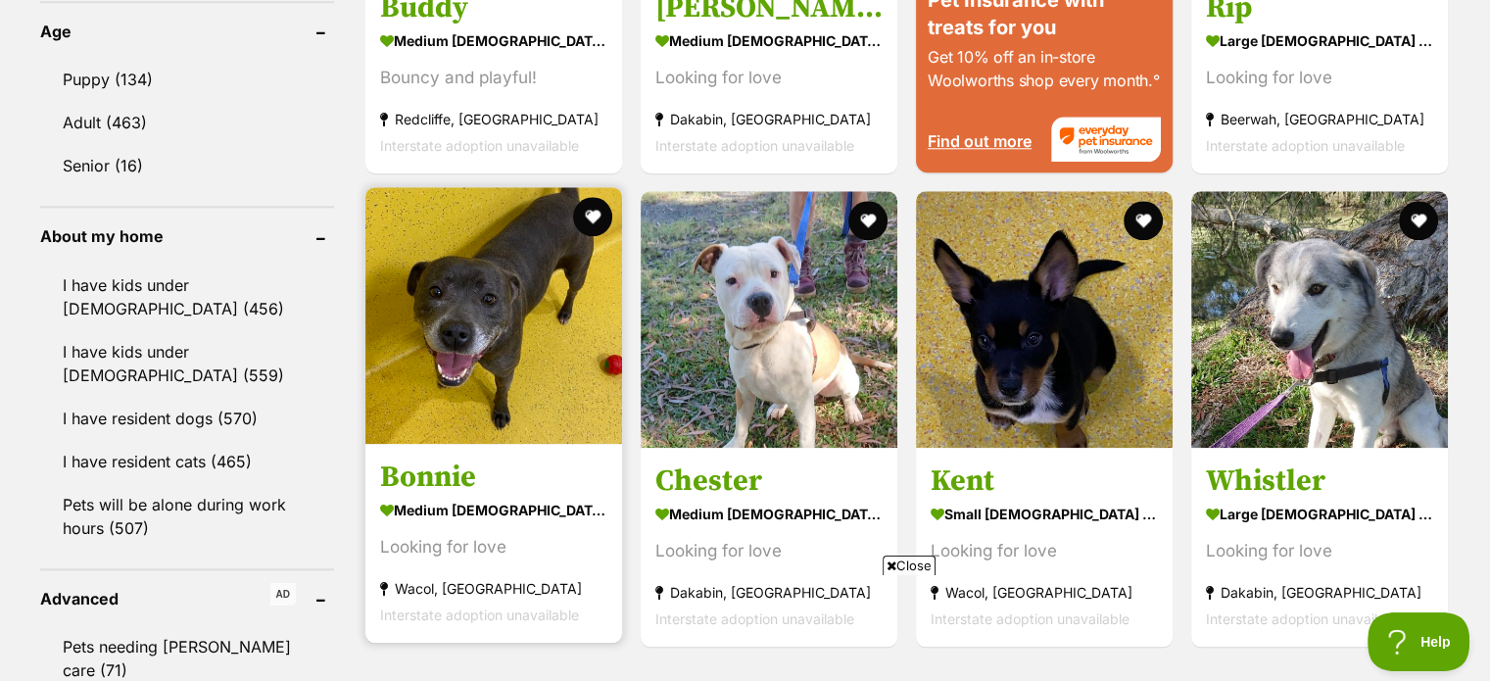
click at [549, 286] on img at bounding box center [494, 315] width 257 height 257
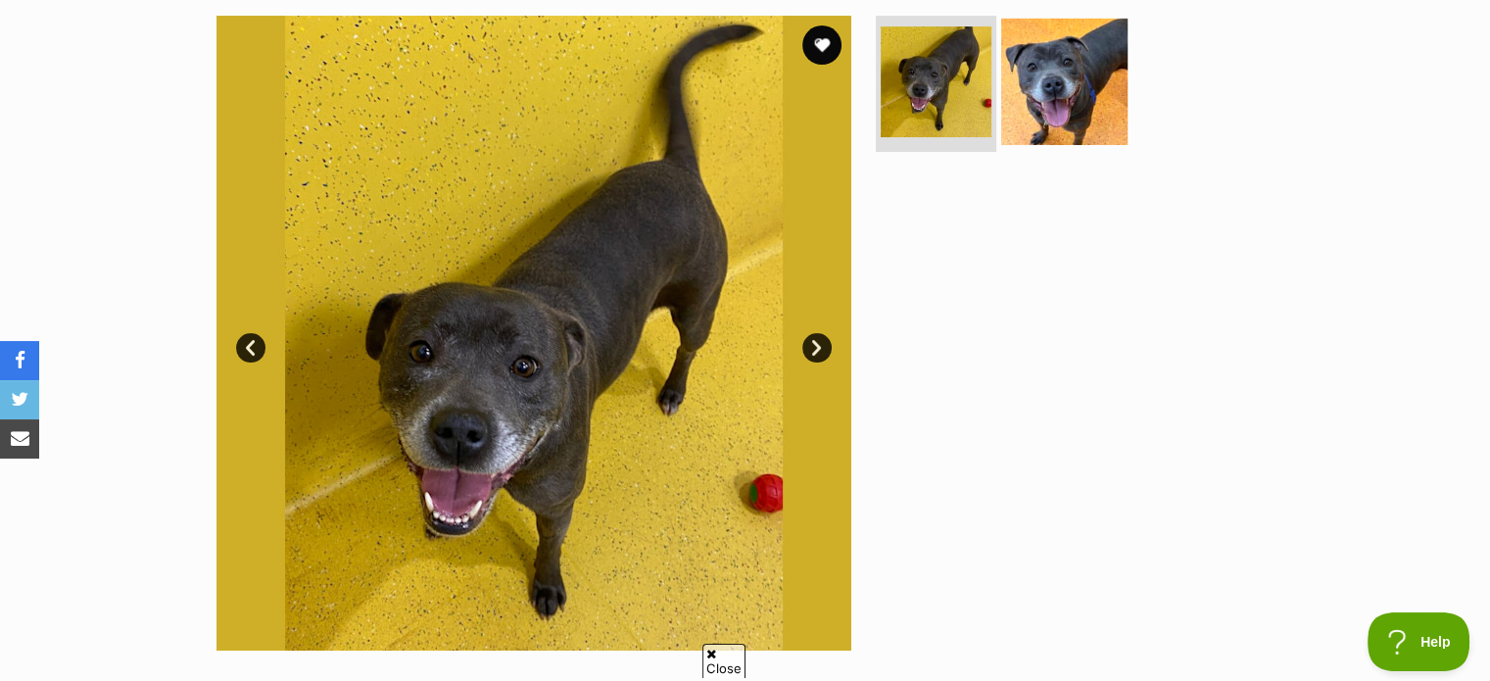
click at [1078, 90] on img at bounding box center [1065, 81] width 126 height 126
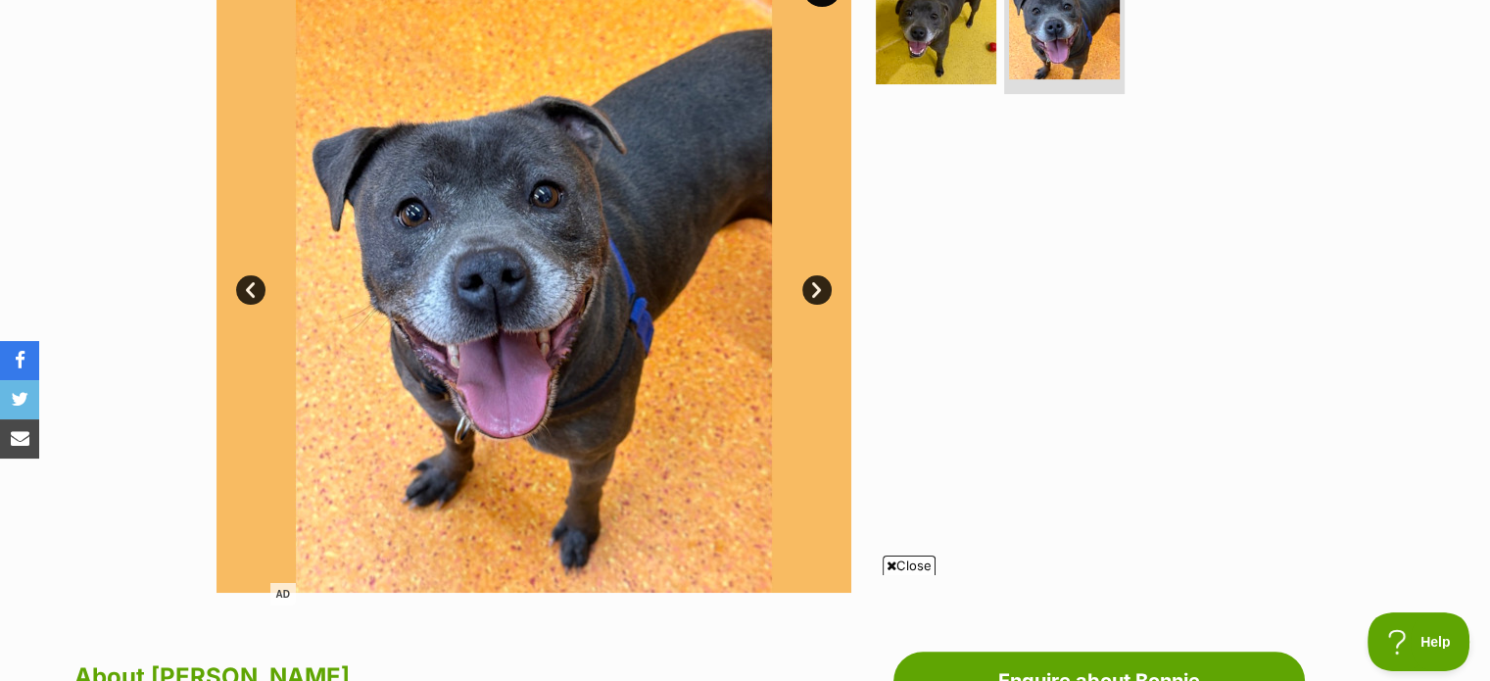
scroll to position [392, 0]
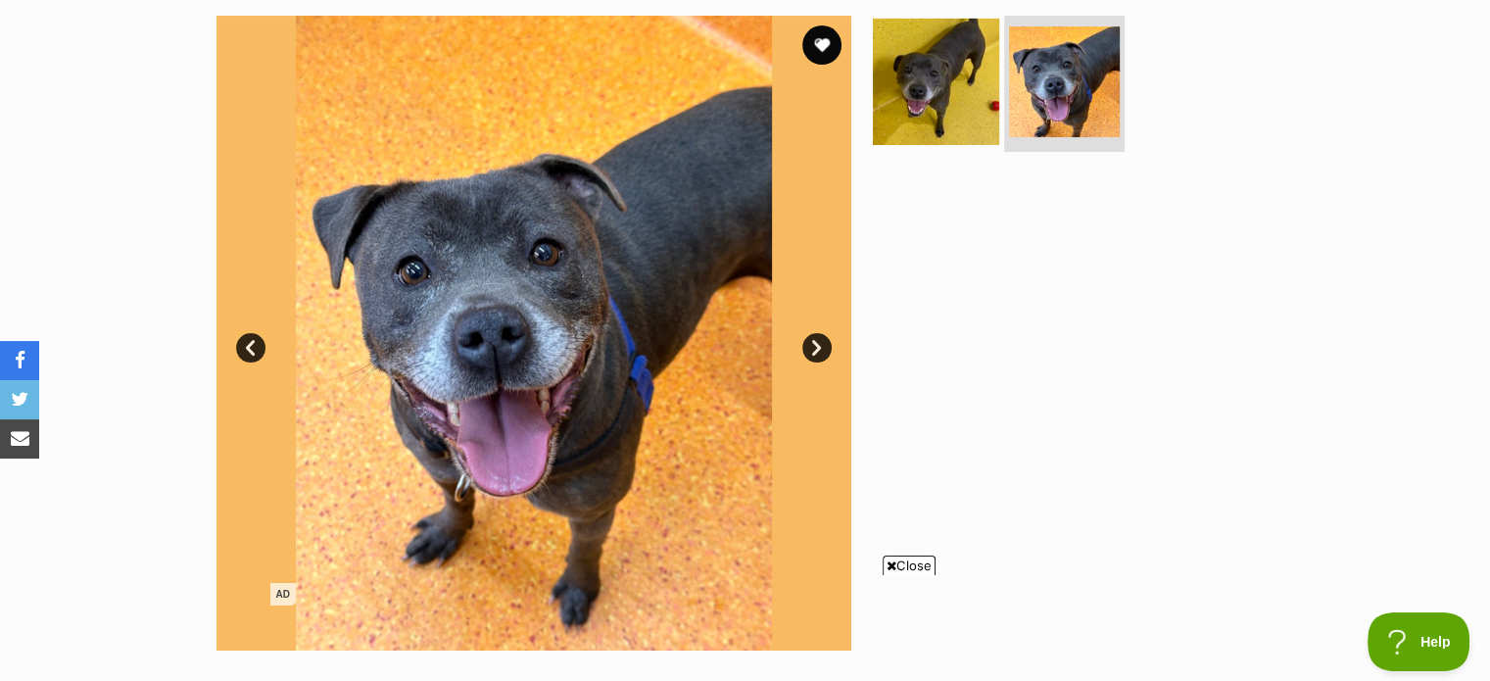
click at [912, 113] on img at bounding box center [936, 81] width 126 height 126
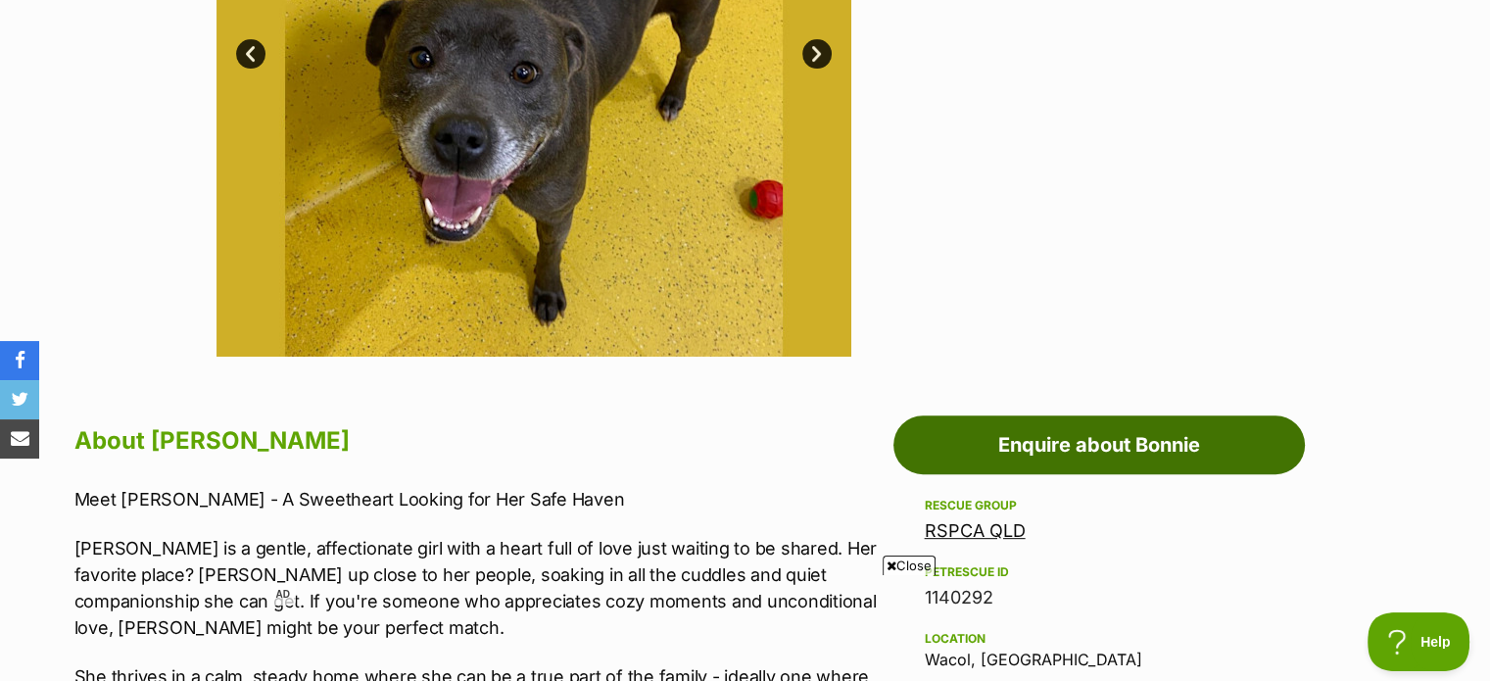
scroll to position [882, 0]
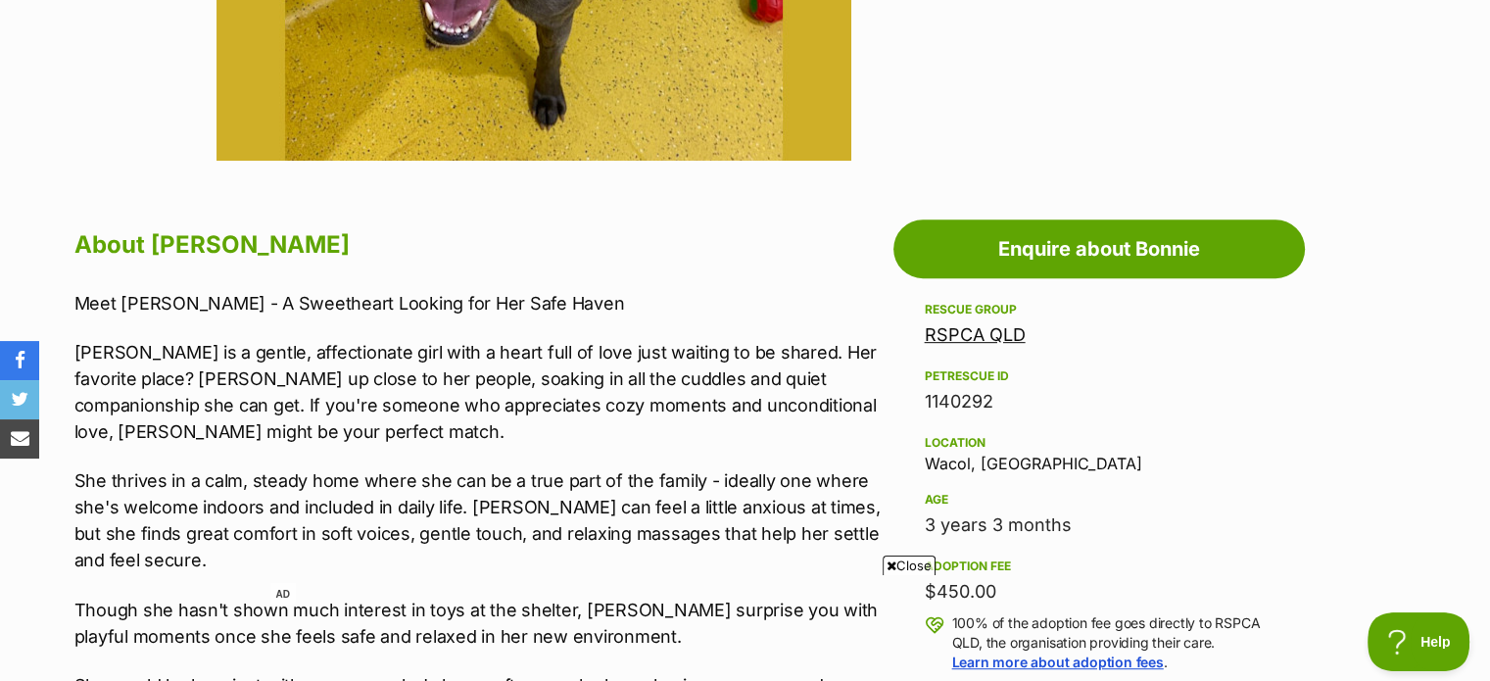
click at [908, 558] on span "Close" at bounding box center [909, 566] width 53 height 20
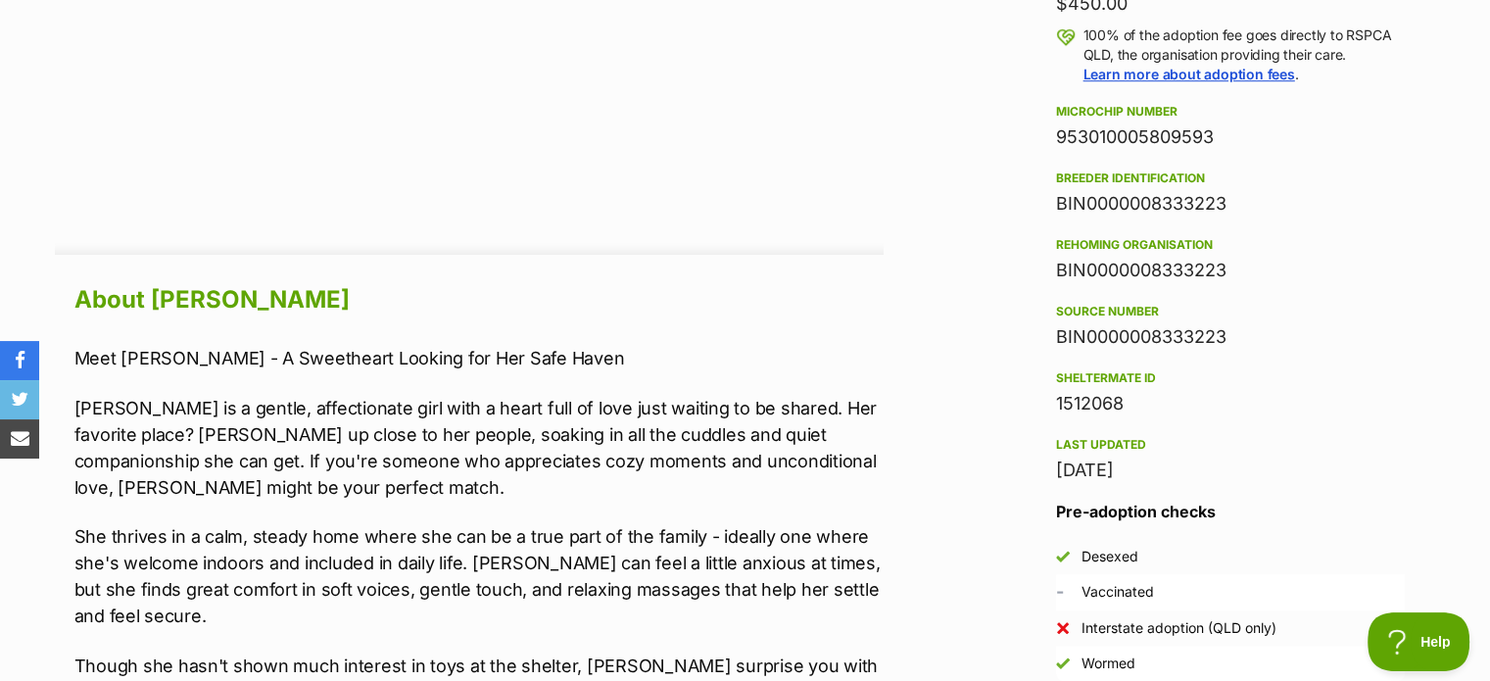
scroll to position [2113, 0]
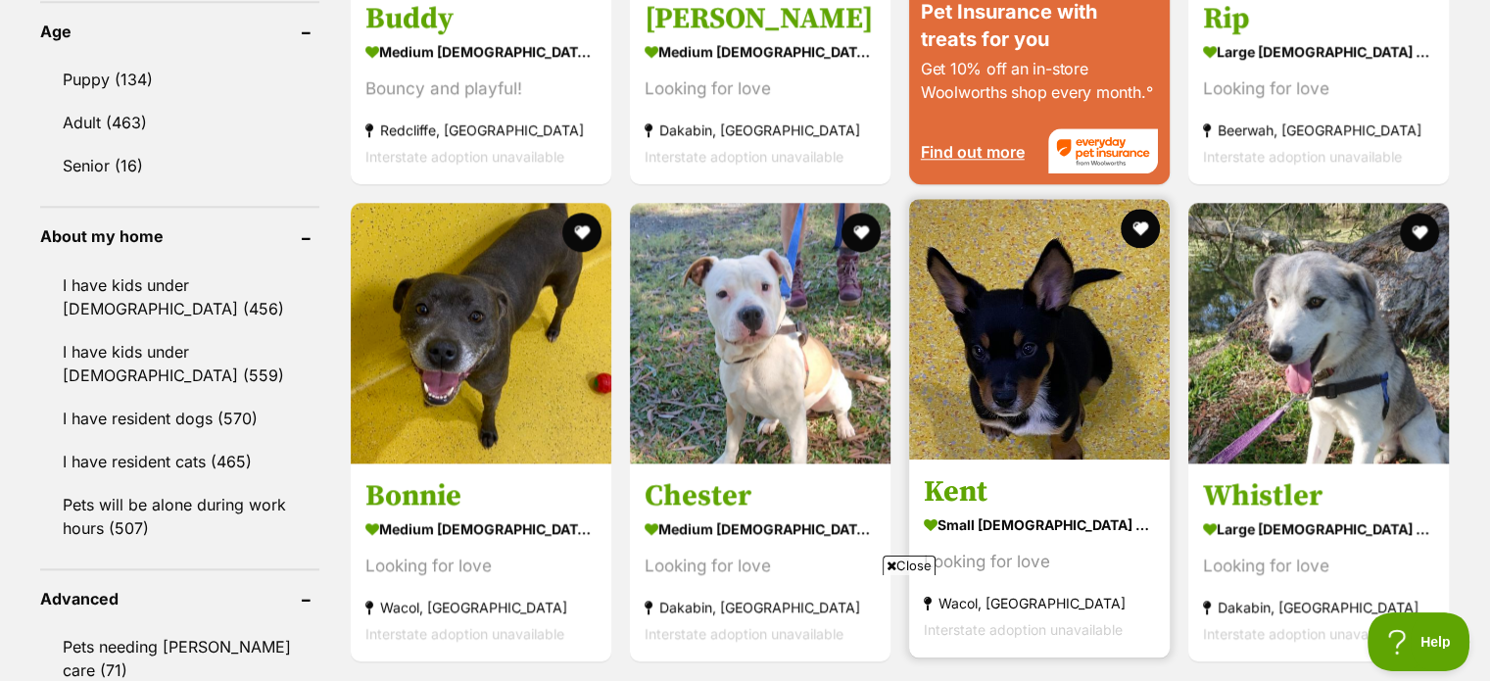
click at [1019, 341] on img at bounding box center [1039, 329] width 261 height 261
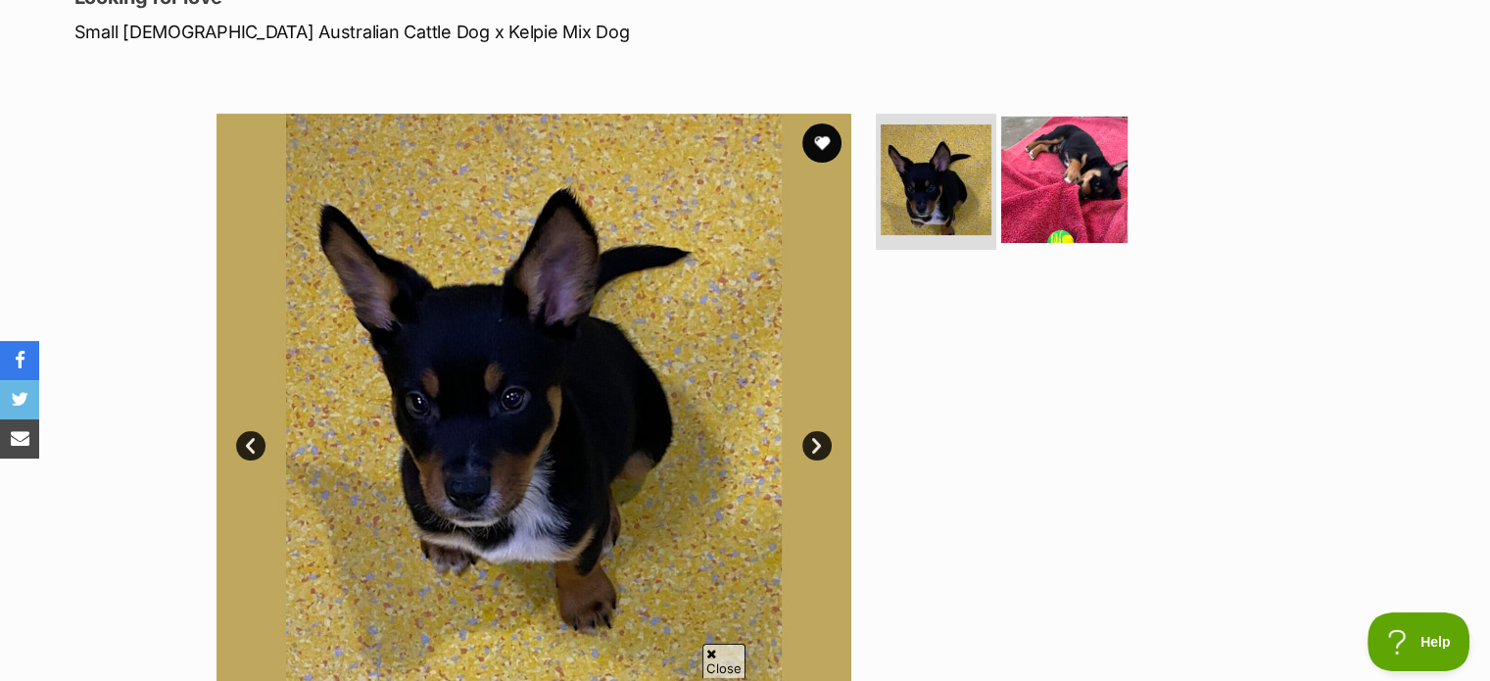
click at [1058, 172] on img at bounding box center [1065, 179] width 126 height 126
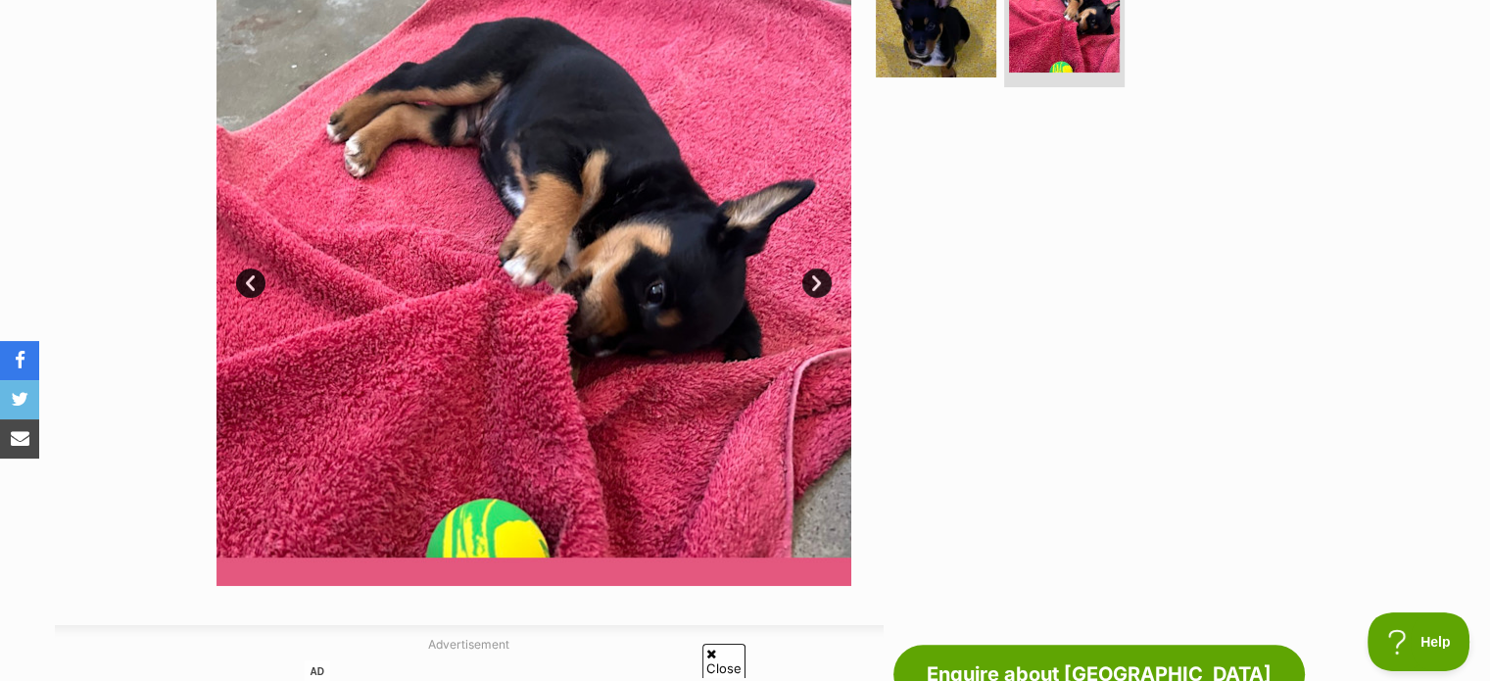
scroll to position [447, 0]
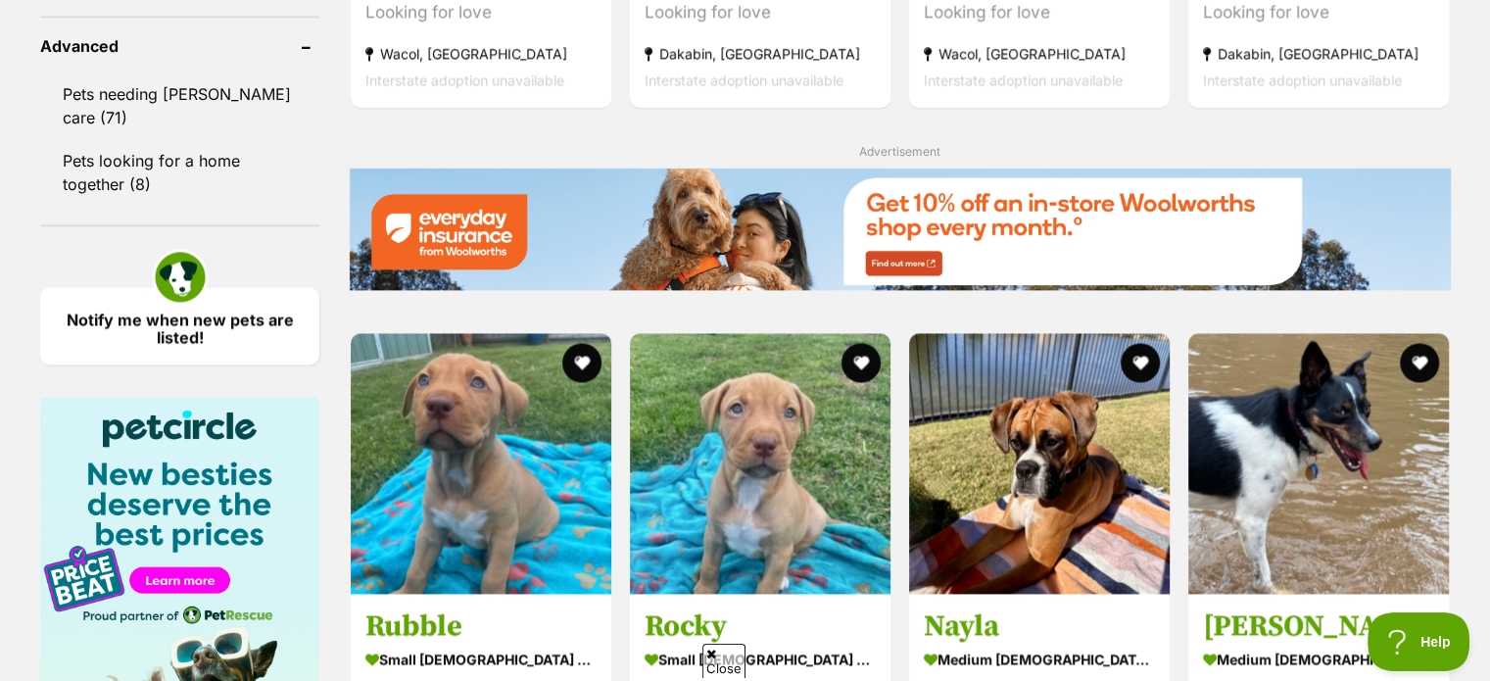
scroll to position [2646, 0]
